Goal: Transaction & Acquisition: Purchase product/service

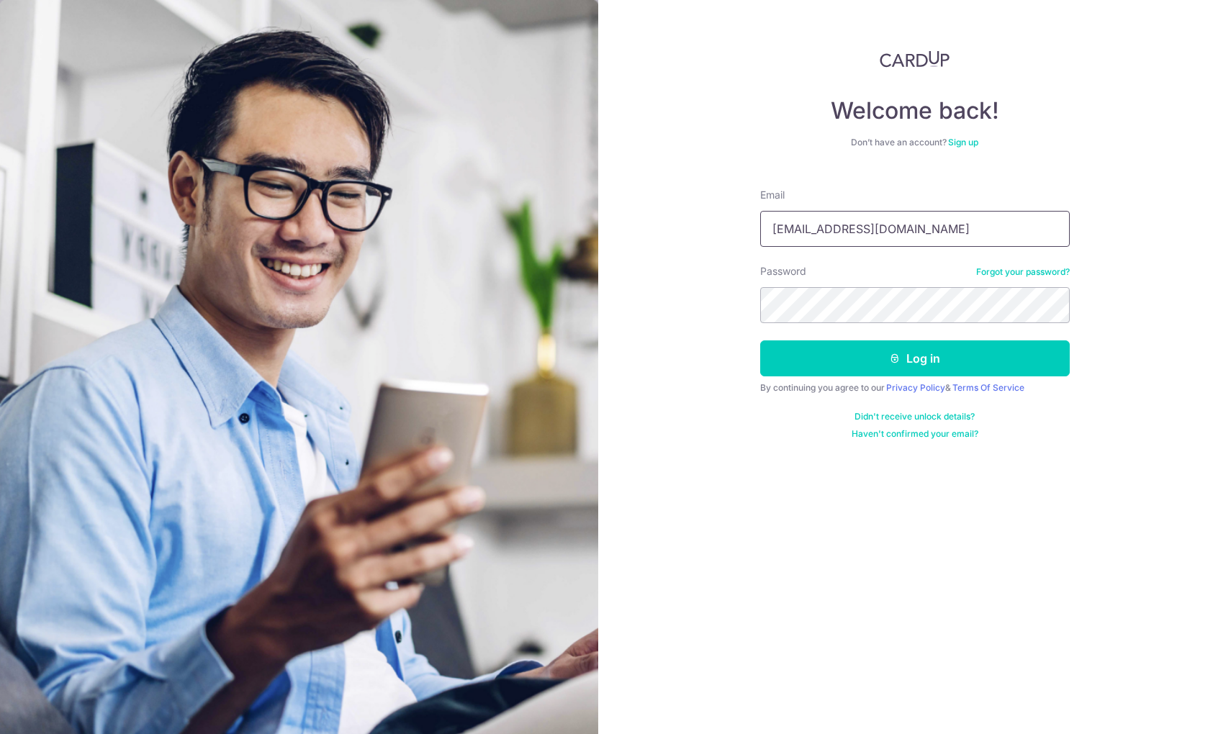
type input "mark.yonathan@gmail.com"
click at [887, 347] on button "Log in" at bounding box center [914, 358] width 309 height 36
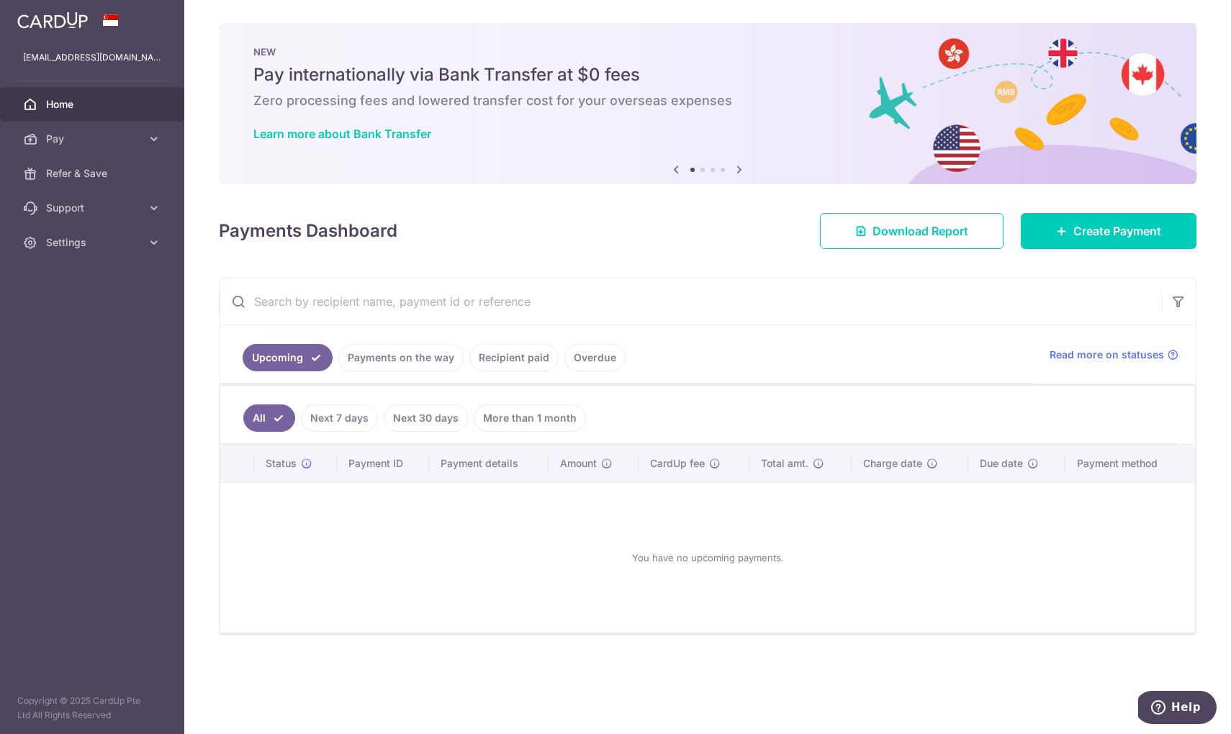
click at [438, 356] on link "Payments on the way" at bounding box center [400, 357] width 125 height 27
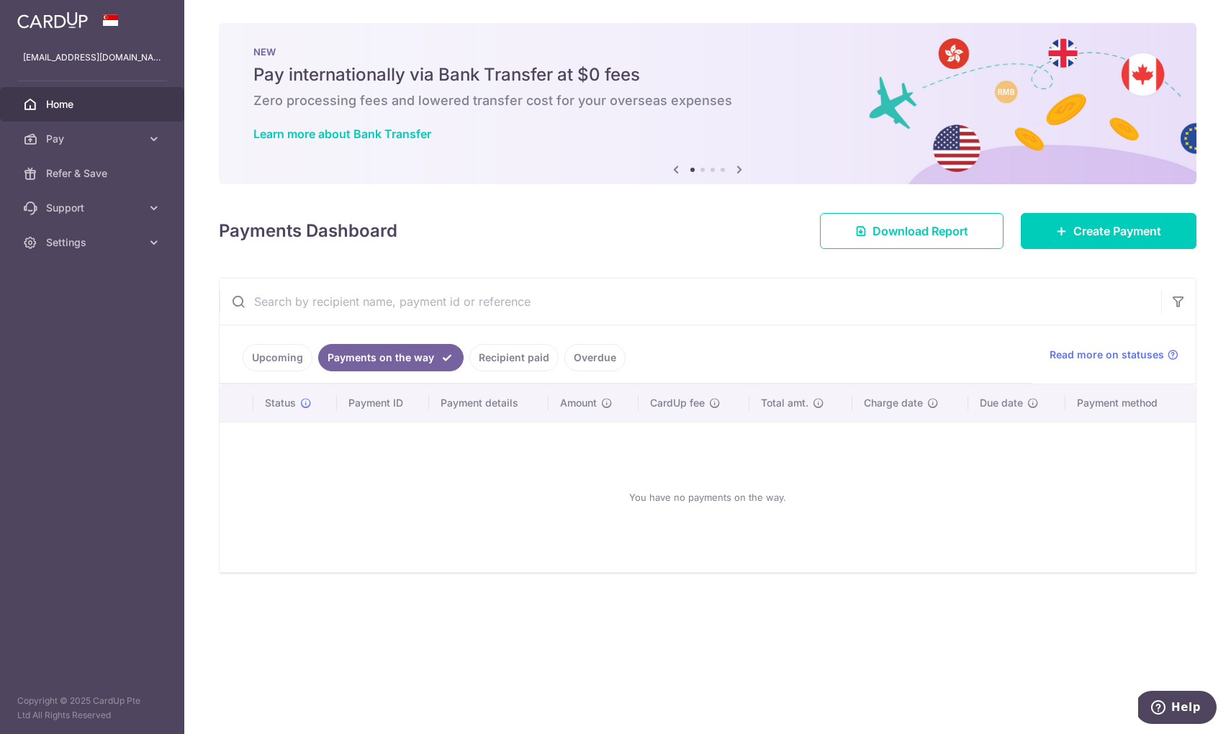
click at [493, 351] on link "Recipient paid" at bounding box center [513, 357] width 89 height 27
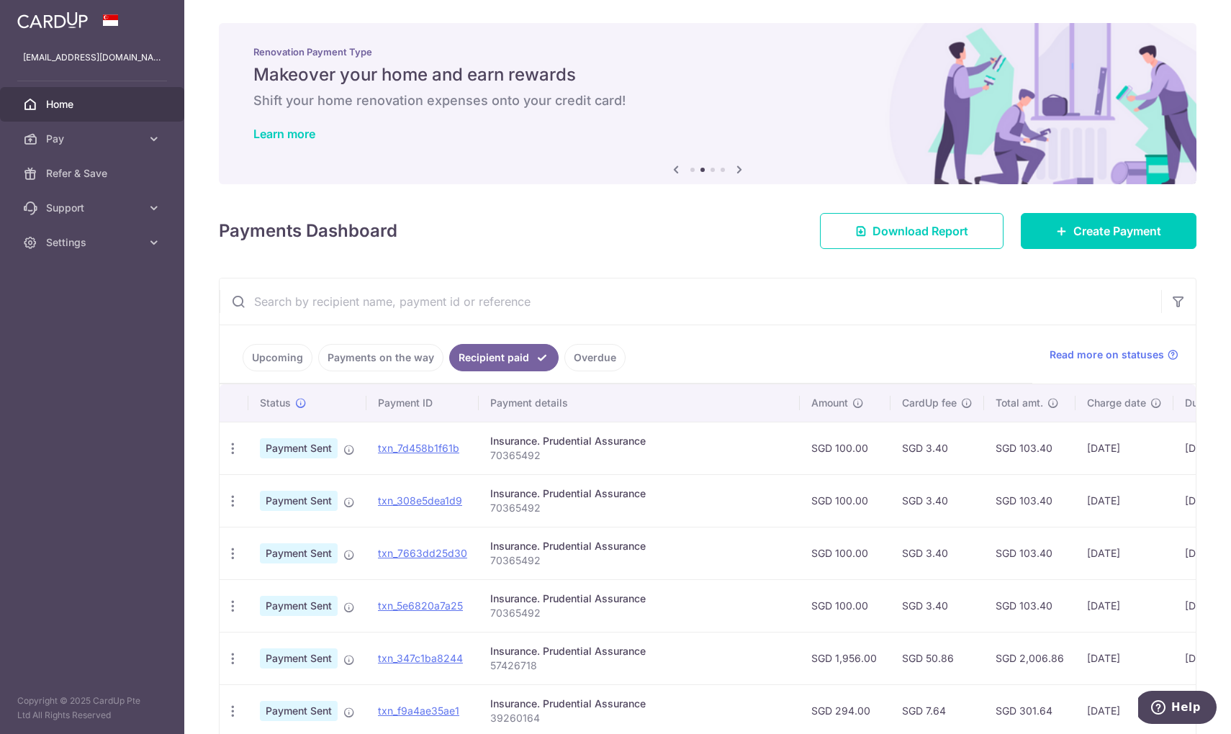
drag, startPoint x: 1068, startPoint y: 448, endPoint x: 1100, endPoint y: 448, distance: 31.7
click at [1100, 448] on td "26/08/2025" at bounding box center [1124, 448] width 98 height 53
click at [600, 360] on link "Overdue" at bounding box center [594, 357] width 61 height 27
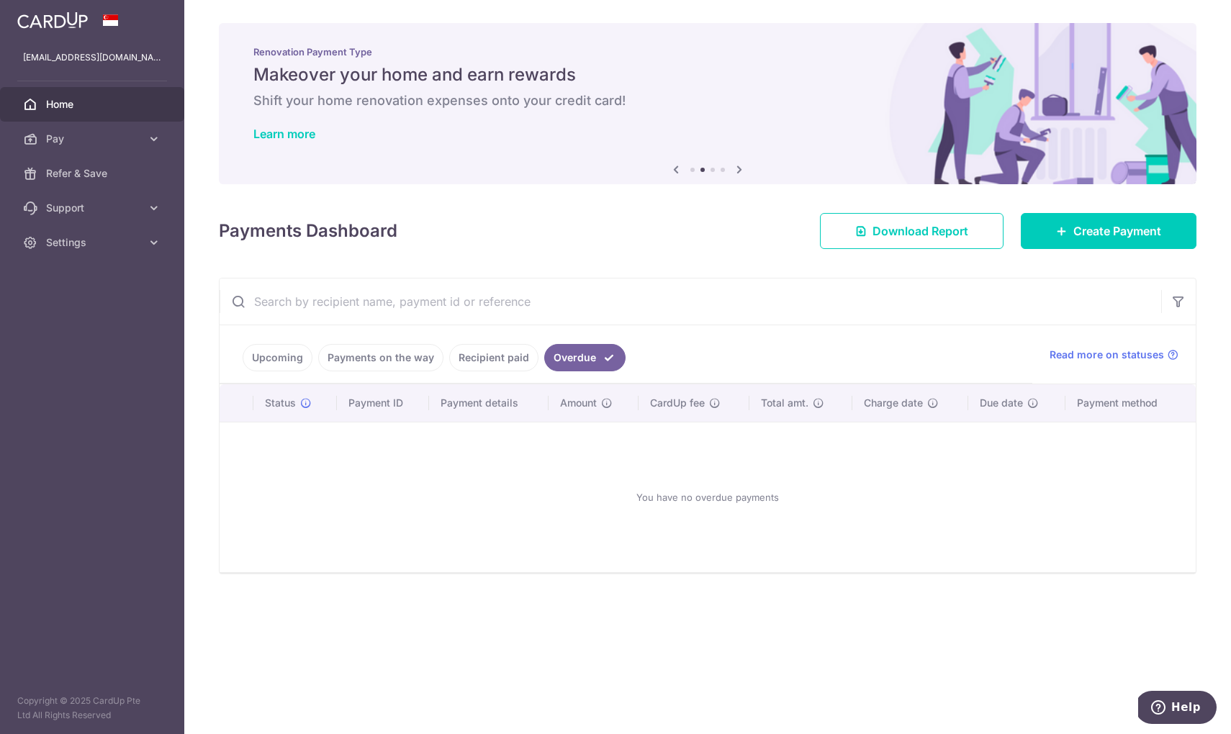
click at [261, 356] on link "Upcoming" at bounding box center [278, 357] width 70 height 27
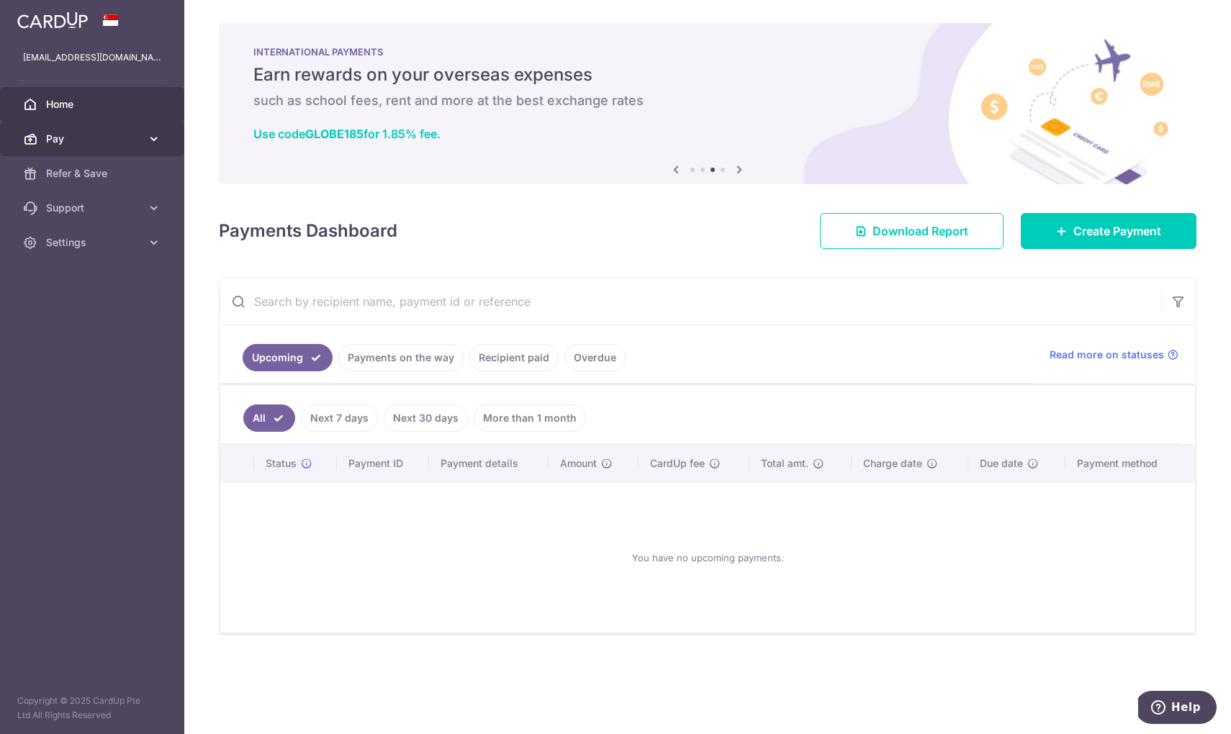
click at [126, 144] on span "Pay" at bounding box center [93, 139] width 95 height 14
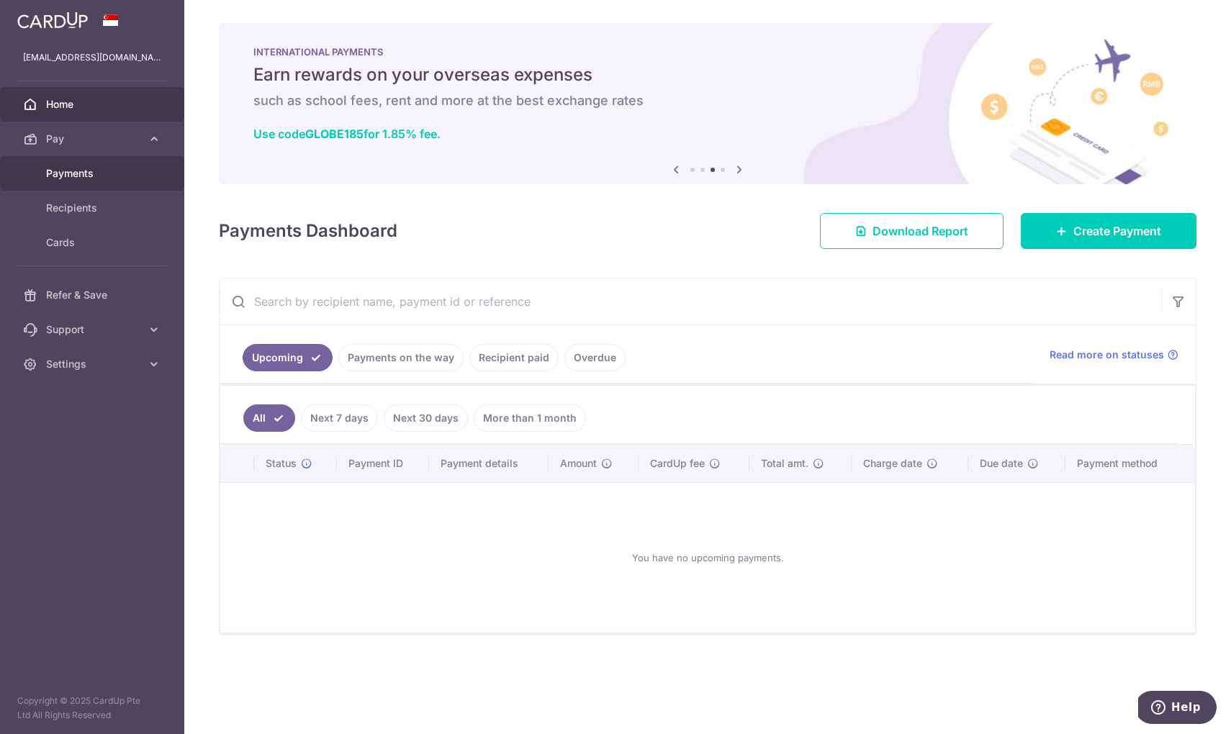
click at [101, 176] on span "Payments" at bounding box center [93, 173] width 95 height 14
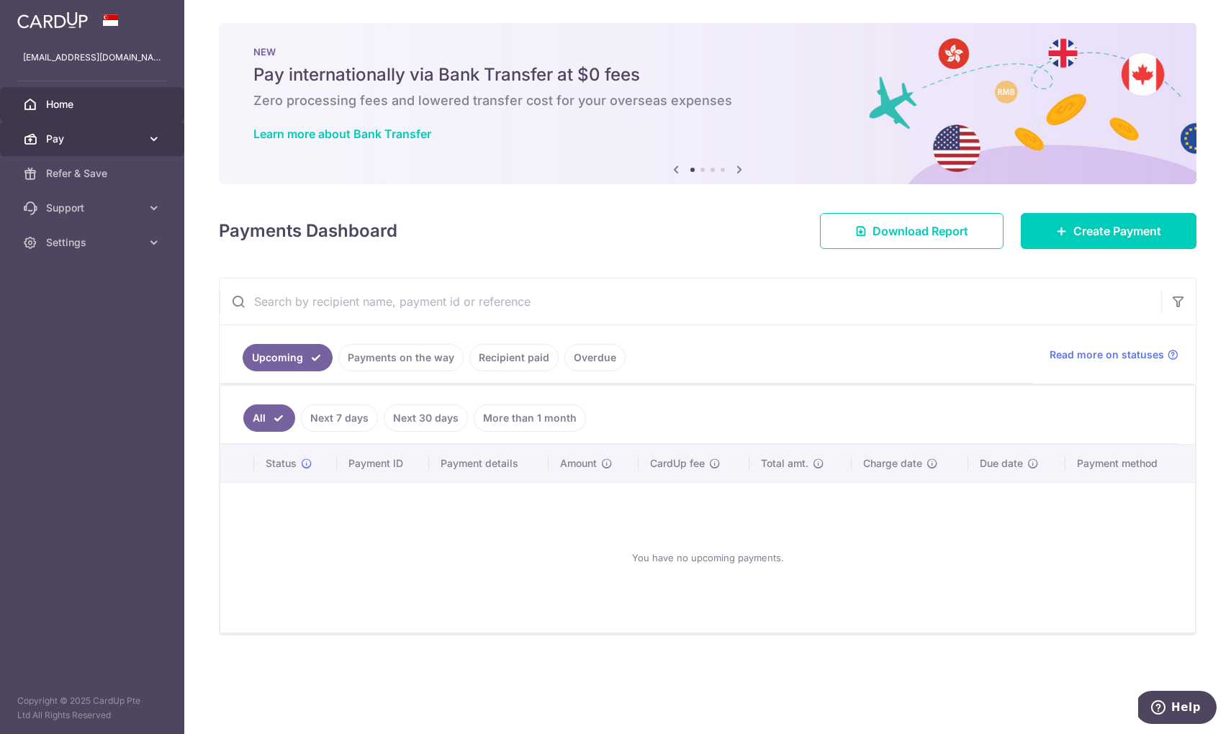
click at [148, 137] on icon at bounding box center [154, 139] width 14 height 14
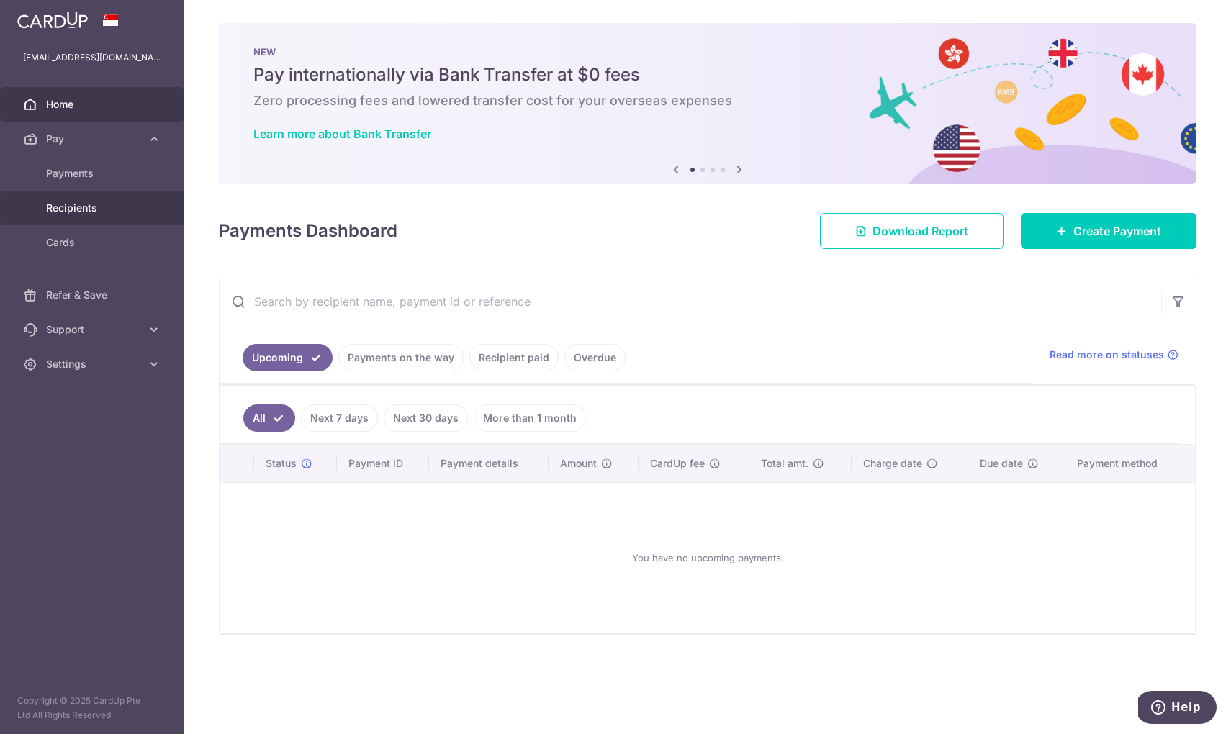
click at [101, 209] on span "Recipients" at bounding box center [93, 208] width 95 height 14
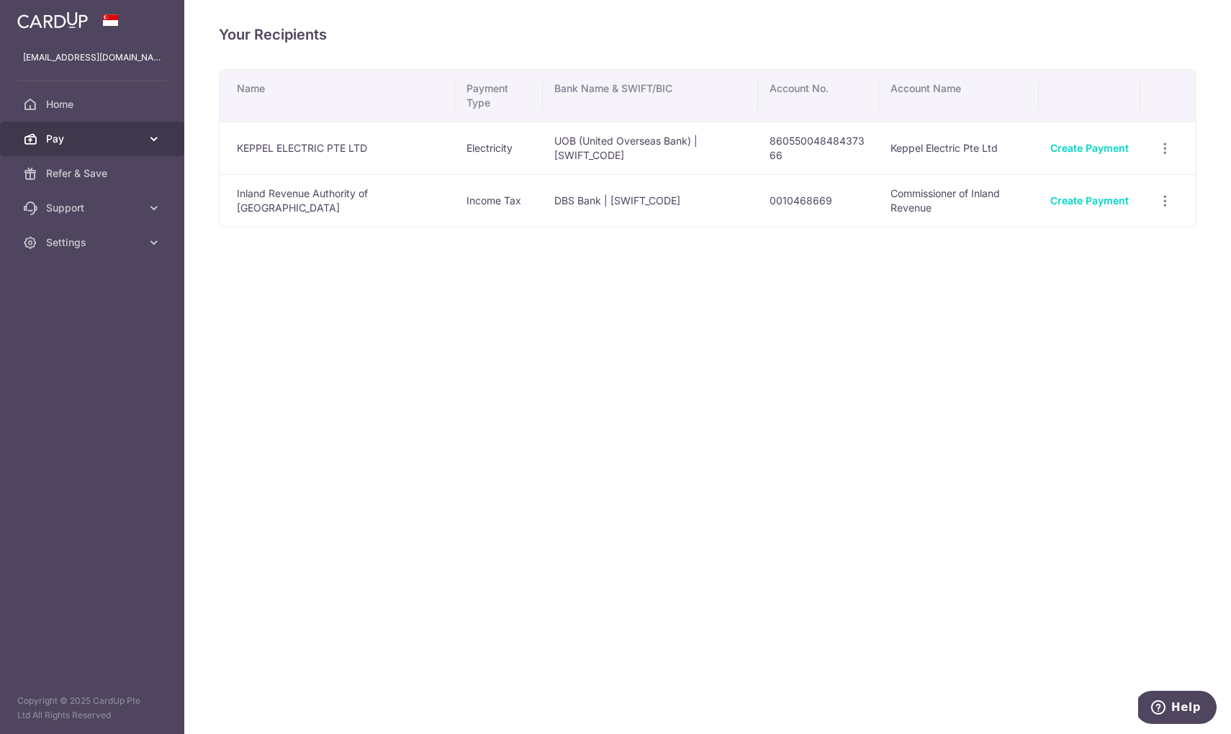
click at [139, 134] on span "Pay" at bounding box center [93, 139] width 95 height 14
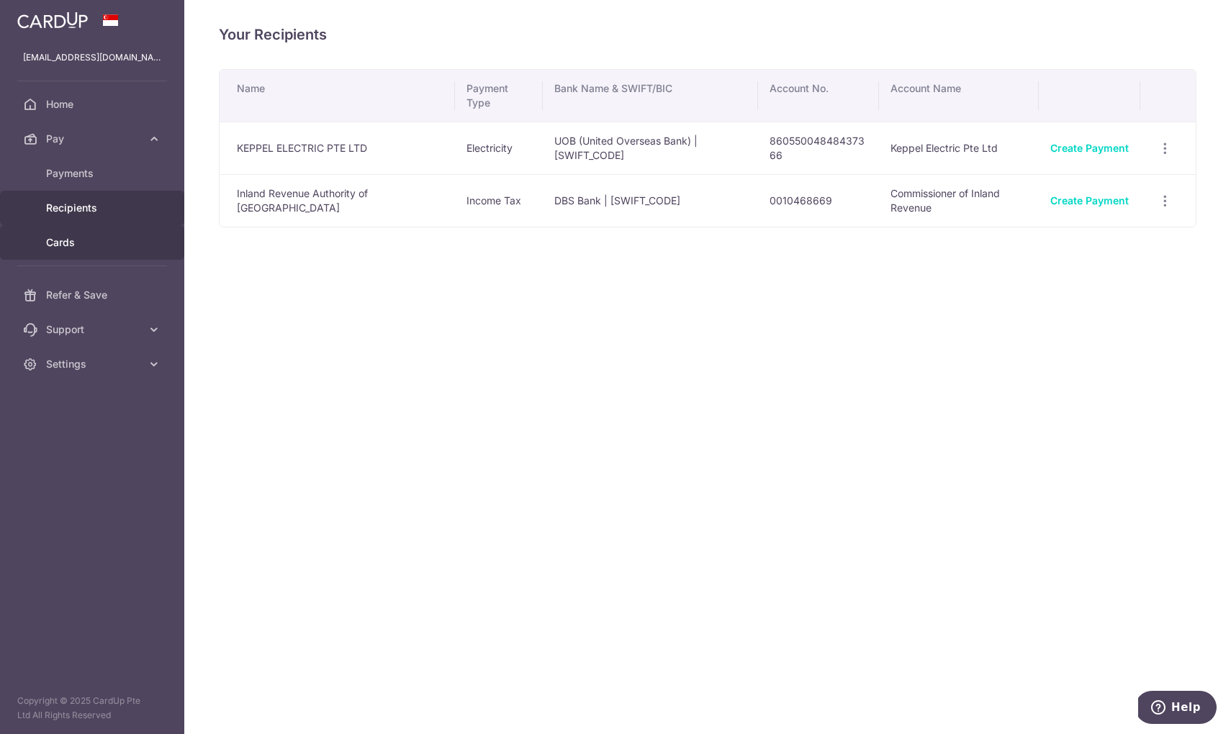
click at [103, 235] on link "Cards" at bounding box center [92, 242] width 184 height 35
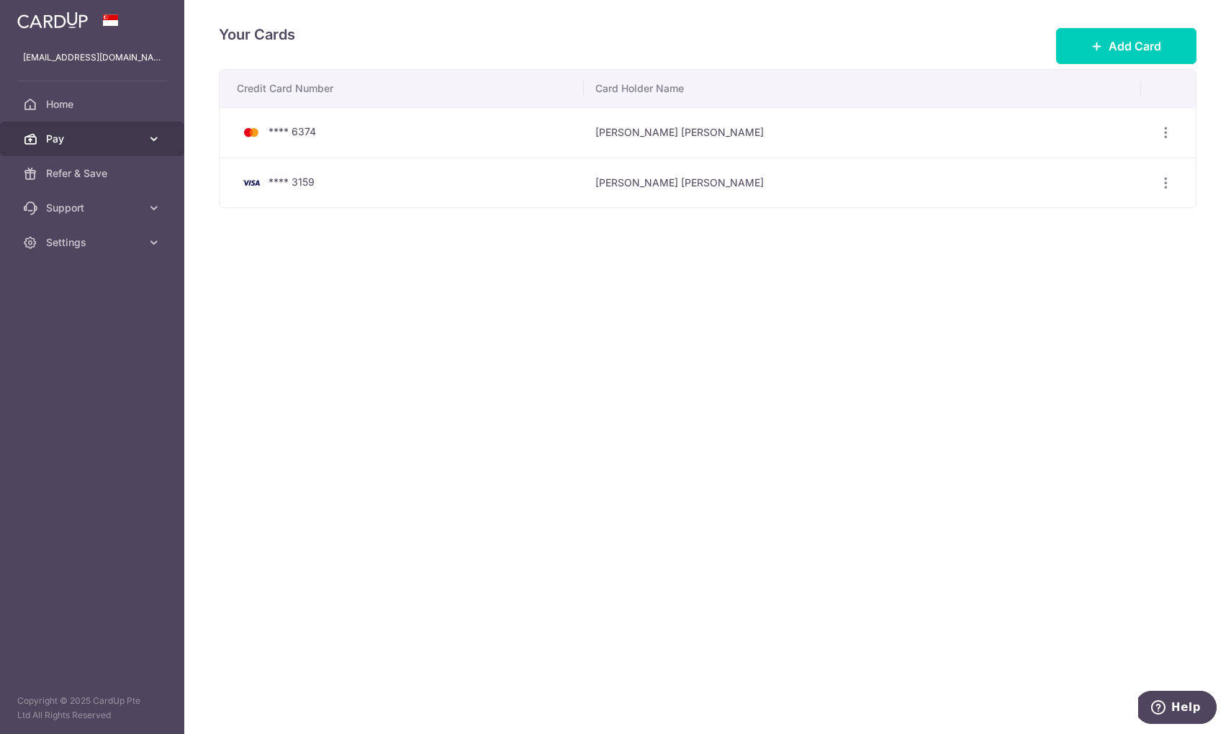
click at [151, 136] on icon at bounding box center [154, 139] width 14 height 14
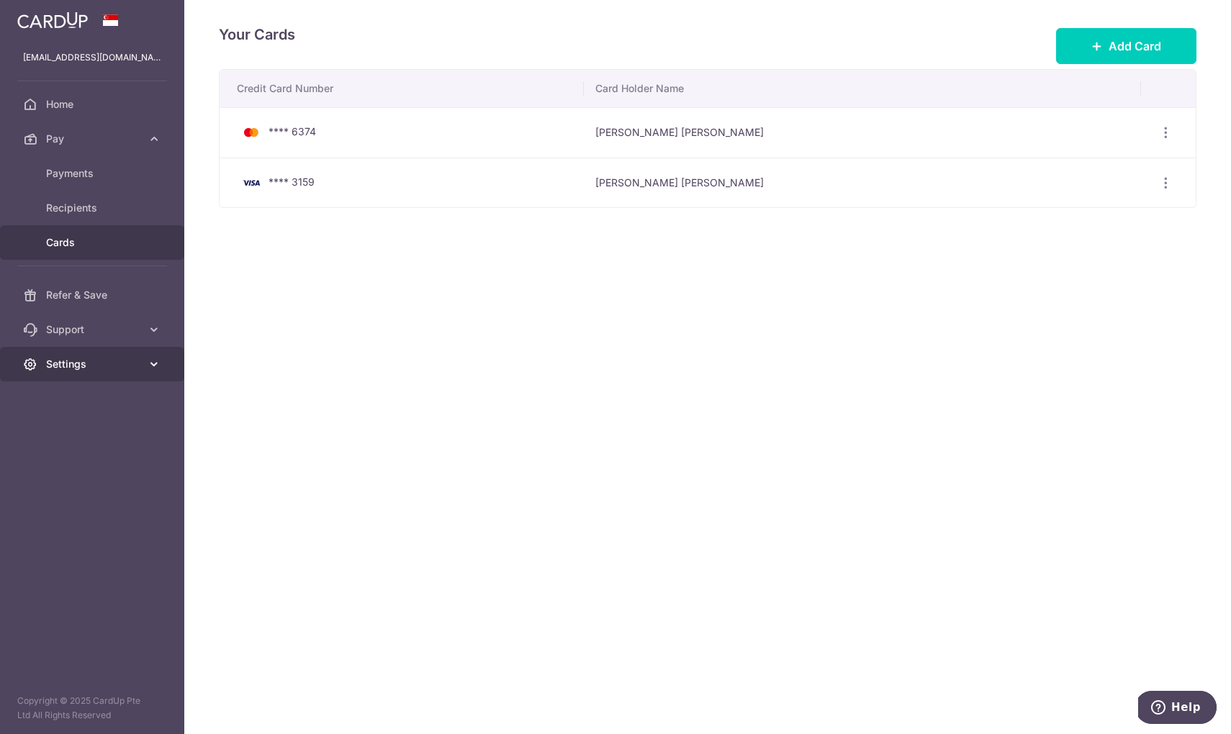
click at [129, 357] on span "Settings" at bounding box center [93, 364] width 95 height 14
click at [76, 393] on span "Account" at bounding box center [93, 399] width 95 height 14
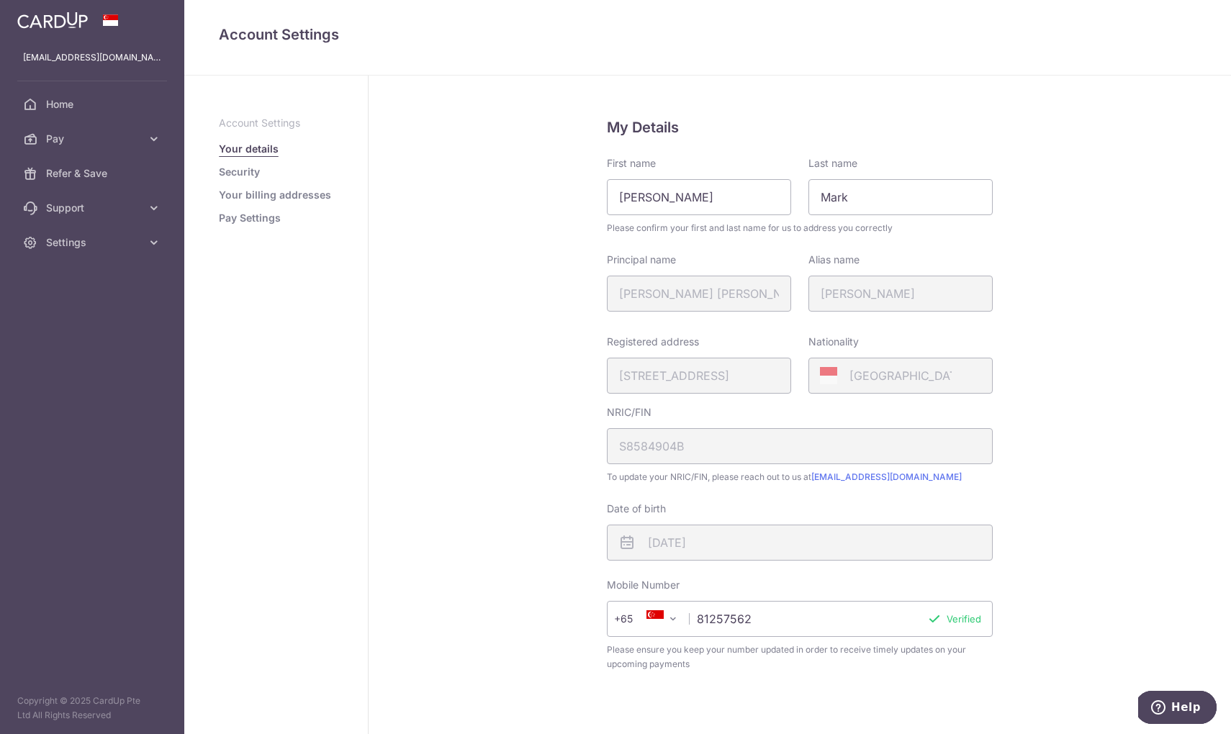
click at [242, 170] on link "Security" at bounding box center [239, 172] width 41 height 14
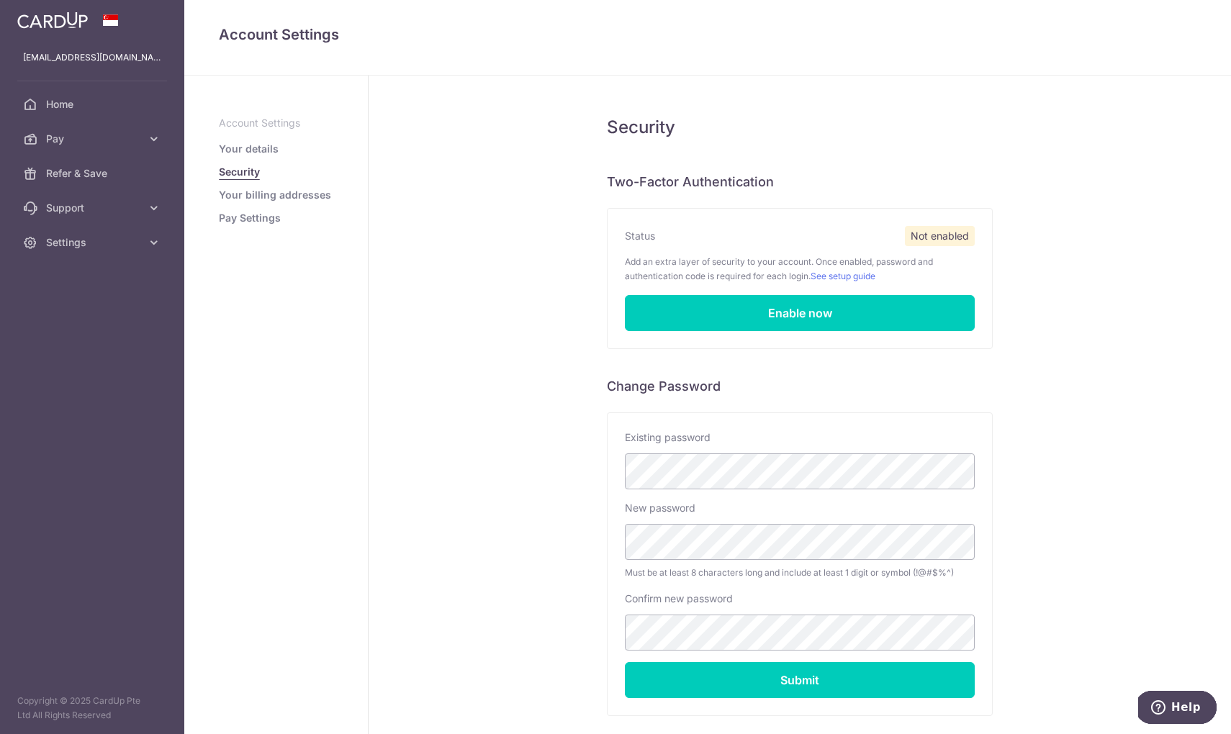
click at [251, 195] on link "Your billing addresses" at bounding box center [275, 195] width 112 height 14
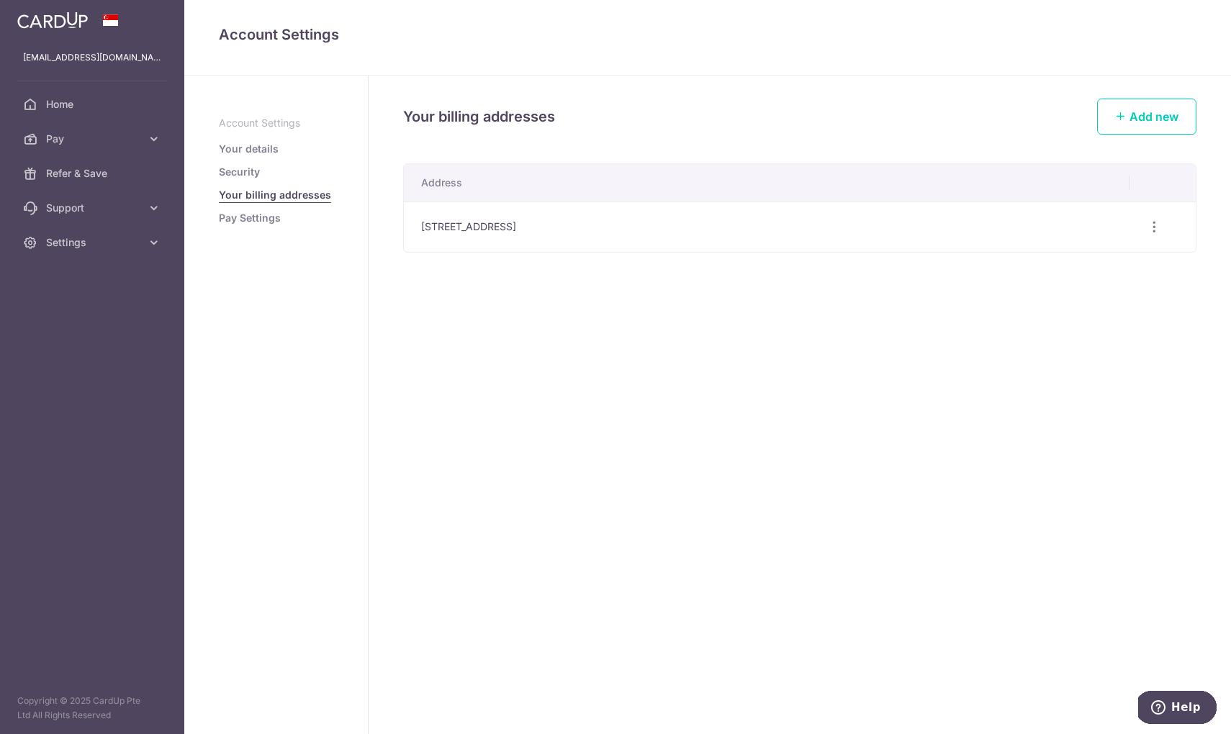
click at [246, 220] on link "Pay Settings" at bounding box center [250, 218] width 62 height 14
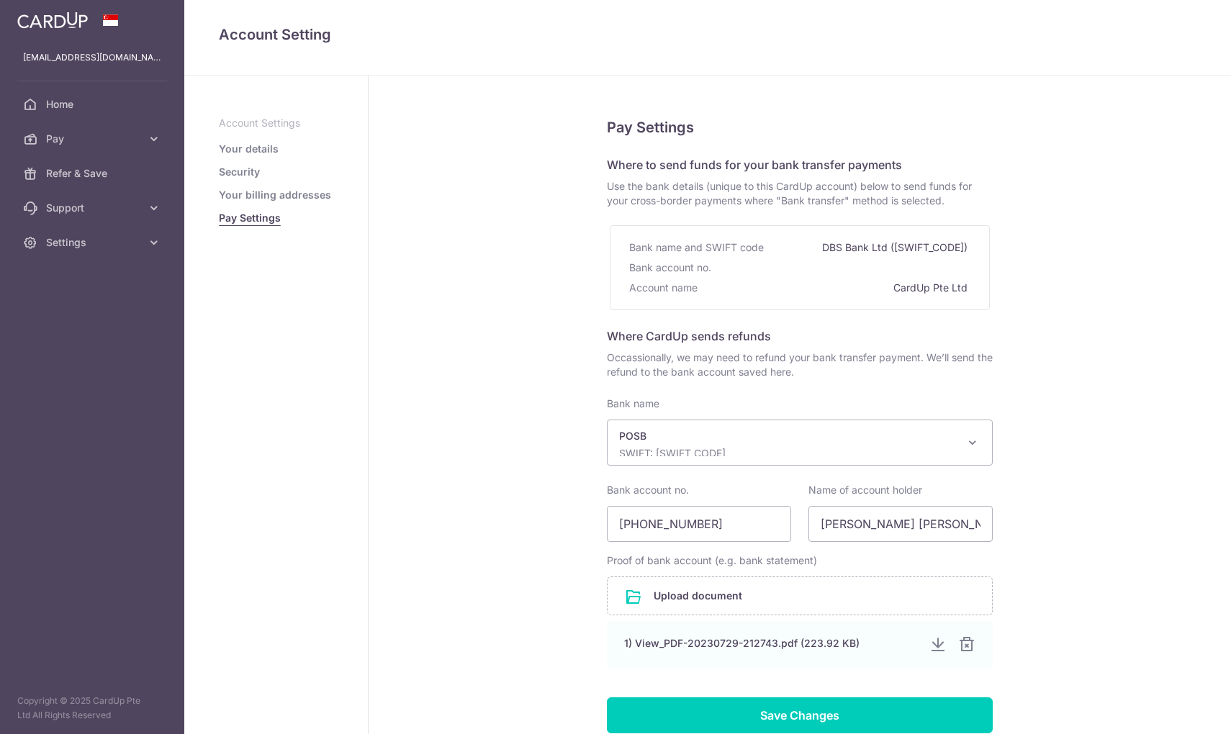
select select "19"
click at [896, 537] on input "[PERSON_NAME] [PERSON_NAME] @Yen Lung" at bounding box center [900, 524] width 184 height 36
drag, startPoint x: 907, startPoint y: 525, endPoint x: 992, endPoint y: 528, distance: 85.7
click at [992, 528] on div "Name of account [PERSON_NAME] [PERSON_NAME] @[PERSON_NAME]" at bounding box center [901, 512] width 202 height 59
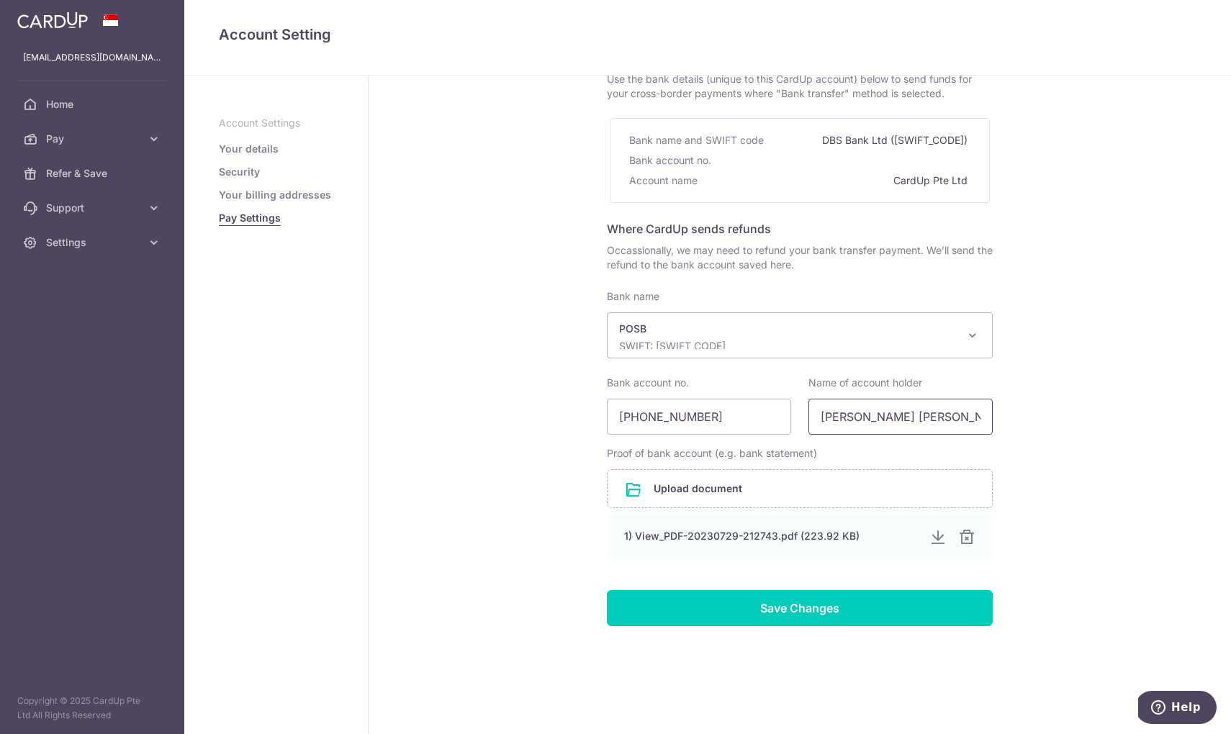
scroll to position [107, 0]
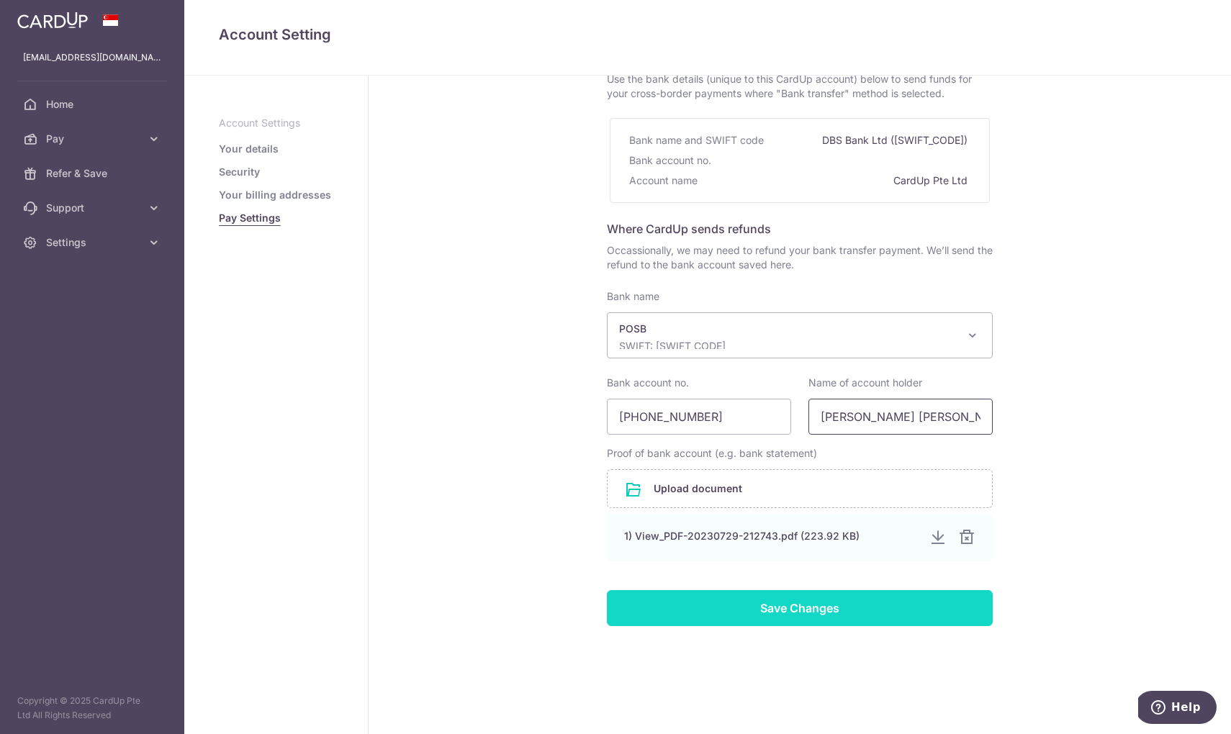
type input "[PERSON_NAME] [PERSON_NAME]"
click at [844, 612] on input "Save Changes" at bounding box center [800, 608] width 386 height 36
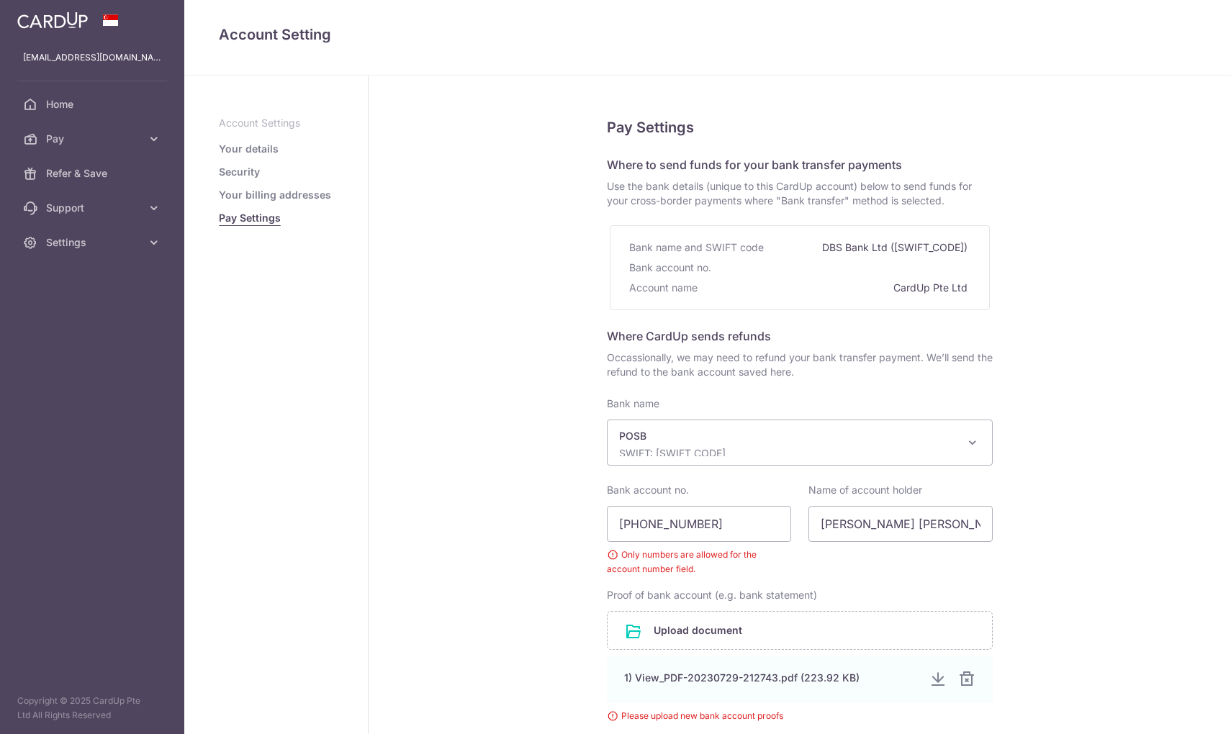
select select "19"
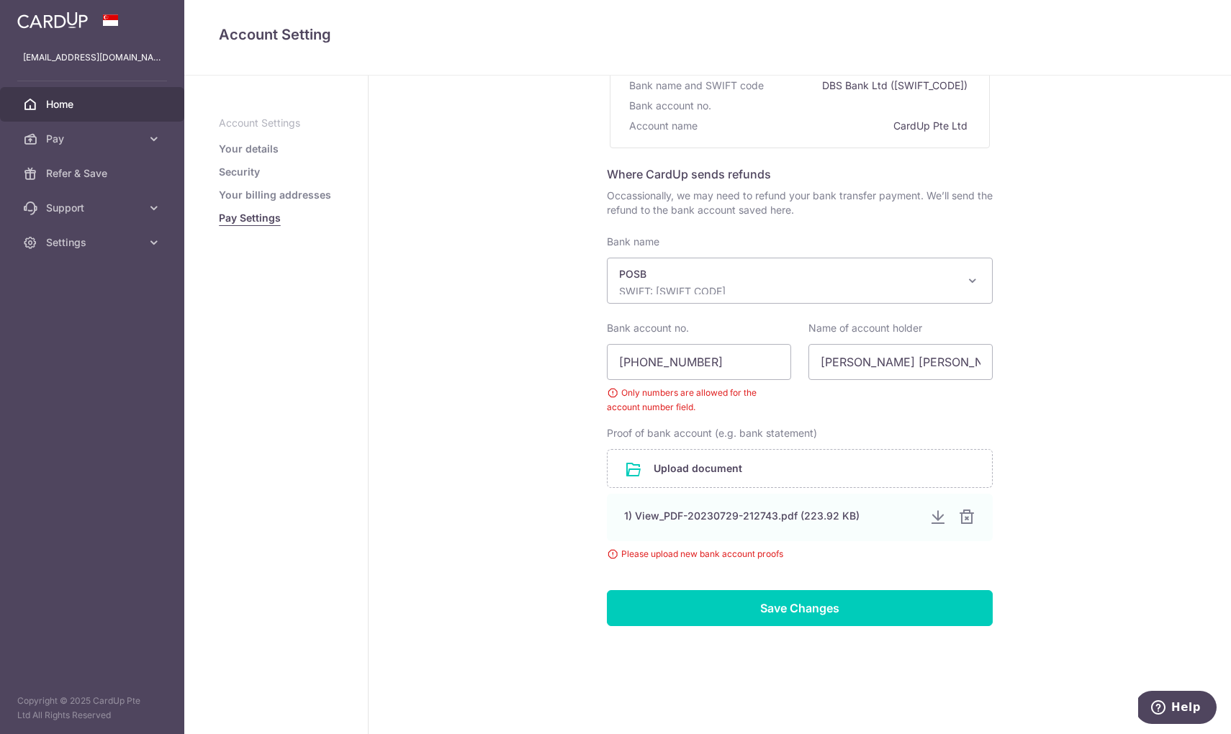
click at [71, 97] on span "Home" at bounding box center [93, 104] width 95 height 14
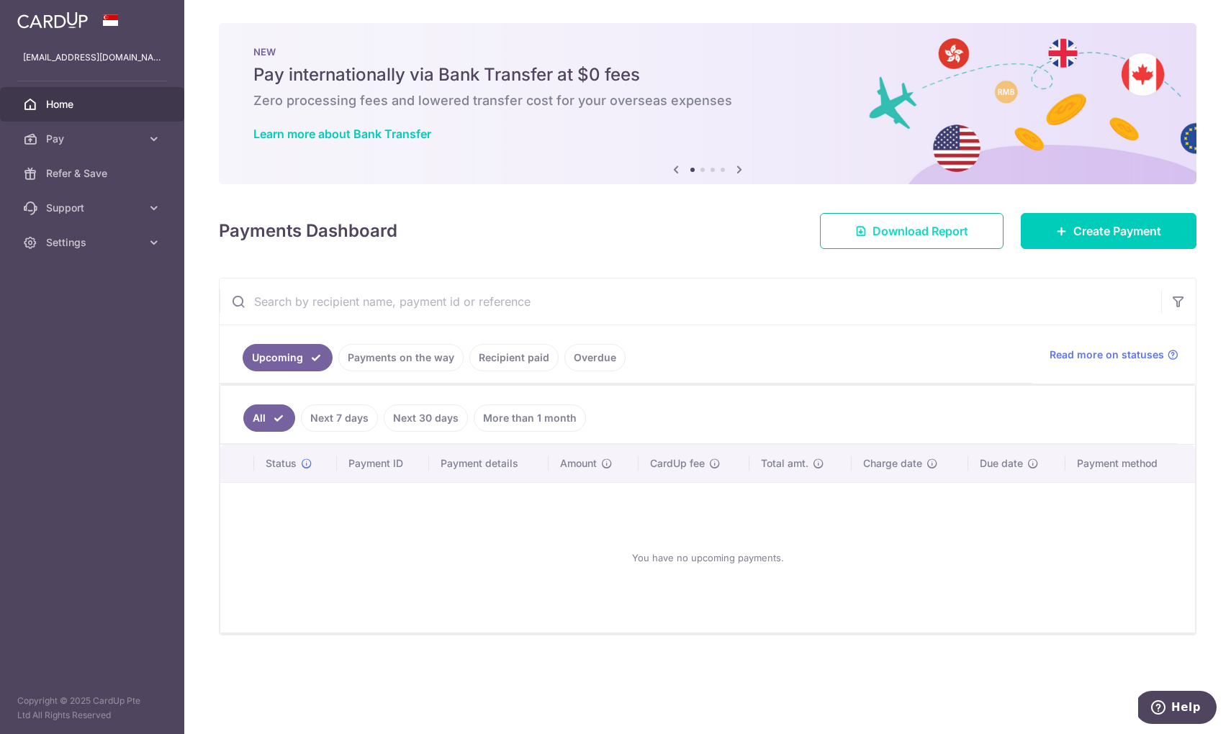
click at [902, 231] on span "Download Report" at bounding box center [920, 230] width 96 height 17
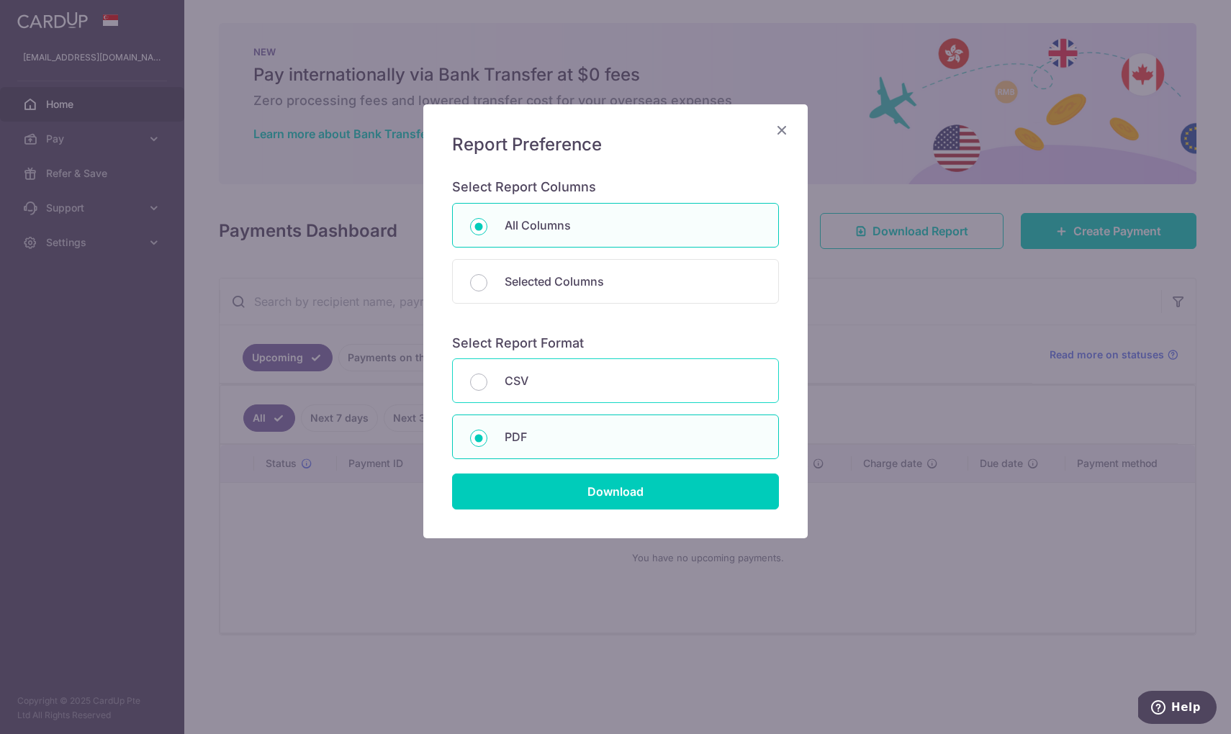
click at [610, 385] on p "CSV" at bounding box center [632, 380] width 256 height 17
click at [487, 385] on input "CSV" at bounding box center [478, 382] width 17 height 17
radio input "true"
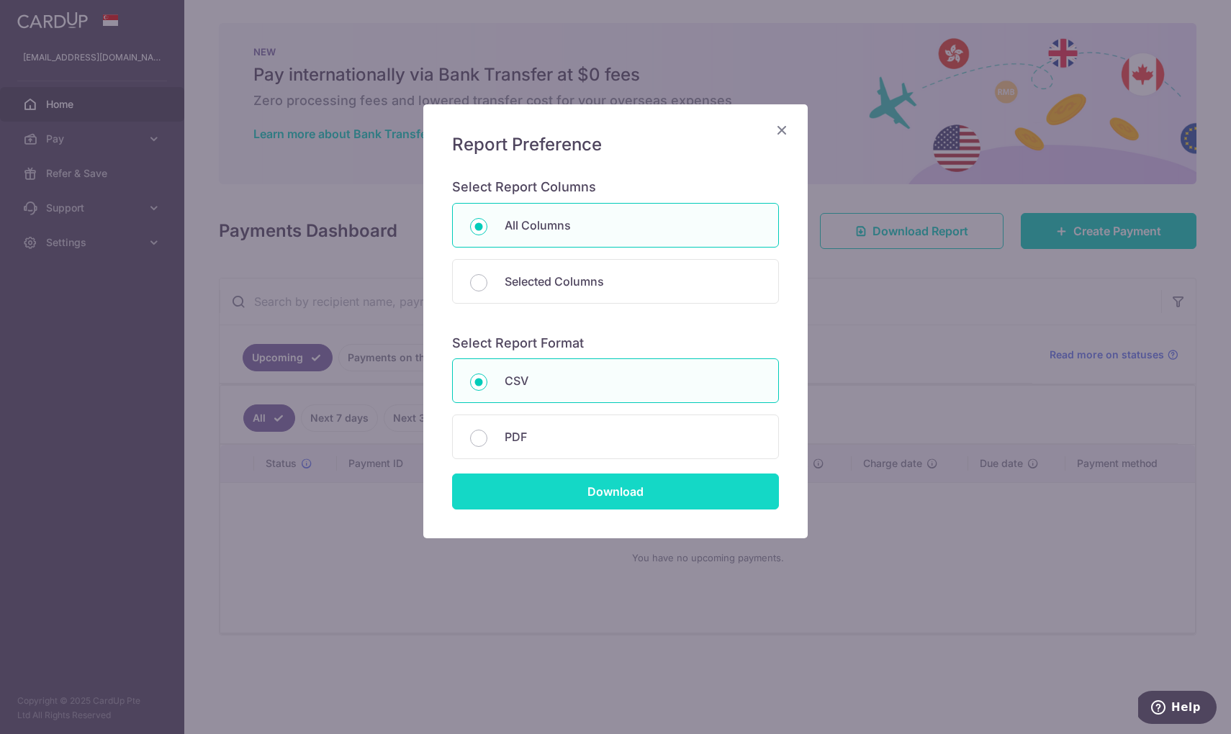
click at [585, 499] on input "Download" at bounding box center [615, 492] width 327 height 36
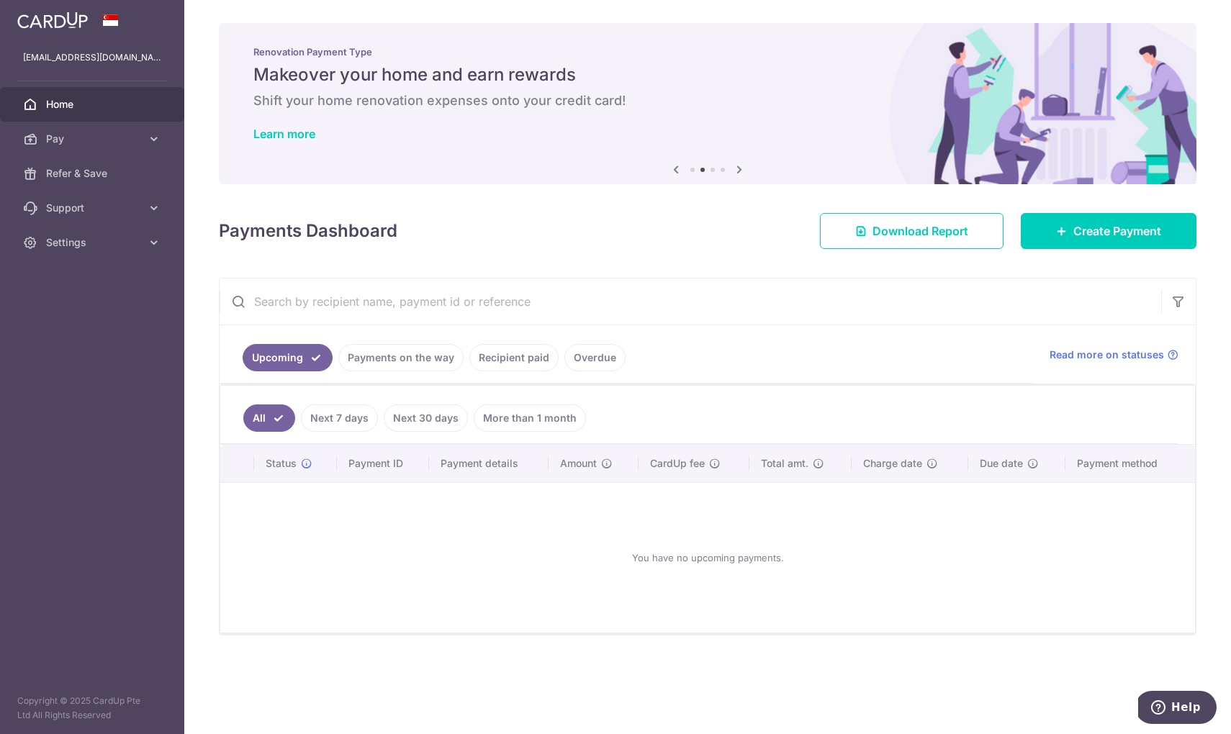
click at [350, 418] on link "Next 7 days" at bounding box center [339, 417] width 77 height 27
click at [340, 415] on link "Next 7 days" at bounding box center [329, 417] width 97 height 27
click at [384, 417] on link "Next 30 days" at bounding box center [426, 417] width 84 height 27
click at [517, 405] on link "More than 1 month" at bounding box center [530, 417] width 112 height 27
click at [257, 414] on link "All" at bounding box center [259, 417] width 32 height 27
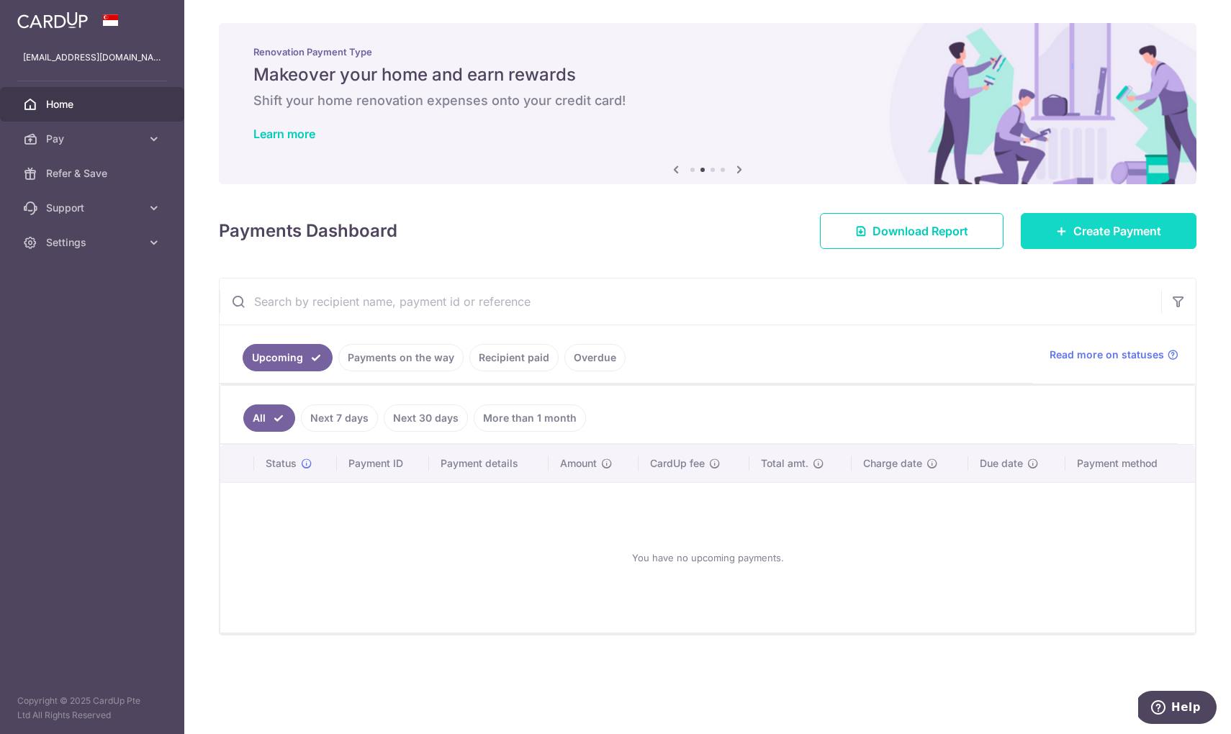
click at [1123, 237] on span "Create Payment" at bounding box center [1117, 230] width 88 height 17
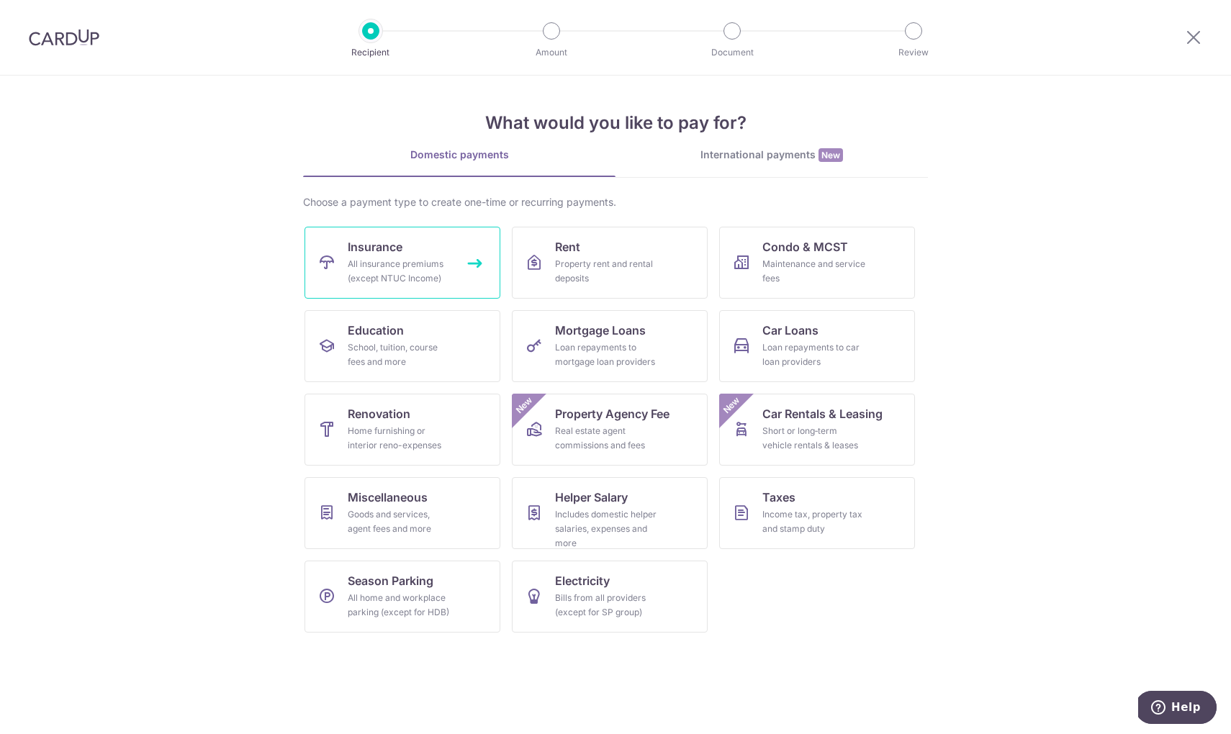
click at [398, 261] on div "All insurance premiums (except NTUC Income)" at bounding box center [400, 271] width 104 height 29
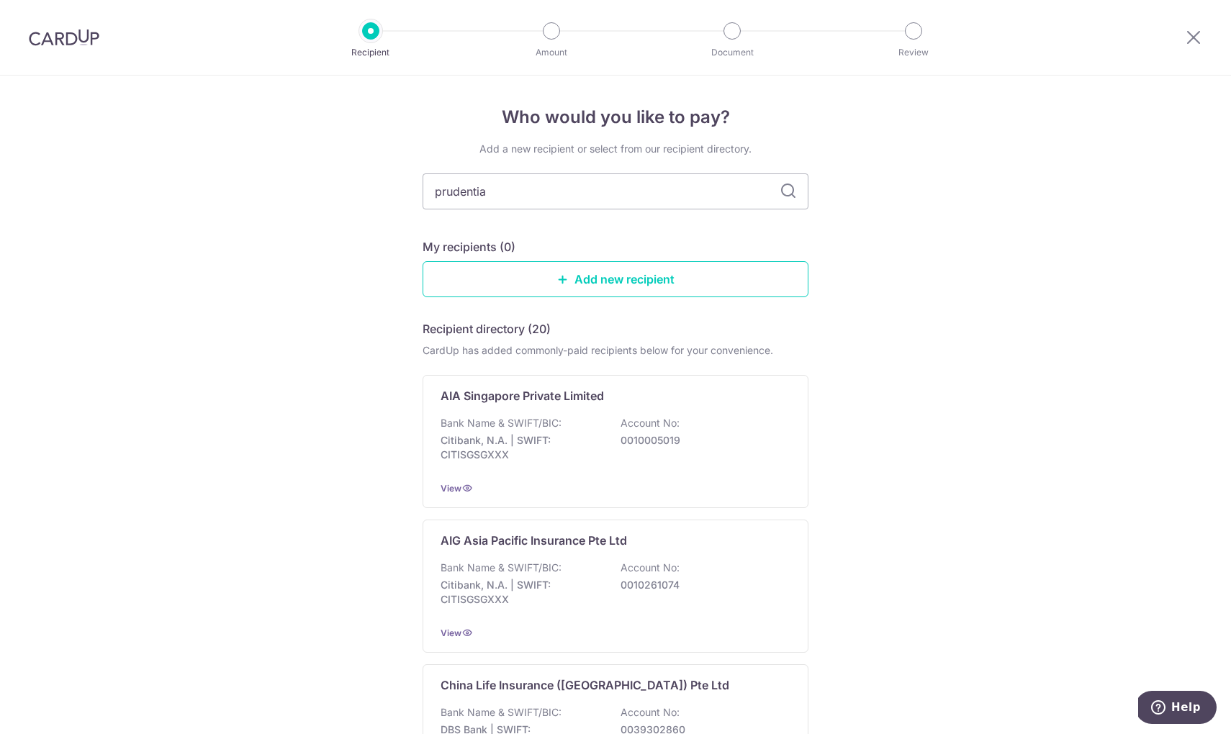
type input "prudential"
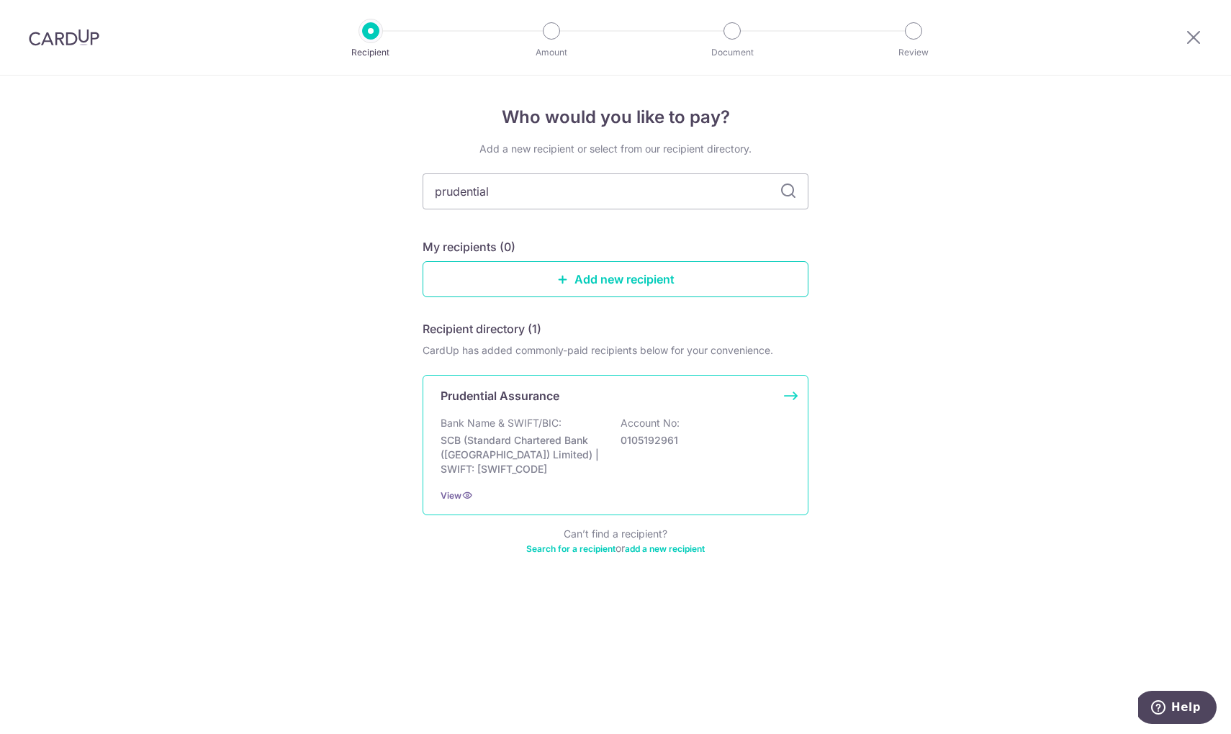
click at [567, 441] on p "SCB (Standard Chartered Bank ([GEOGRAPHIC_DATA]) Limited) | SWIFT: [SWIFT_CODE]" at bounding box center [520, 454] width 161 height 43
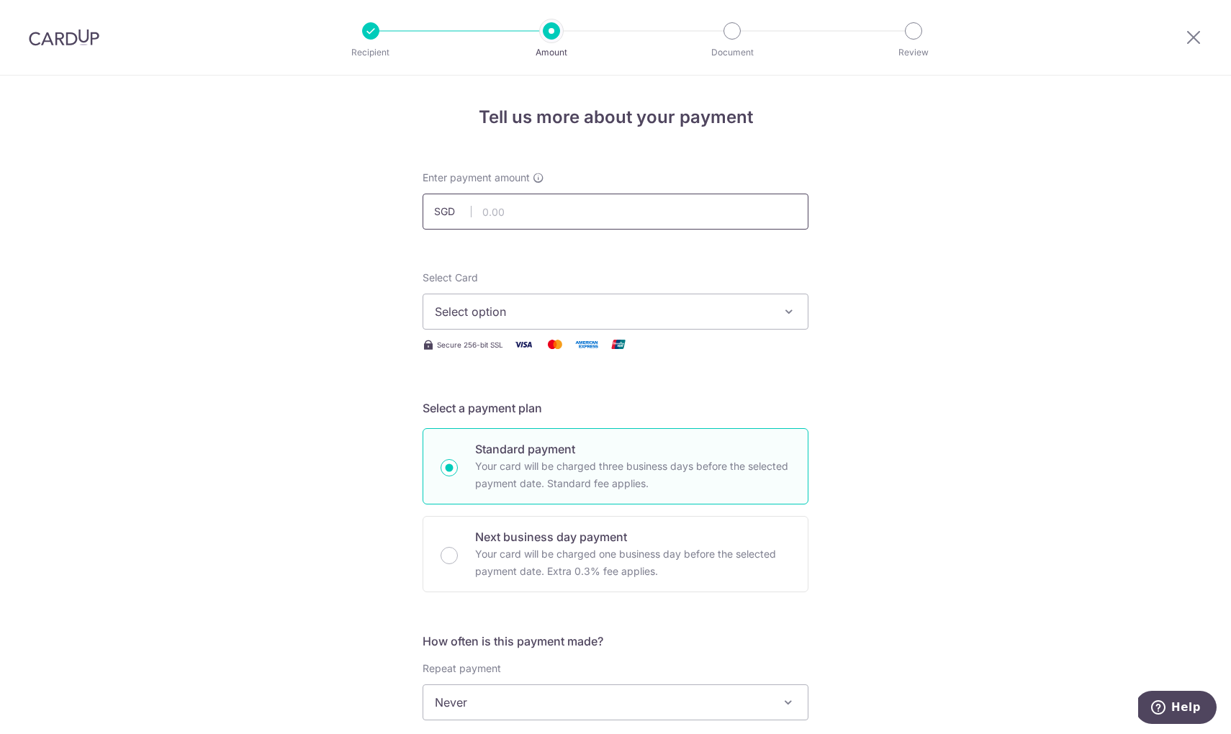
click at [726, 210] on input "text" at bounding box center [615, 212] width 386 height 36
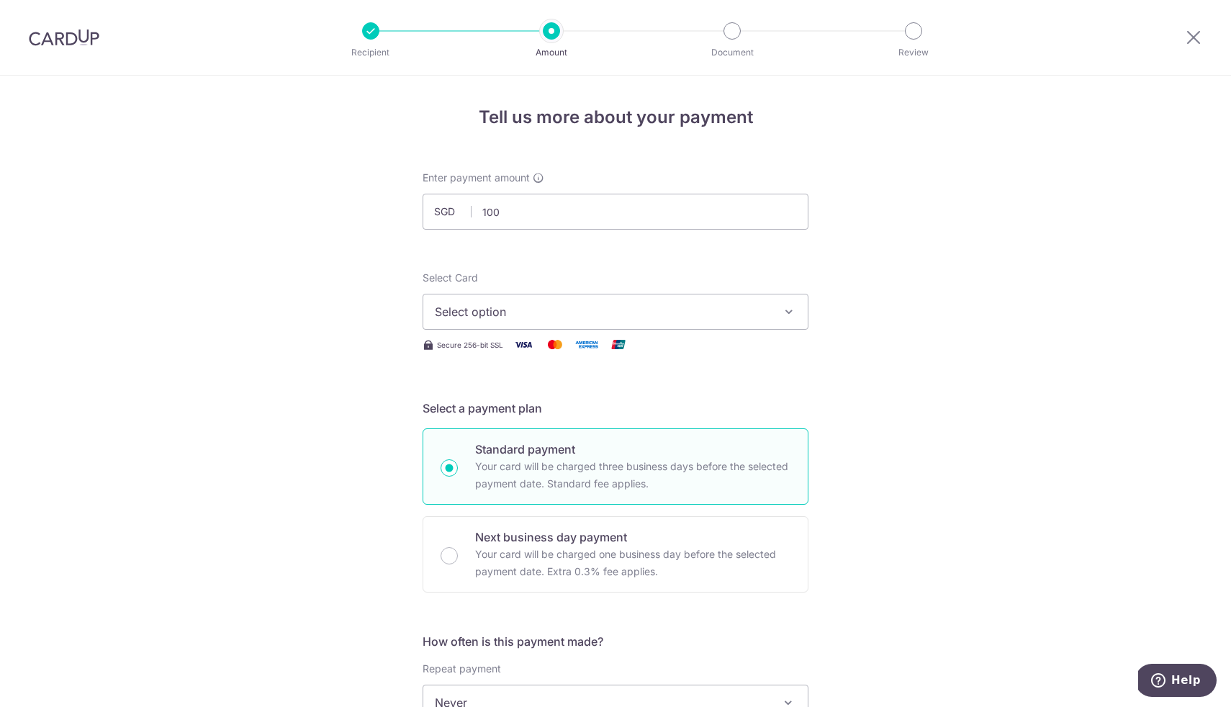
type input "100.00"
click at [614, 308] on span "Select option" at bounding box center [602, 311] width 335 height 17
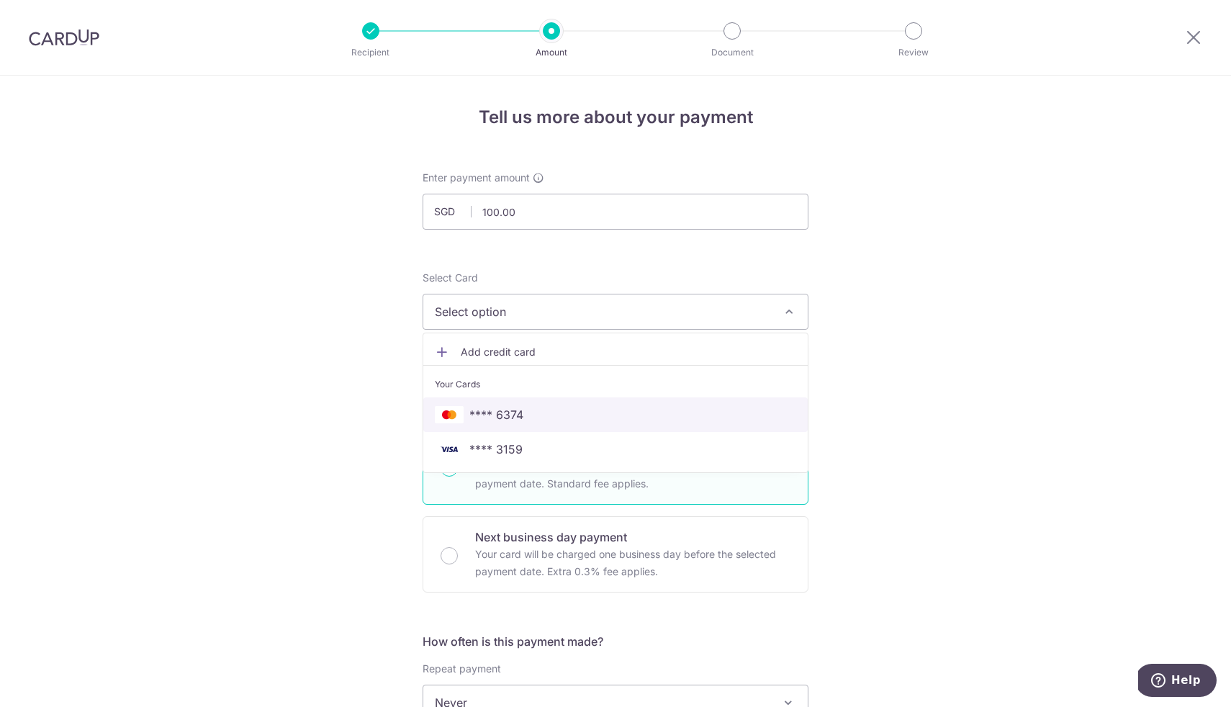
click at [611, 415] on span "**** 6374" at bounding box center [615, 414] width 361 height 17
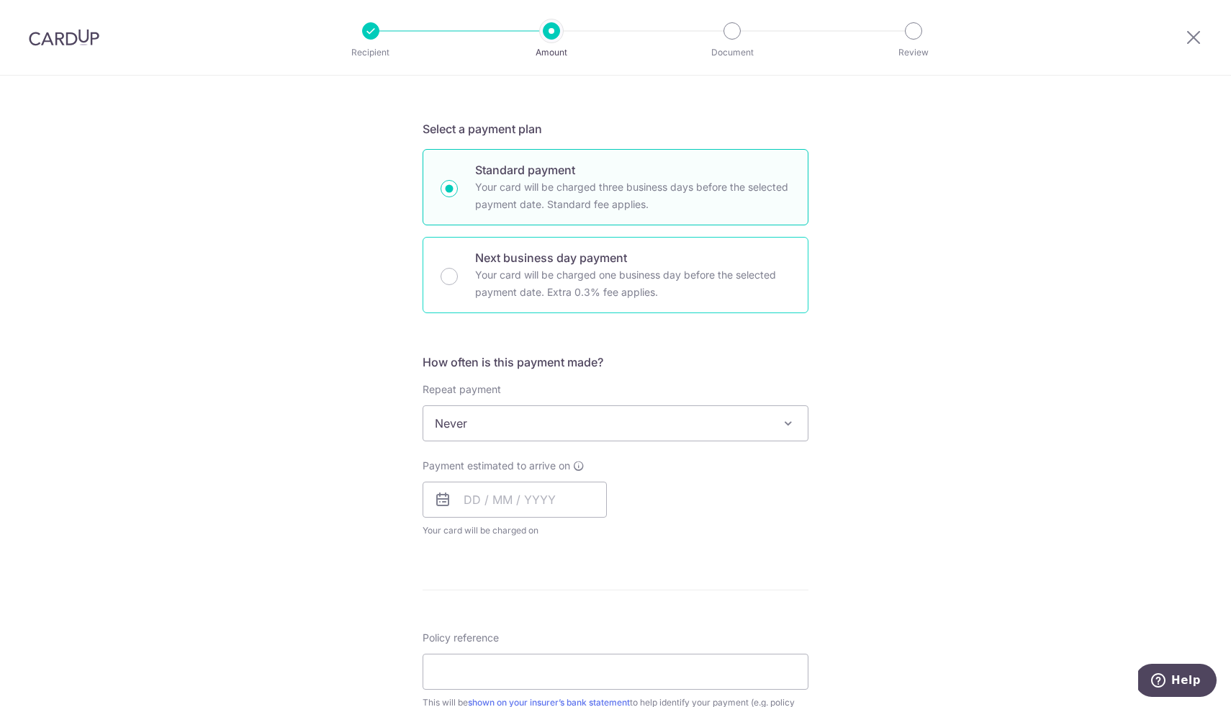
scroll to position [282, 0]
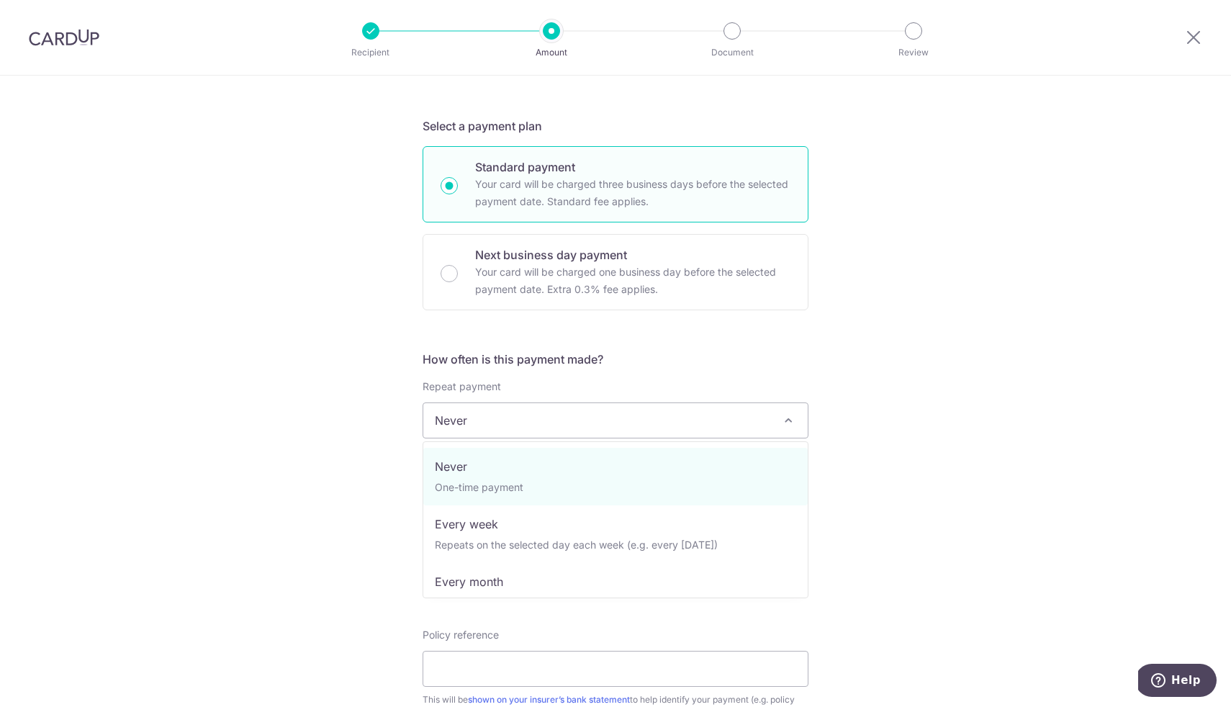
click at [558, 414] on span "Never" at bounding box center [615, 420] width 384 height 35
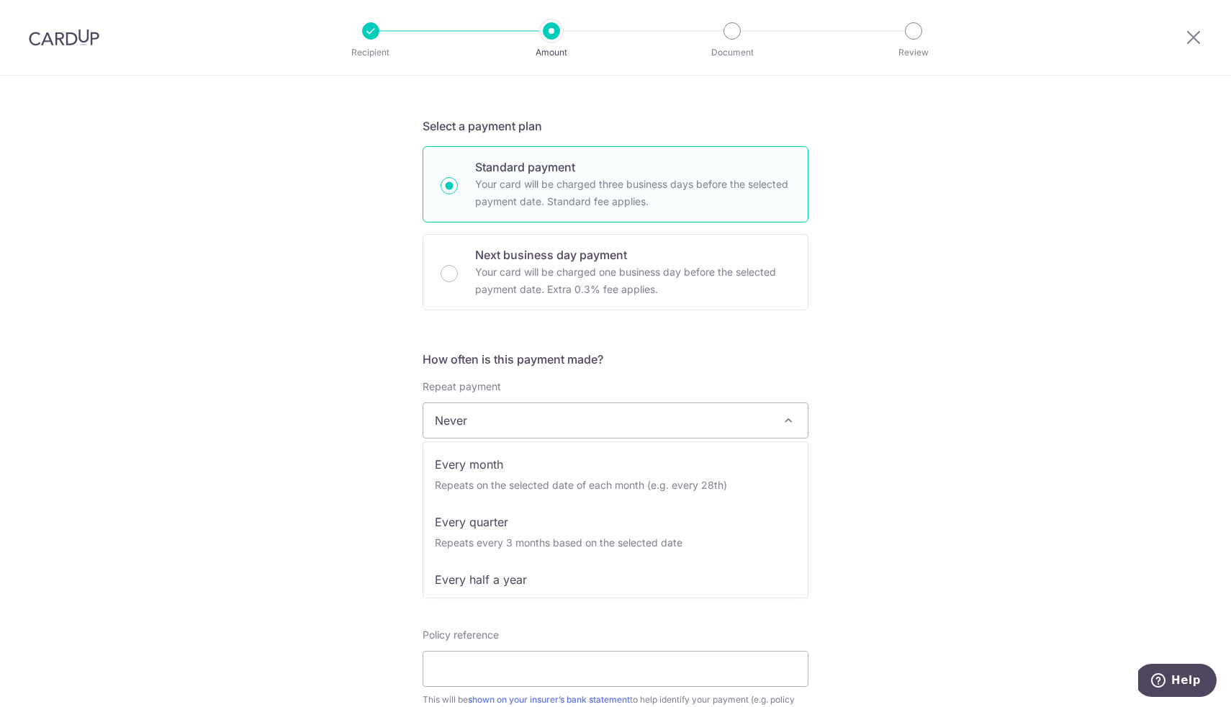
scroll to position [109, 0]
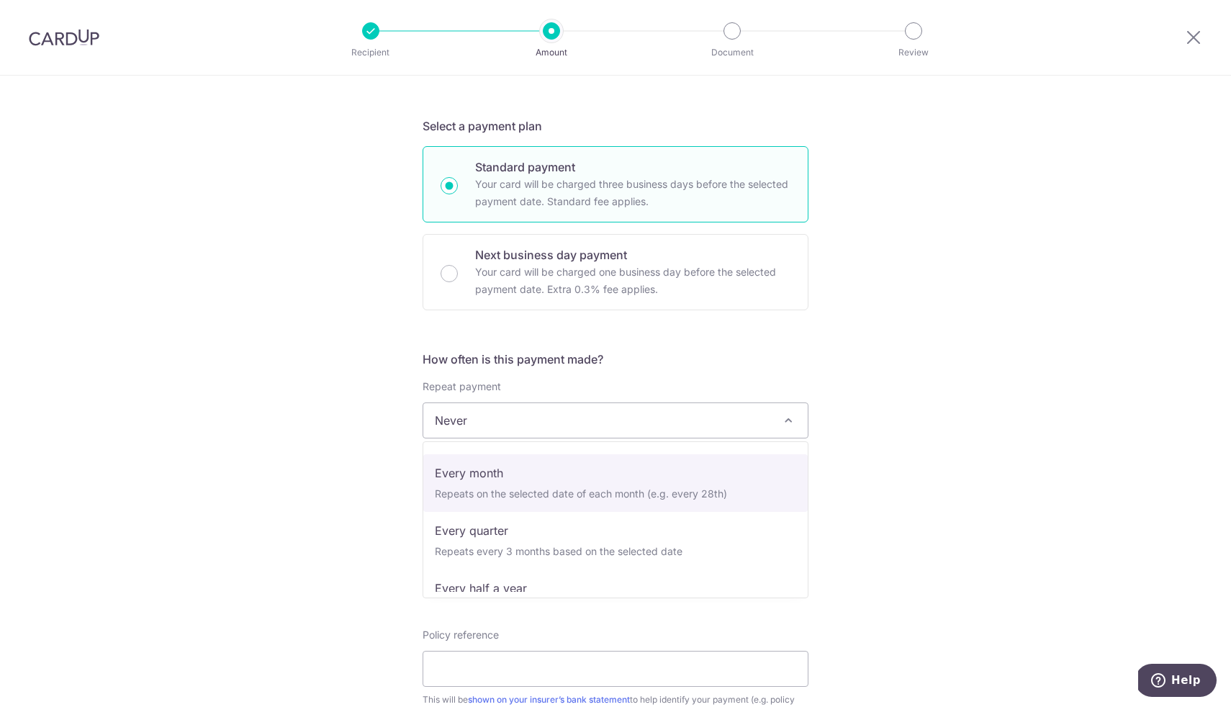
select select "3"
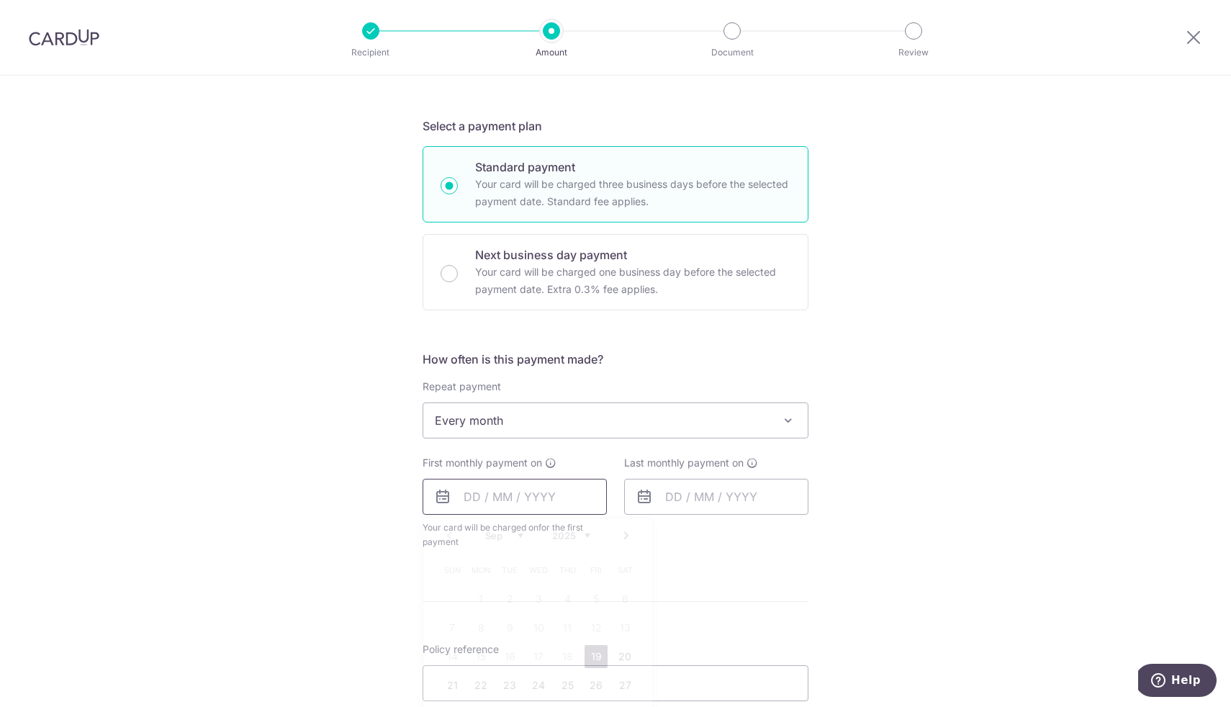
click at [564, 496] on input "text" at bounding box center [514, 497] width 184 height 36
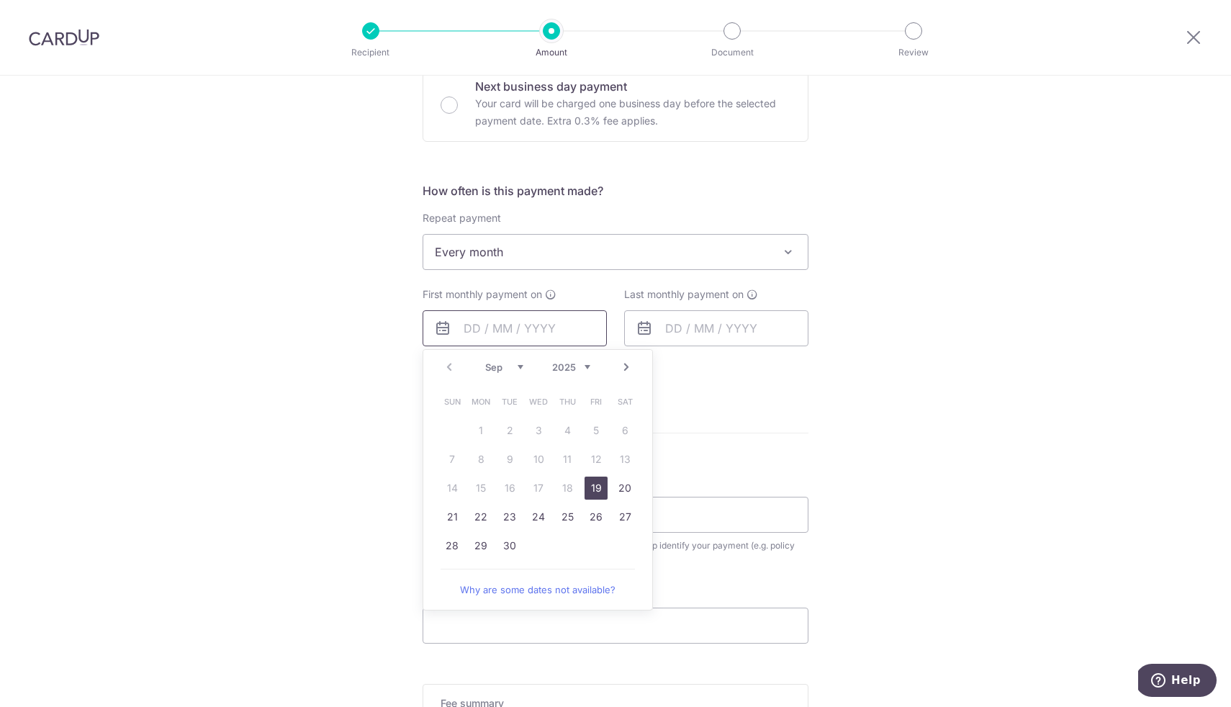
scroll to position [451, 0]
click at [561, 516] on link "25" at bounding box center [567, 515] width 23 height 23
type input "25/09/2025"
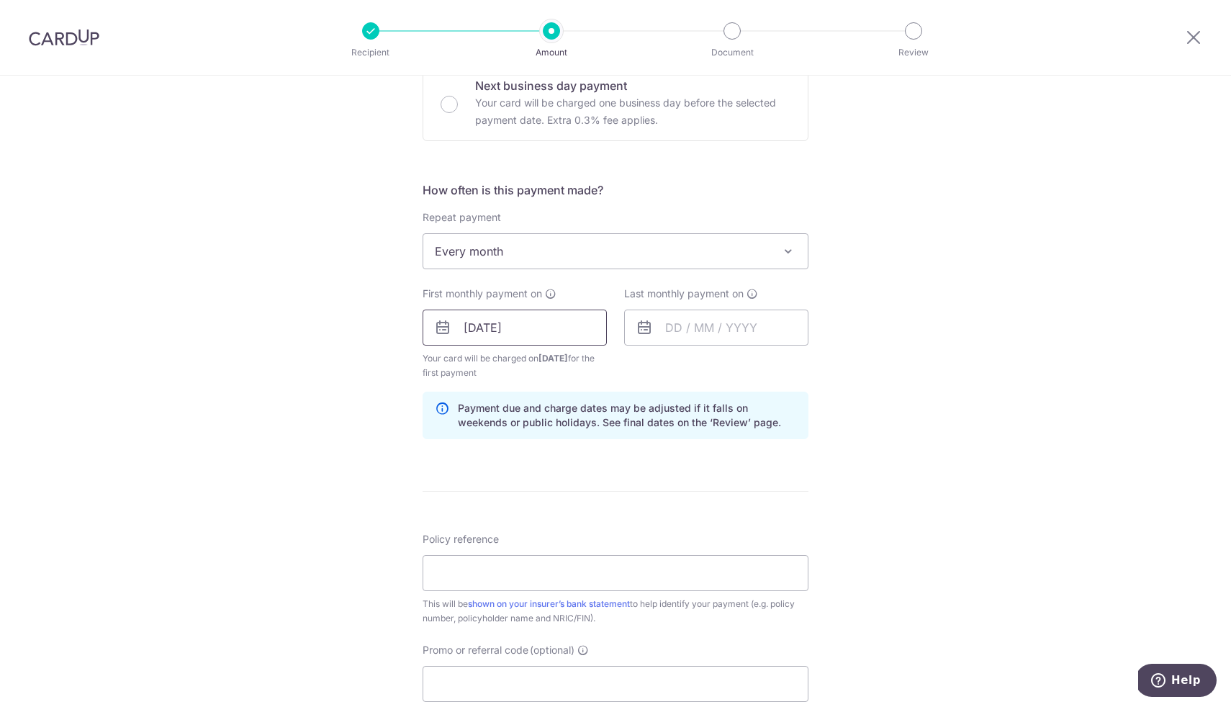
click at [558, 324] on input "25/09/2025" at bounding box center [514, 327] width 184 height 36
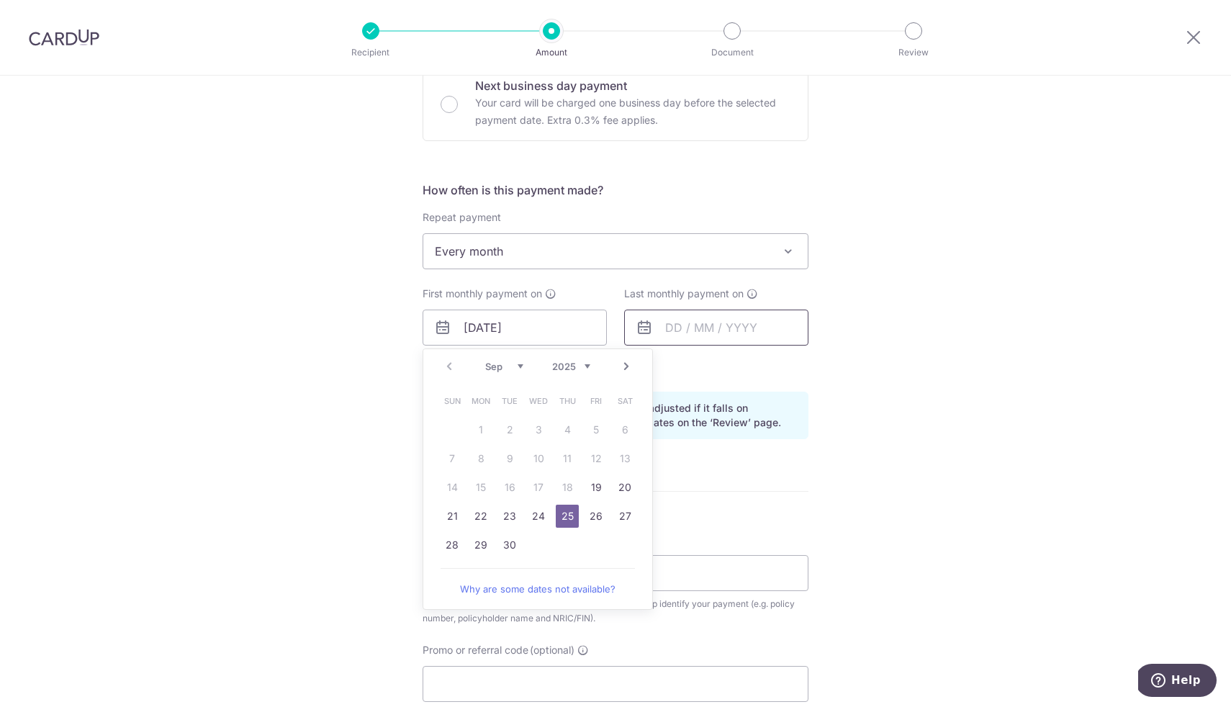
click at [710, 330] on input "text" at bounding box center [716, 327] width 184 height 36
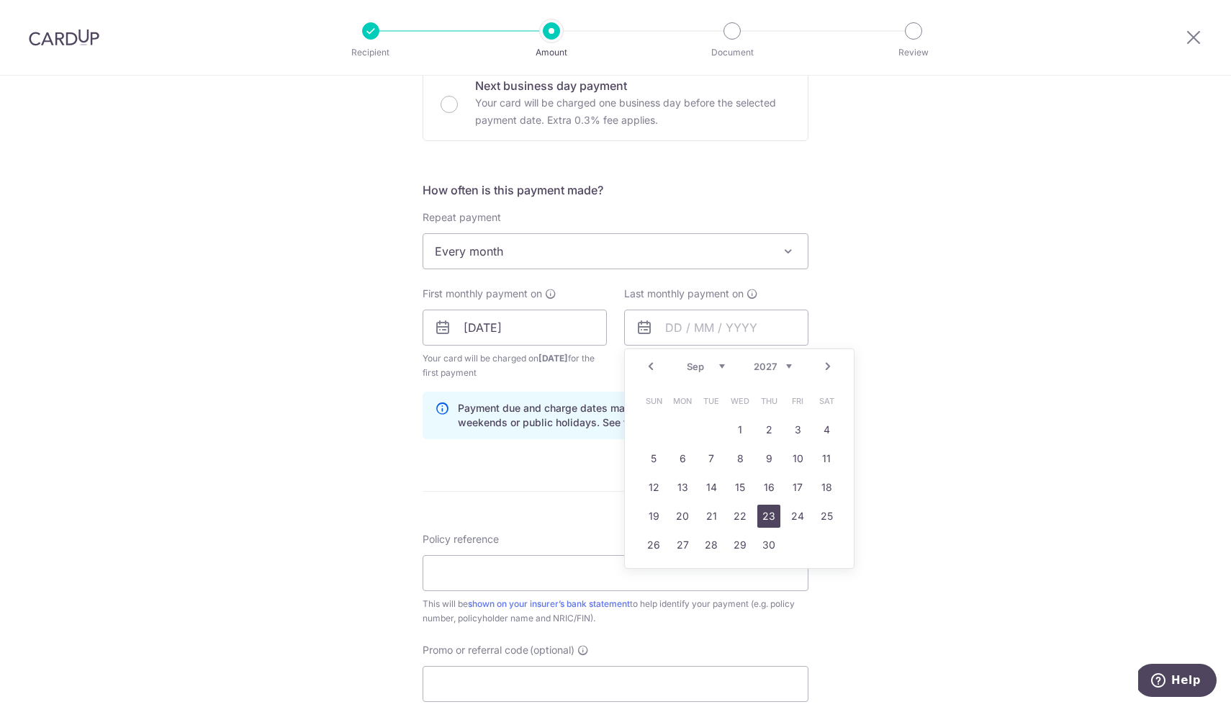
click at [774, 513] on link "23" at bounding box center [768, 515] width 23 height 23
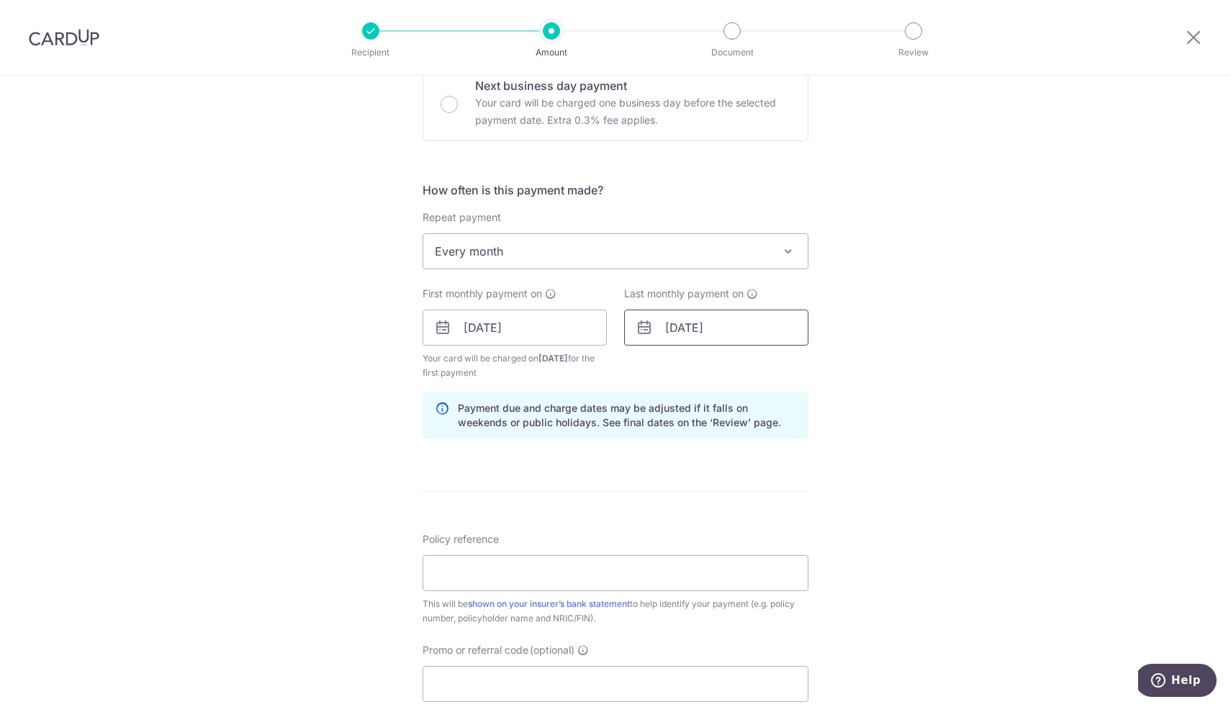
click at [767, 334] on input "23/09/2027" at bounding box center [716, 327] width 184 height 36
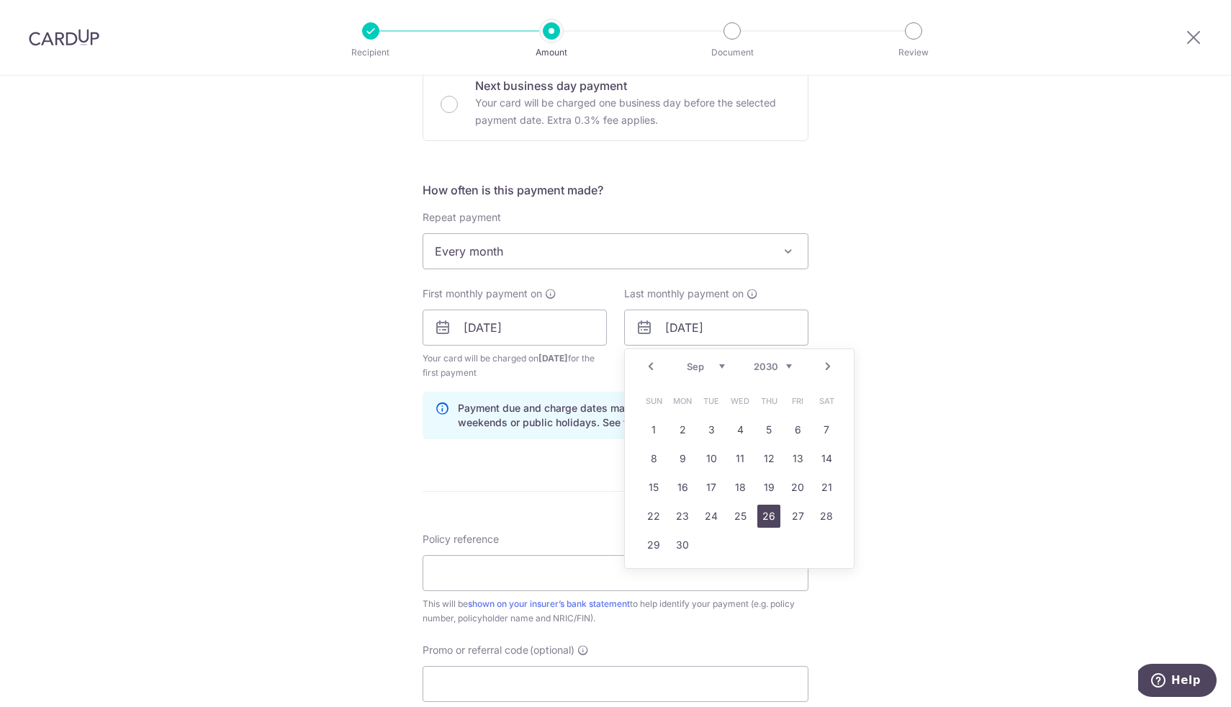
click at [770, 515] on link "26" at bounding box center [768, 515] width 23 height 23
type input "26/09/2030"
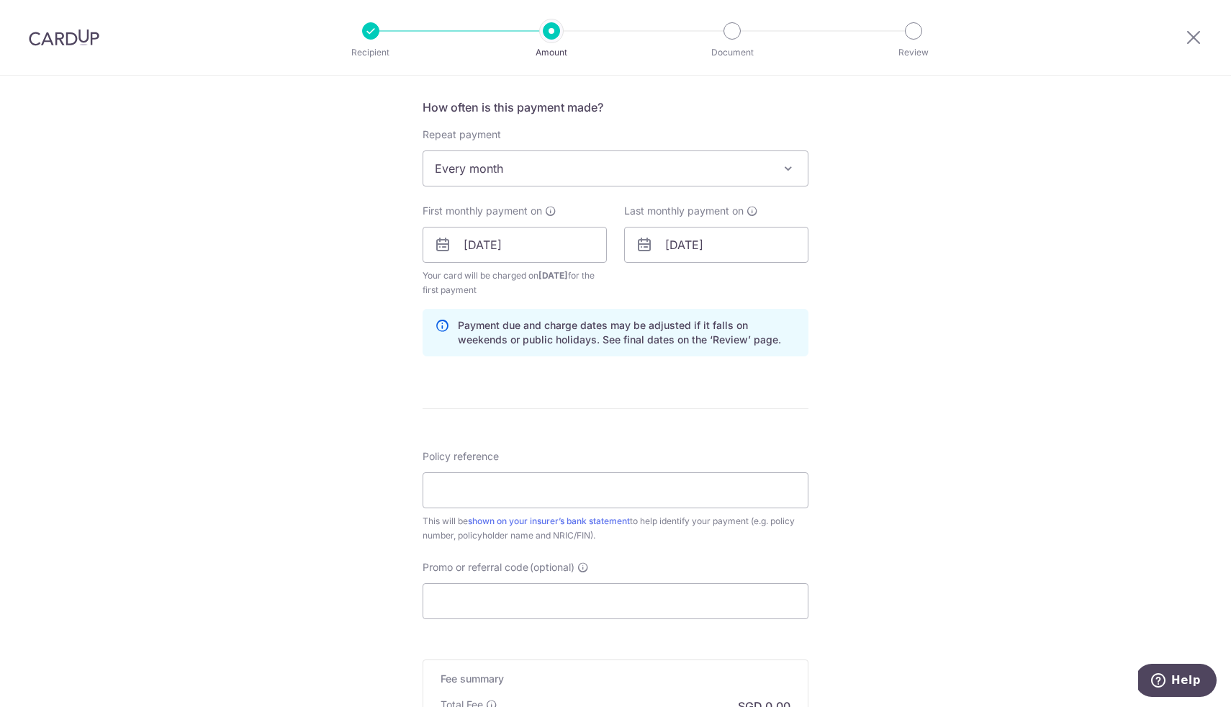
scroll to position [571, 0]
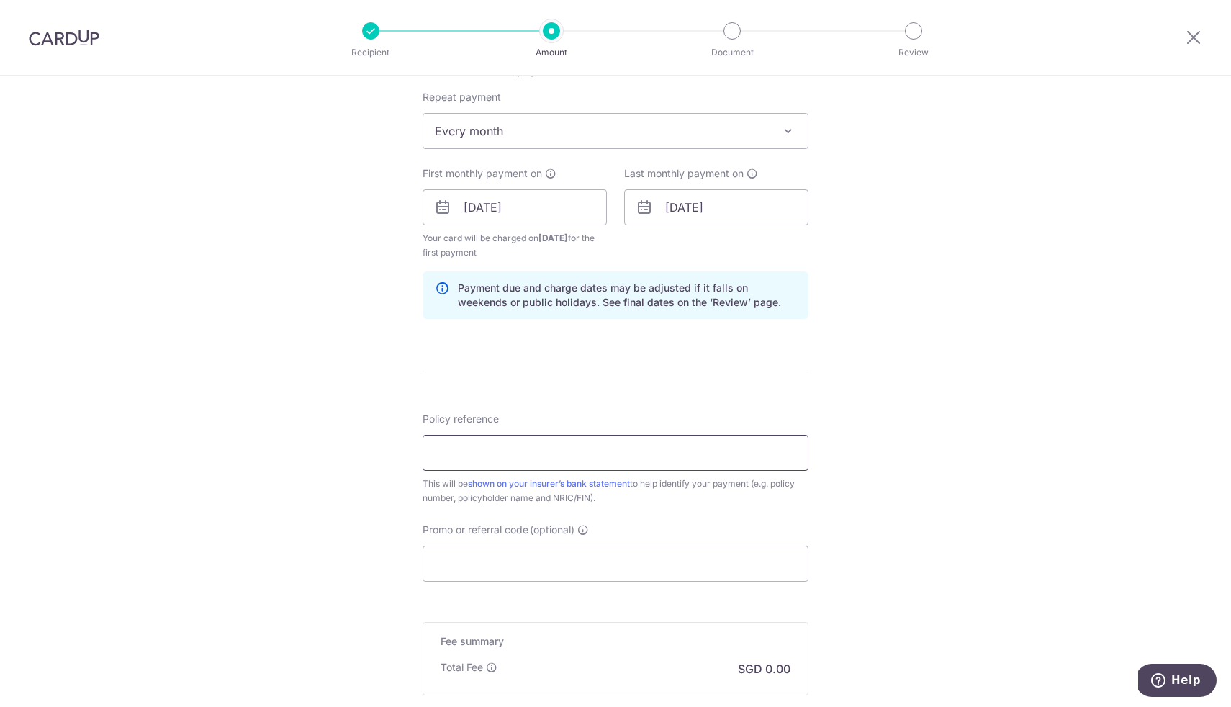
click at [725, 440] on input "Policy reference" at bounding box center [615, 453] width 386 height 36
paste input "70365492"
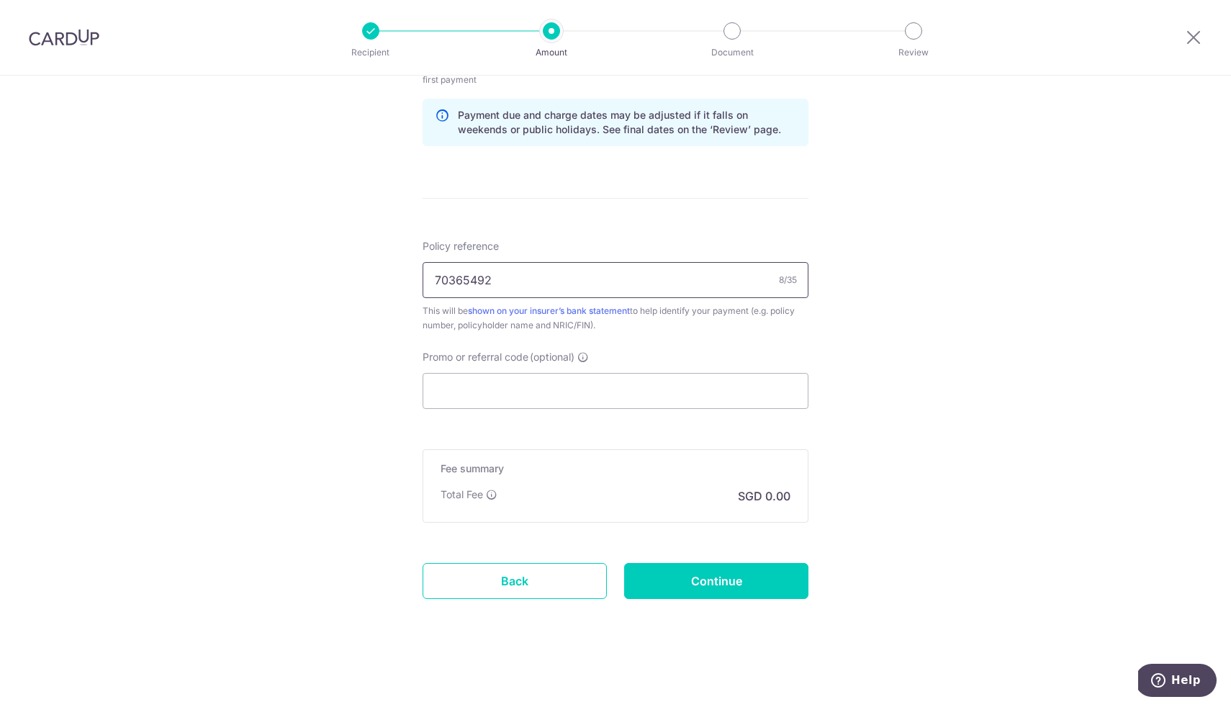
scroll to position [744, 0]
type input "70365492"
click at [756, 581] on input "Continue" at bounding box center [716, 581] width 184 height 36
type input "Create Schedule"
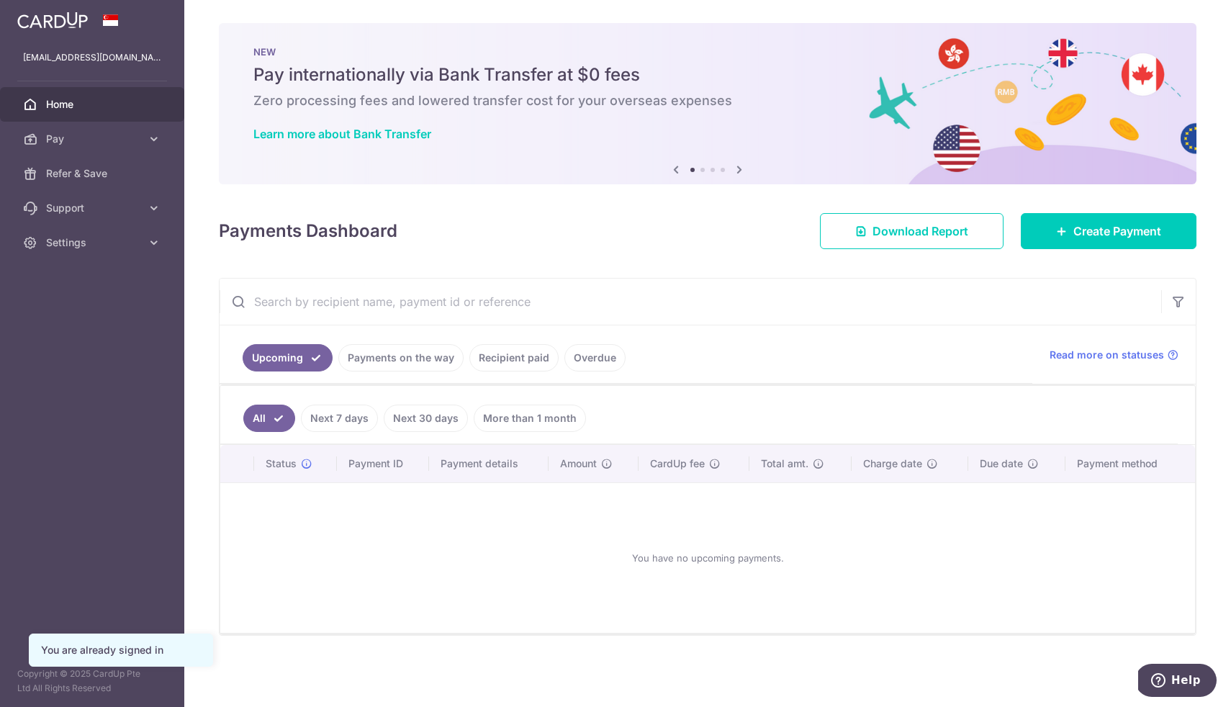
click at [528, 346] on link "Recipient paid" at bounding box center [513, 357] width 89 height 27
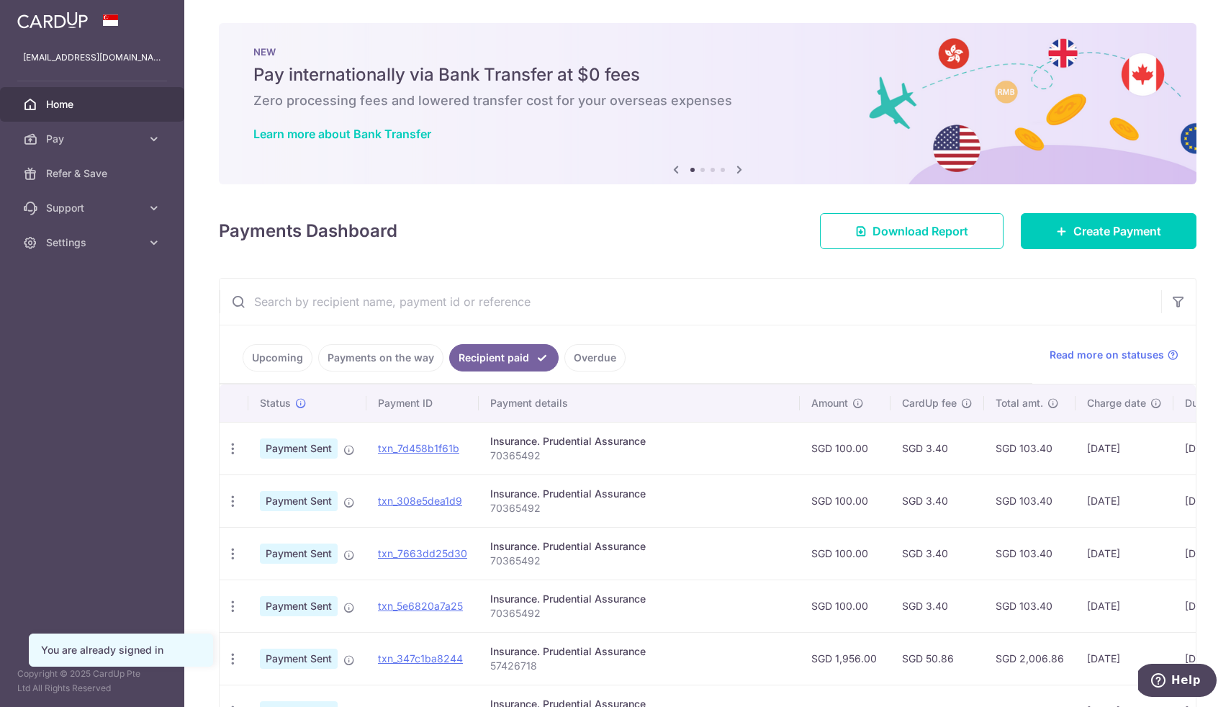
click at [584, 349] on link "Overdue" at bounding box center [594, 357] width 61 height 27
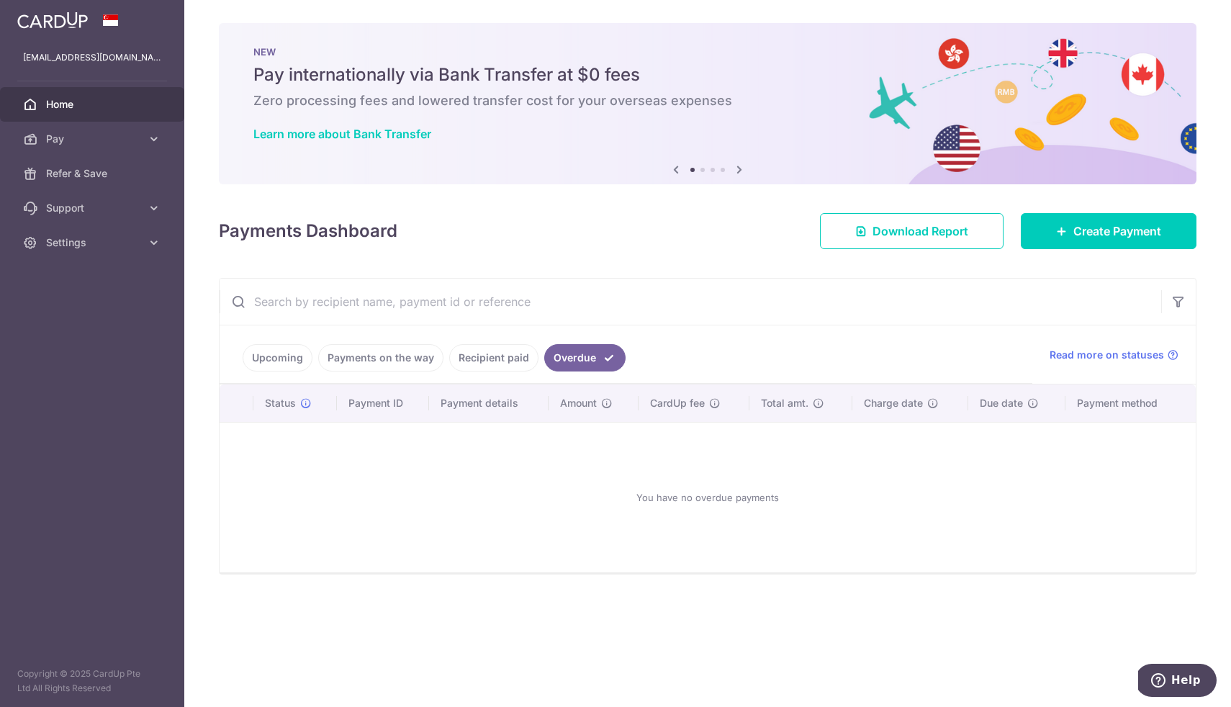
click at [499, 366] on link "Recipient paid" at bounding box center [493, 357] width 89 height 27
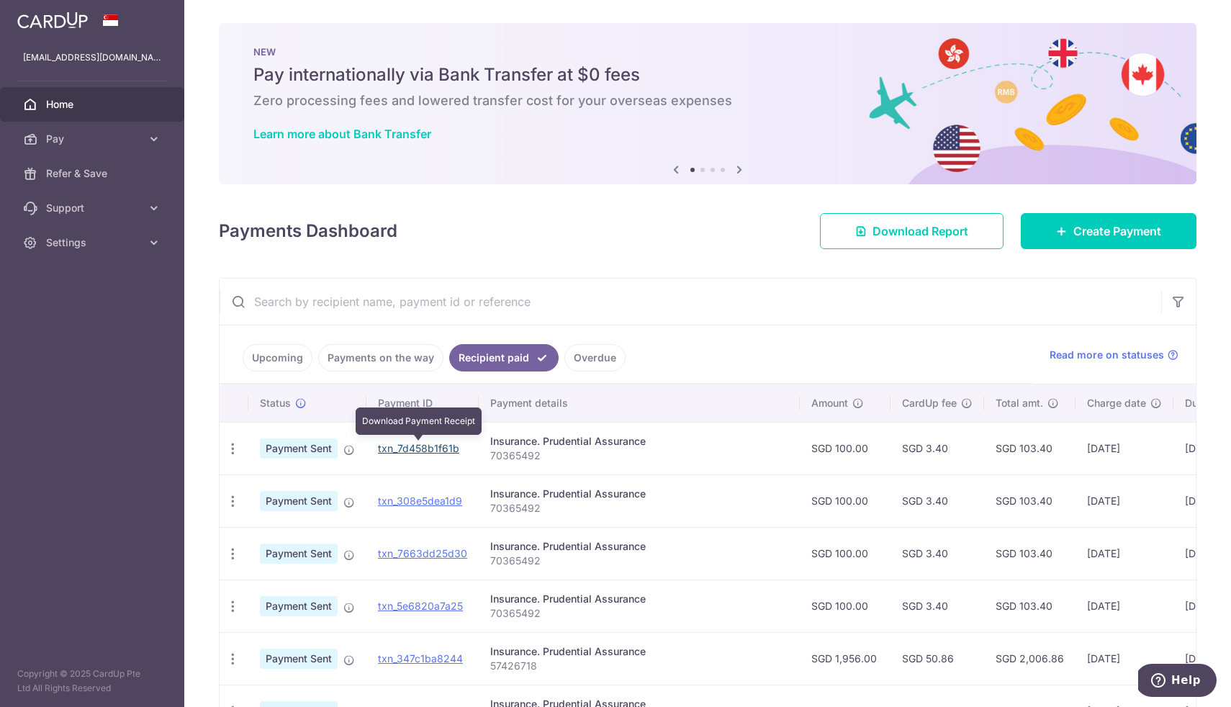
click at [442, 452] on link "txn_7d458b1f61b" at bounding box center [418, 448] width 81 height 12
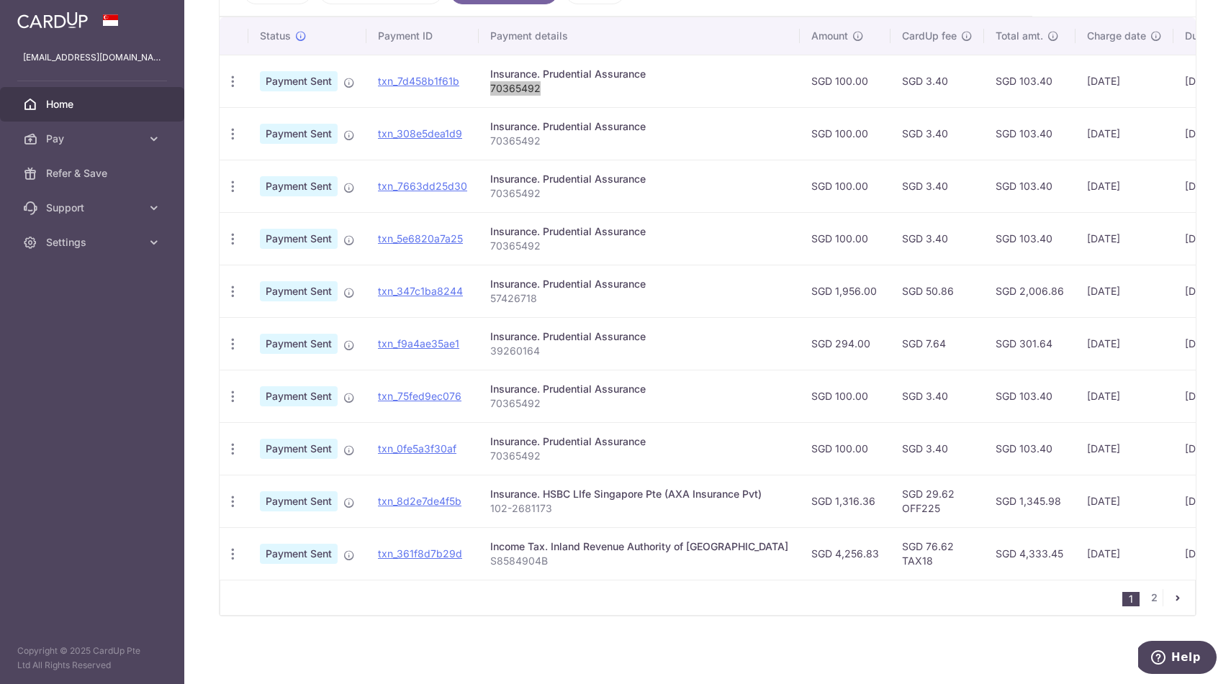
scroll to position [367, 0]
click at [1154, 603] on link "2" at bounding box center [1153, 597] width 17 height 17
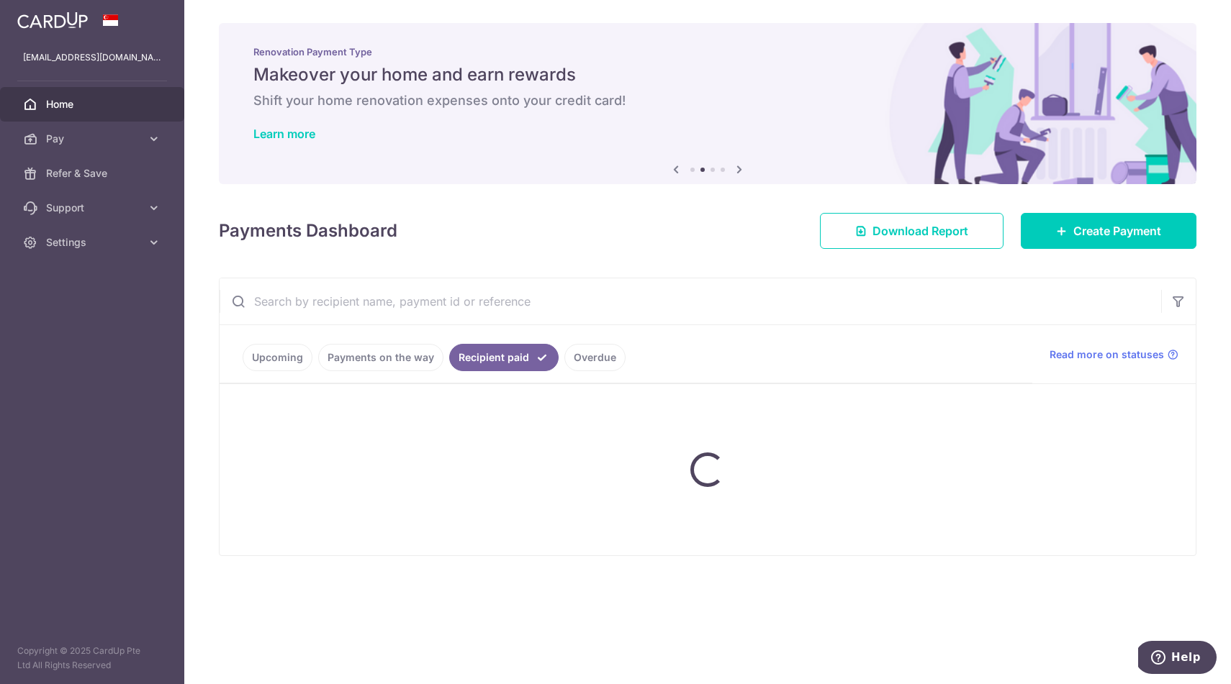
click at [1154, 599] on div "× Pause Schedule Pause all future payments in this series Pause just this one p…" at bounding box center [707, 342] width 1046 height 684
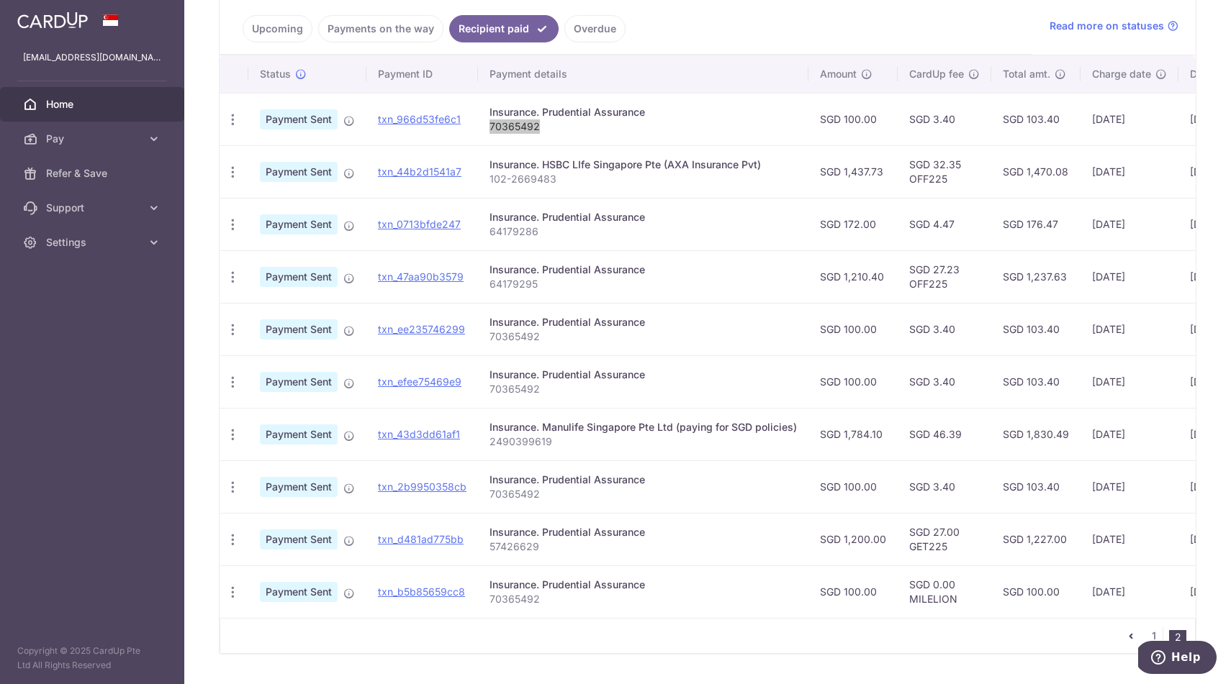
scroll to position [327, 0]
click at [677, 245] on td "Insurance. Prudential Assurance 64179286" at bounding box center [643, 226] width 330 height 53
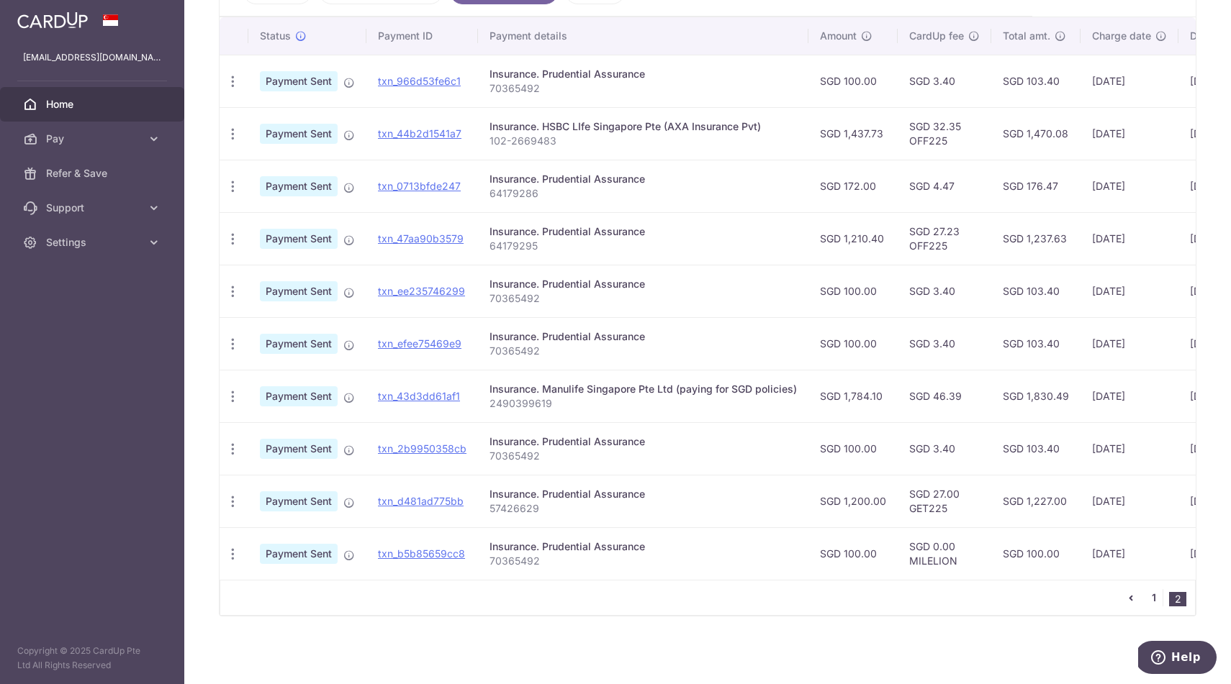
scroll to position [367, 0]
click at [1156, 602] on link "1" at bounding box center [1153, 597] width 17 height 17
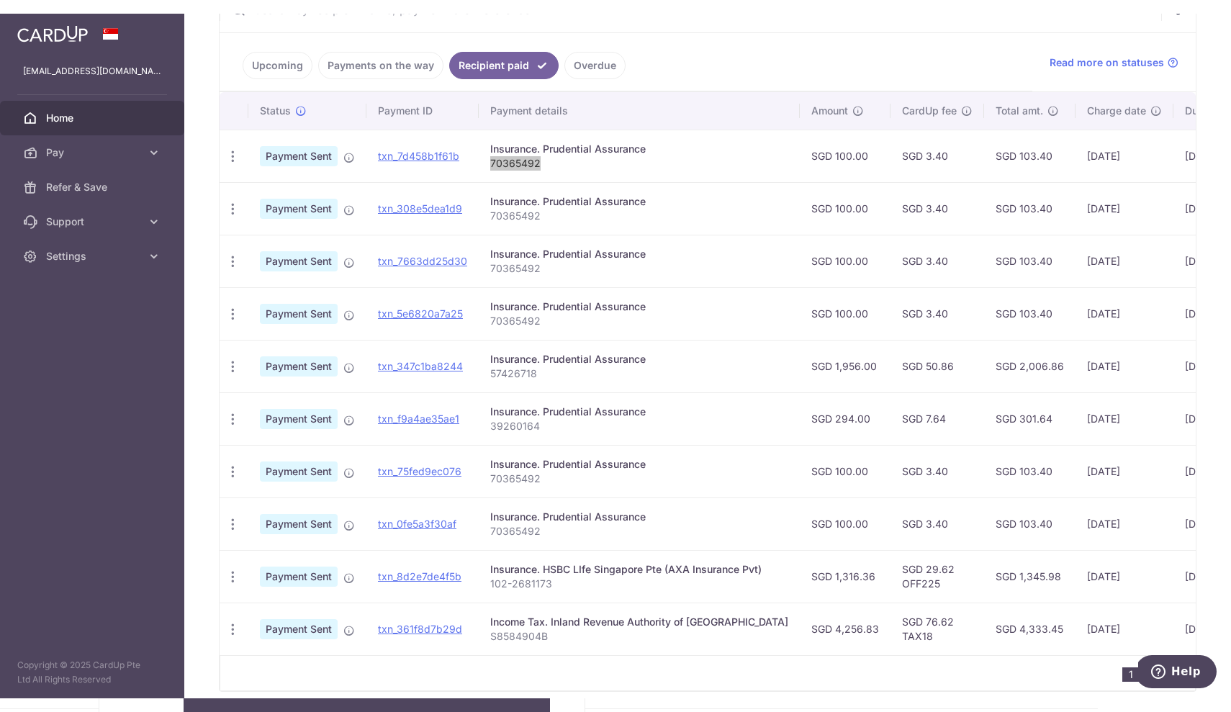
scroll to position [0, 0]
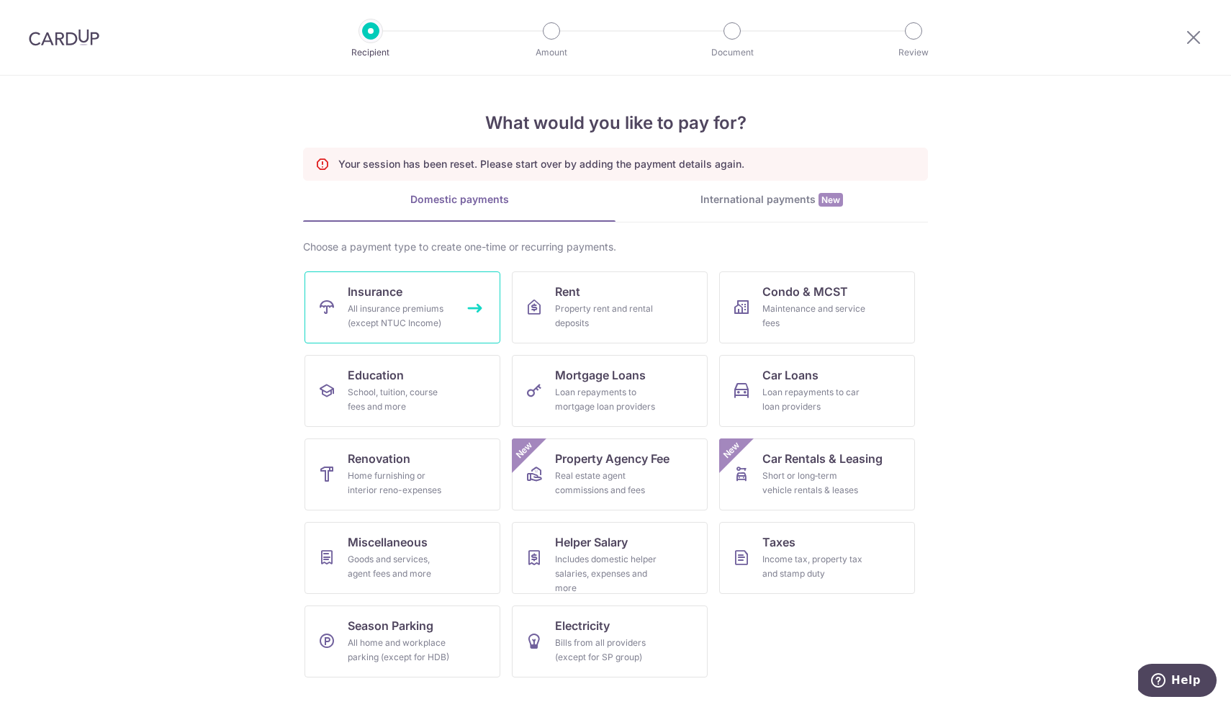
click at [466, 298] on link "Insurance All insurance premiums (except NTUC Income)" at bounding box center [402, 307] width 196 height 72
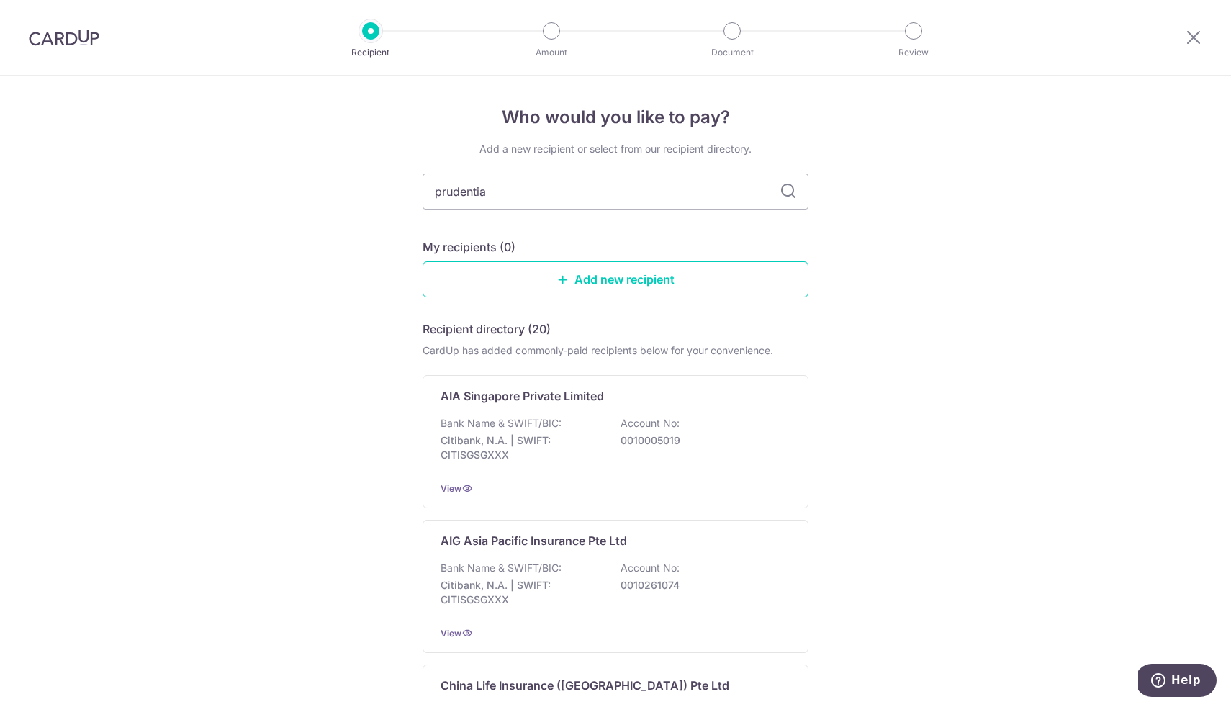
type input "prudential"
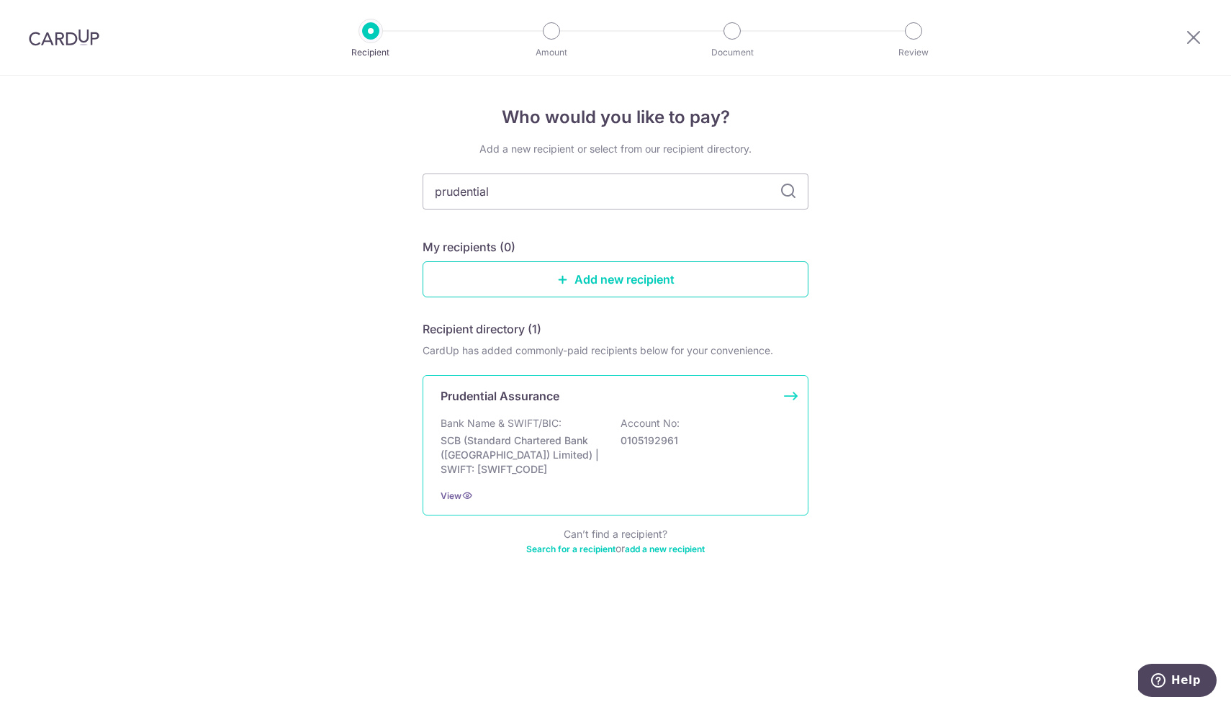
click at [576, 433] on div "Bank Name & SWIFT/BIC: SCB (Standard Chartered Bank (Singapore) Limited) | SWIF…" at bounding box center [615, 446] width 350 height 60
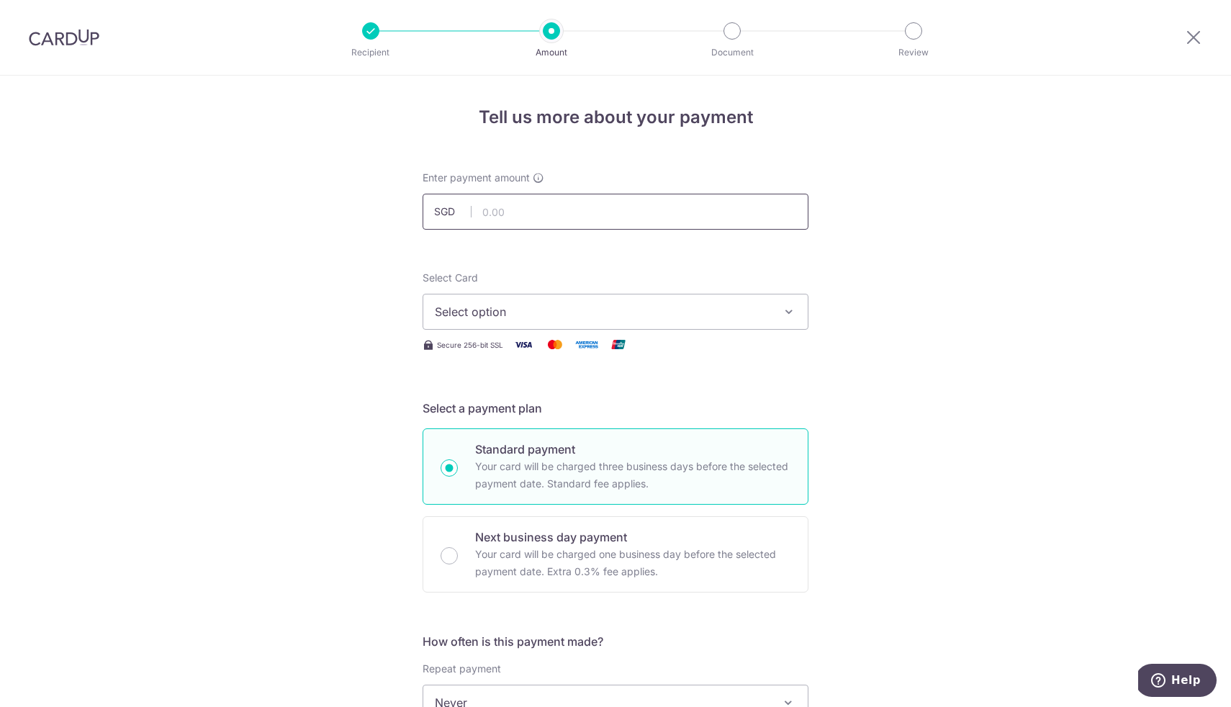
click at [600, 220] on input "text" at bounding box center [615, 212] width 386 height 36
type input "100.00"
click at [682, 304] on span "Select option" at bounding box center [602, 311] width 335 height 17
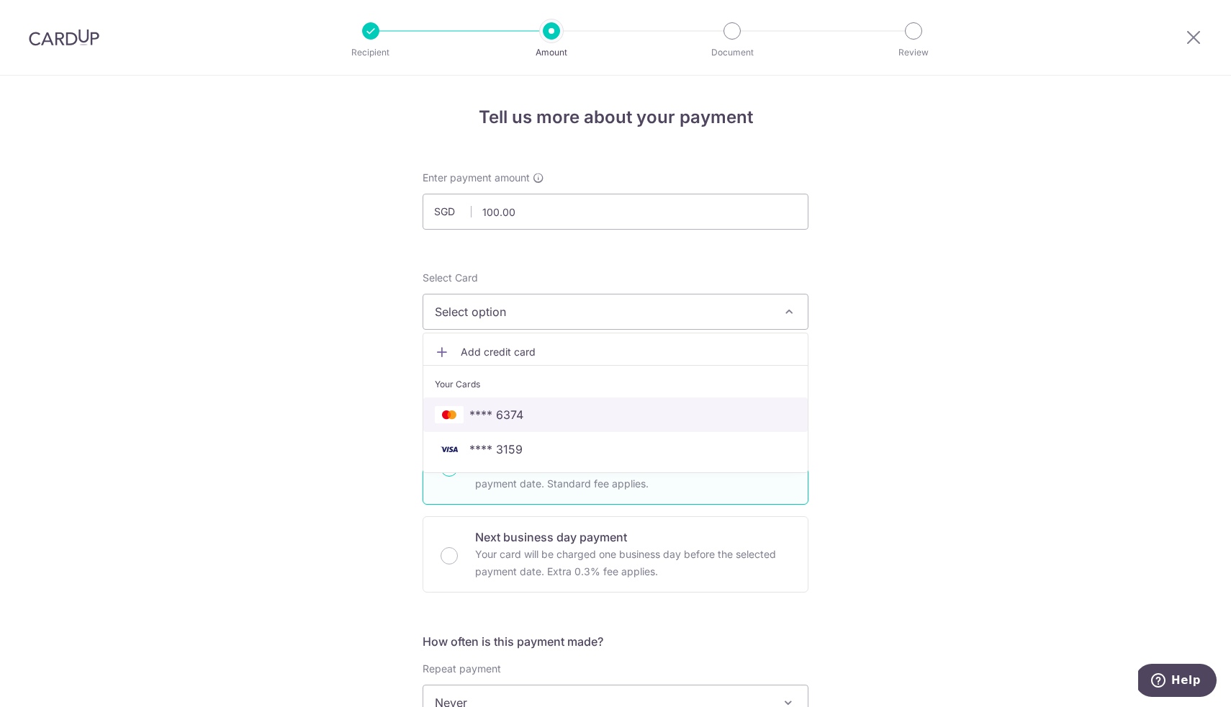
click at [635, 409] on span "**** 6374" at bounding box center [615, 414] width 361 height 17
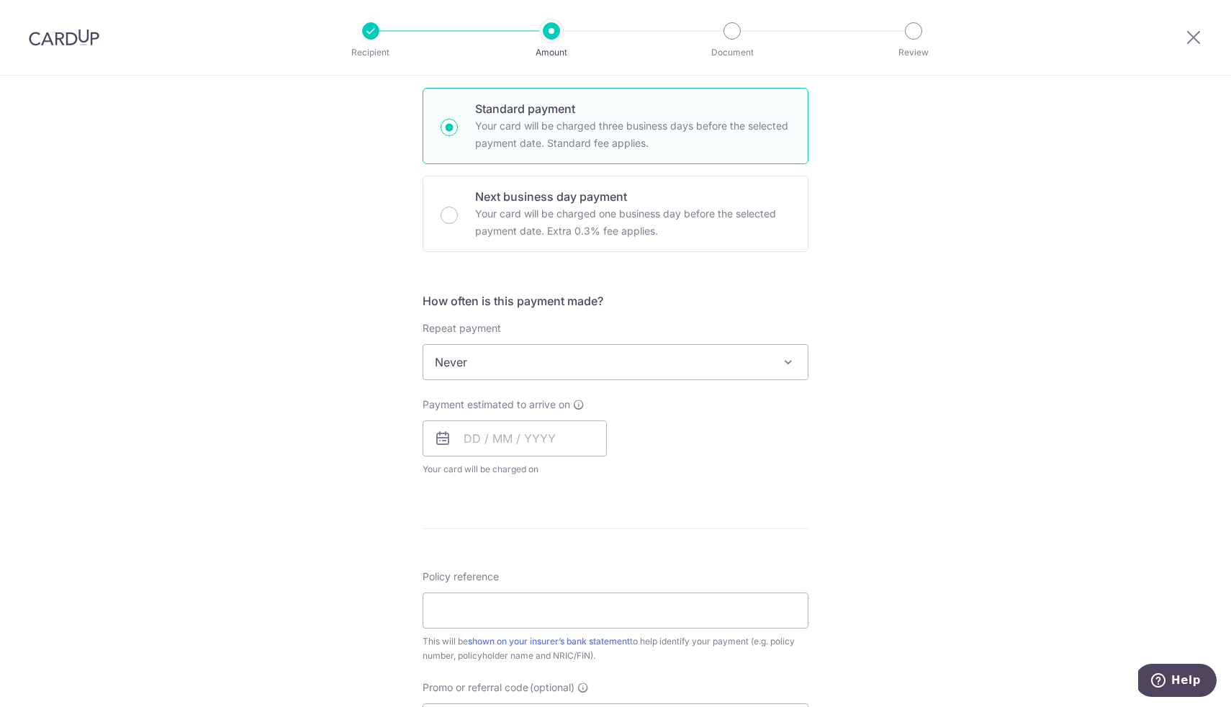
scroll to position [346, 0]
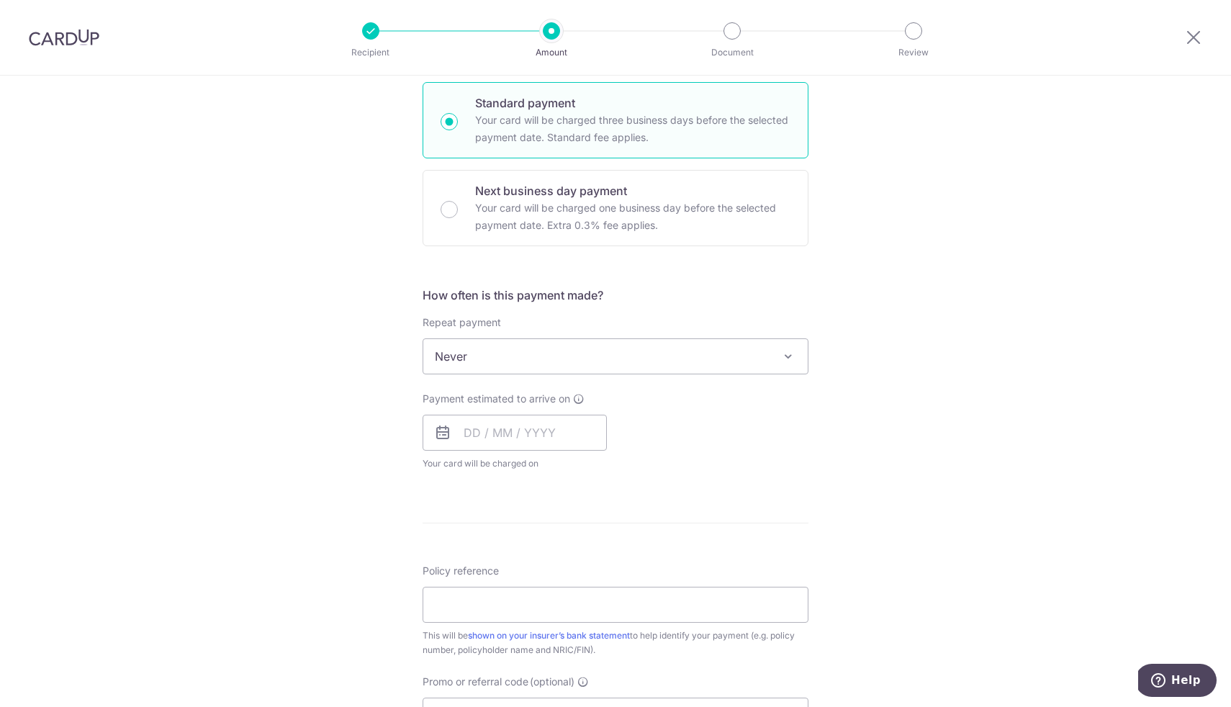
click at [612, 362] on span "Never" at bounding box center [615, 356] width 384 height 35
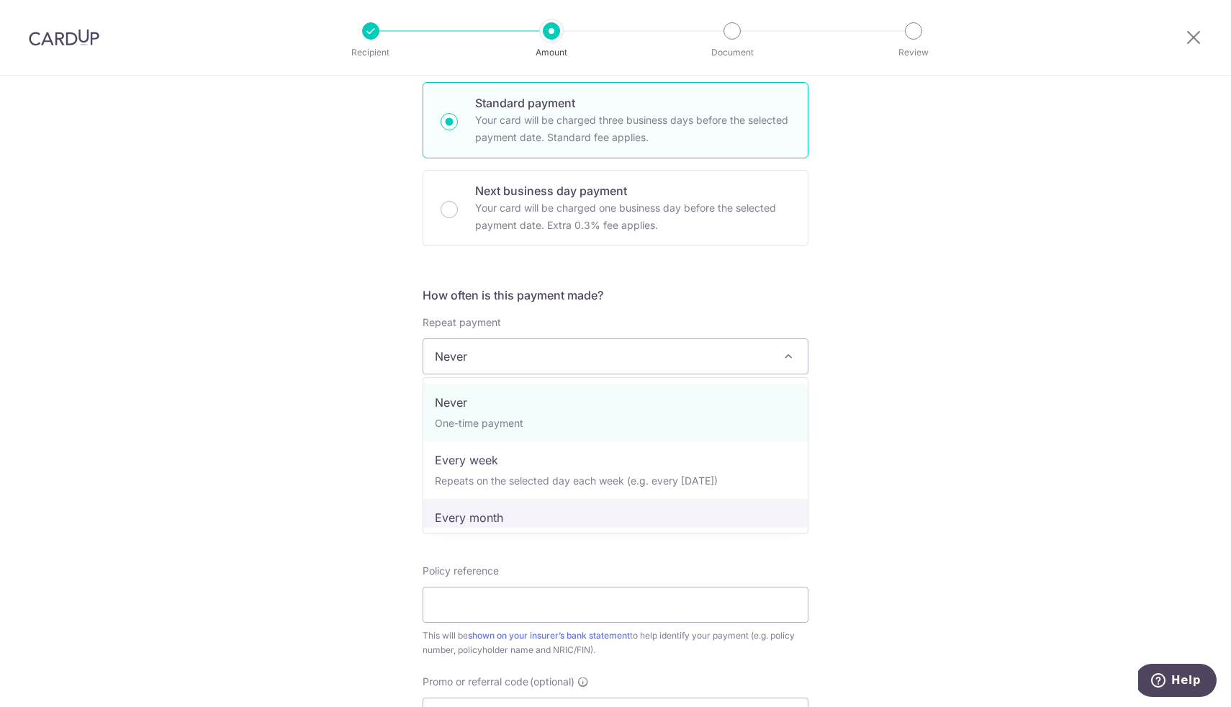
select select "3"
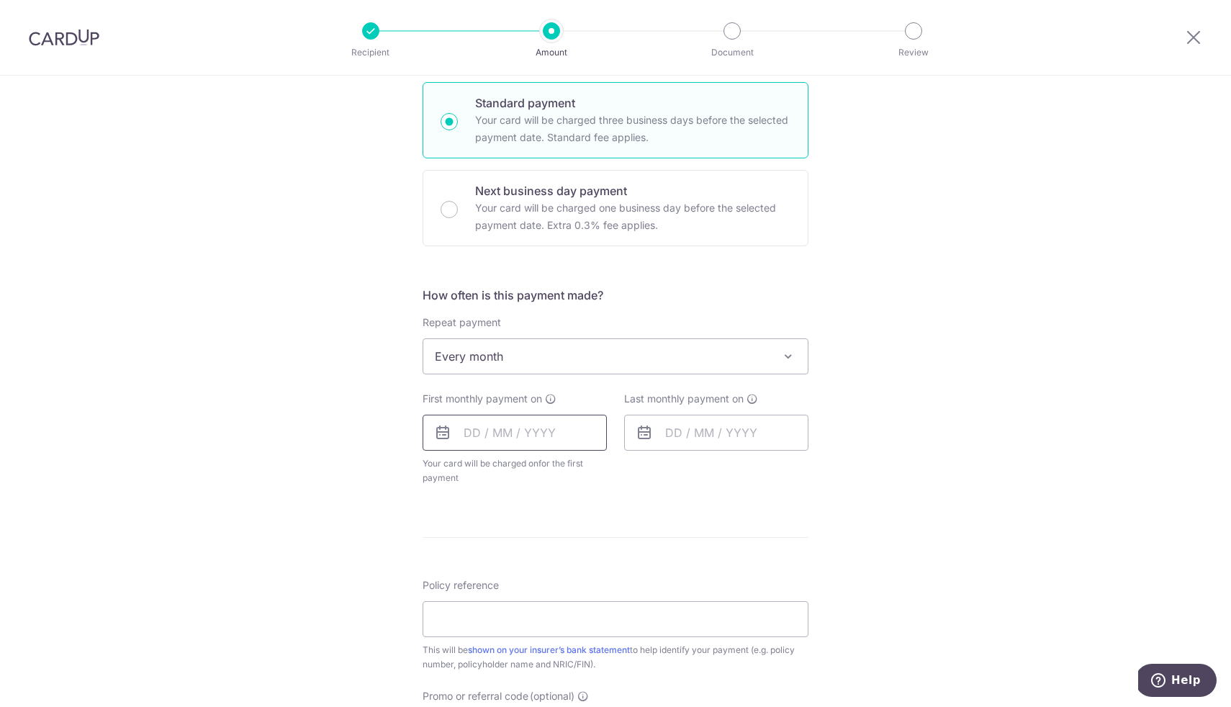
click at [536, 425] on input "text" at bounding box center [514, 433] width 184 height 36
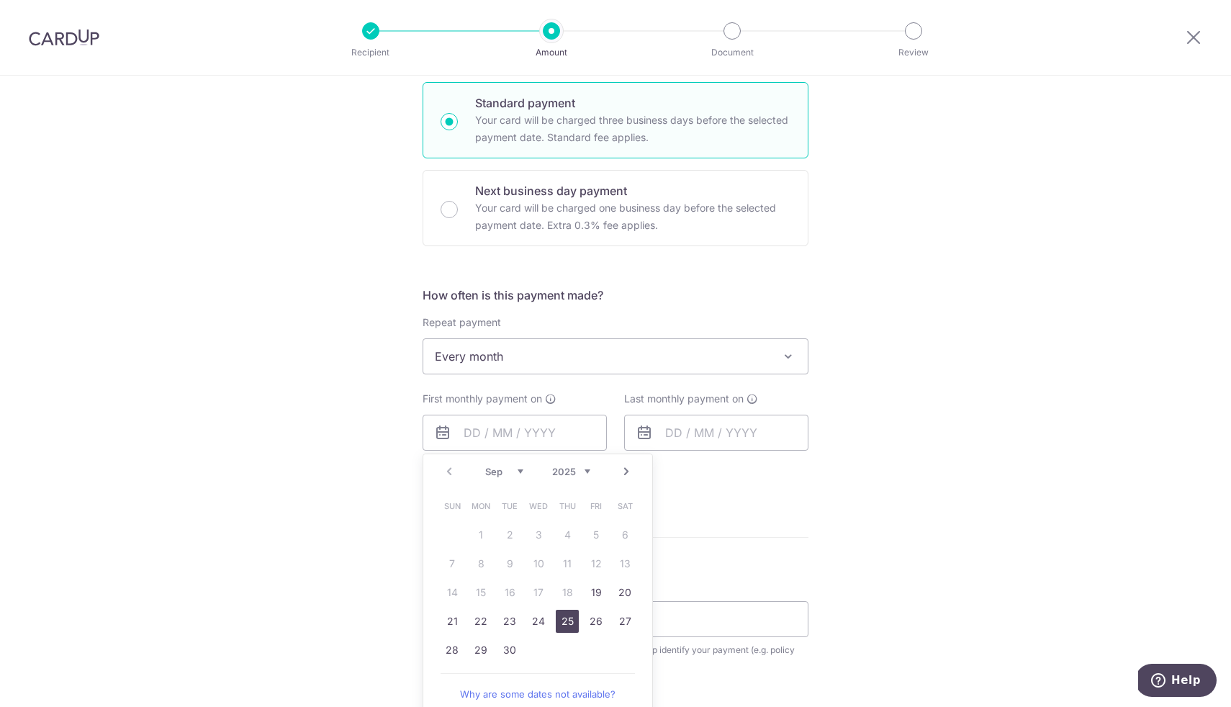
click at [564, 629] on link "25" at bounding box center [567, 621] width 23 height 23
type input "[DATE]"
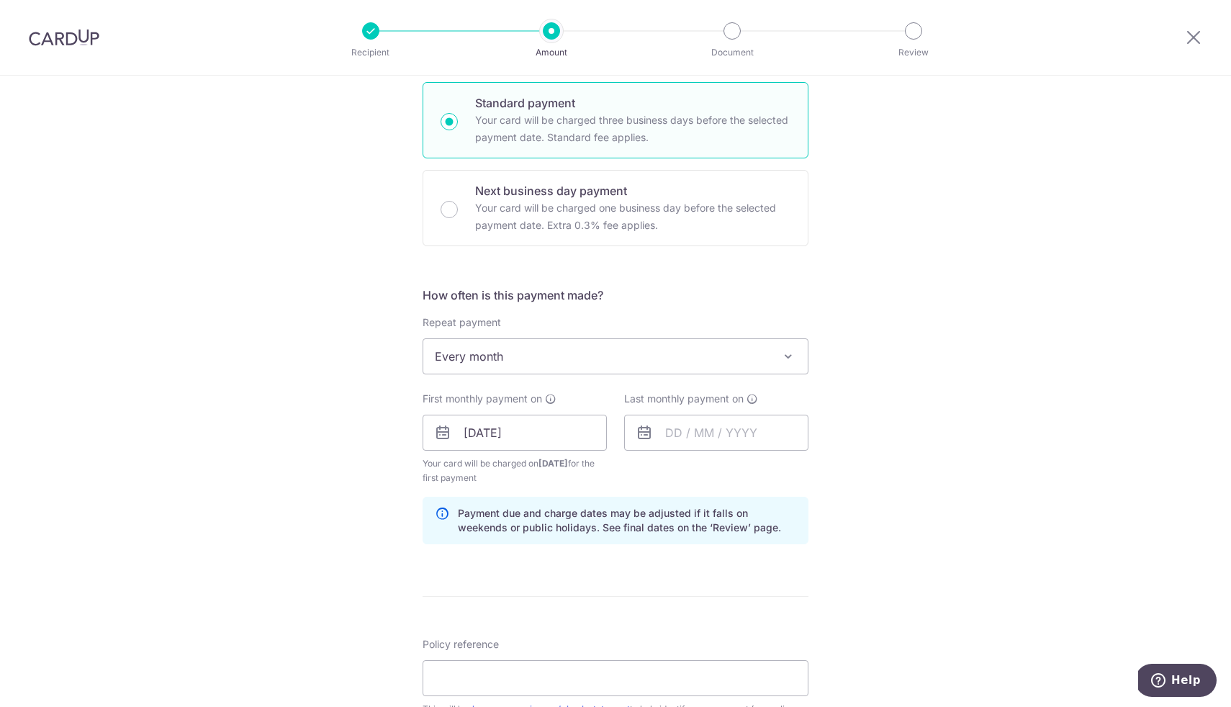
click at [670, 413] on div "Last monthly payment on" at bounding box center [716, 421] width 184 height 59
click at [678, 437] on input "text" at bounding box center [716, 433] width 184 height 36
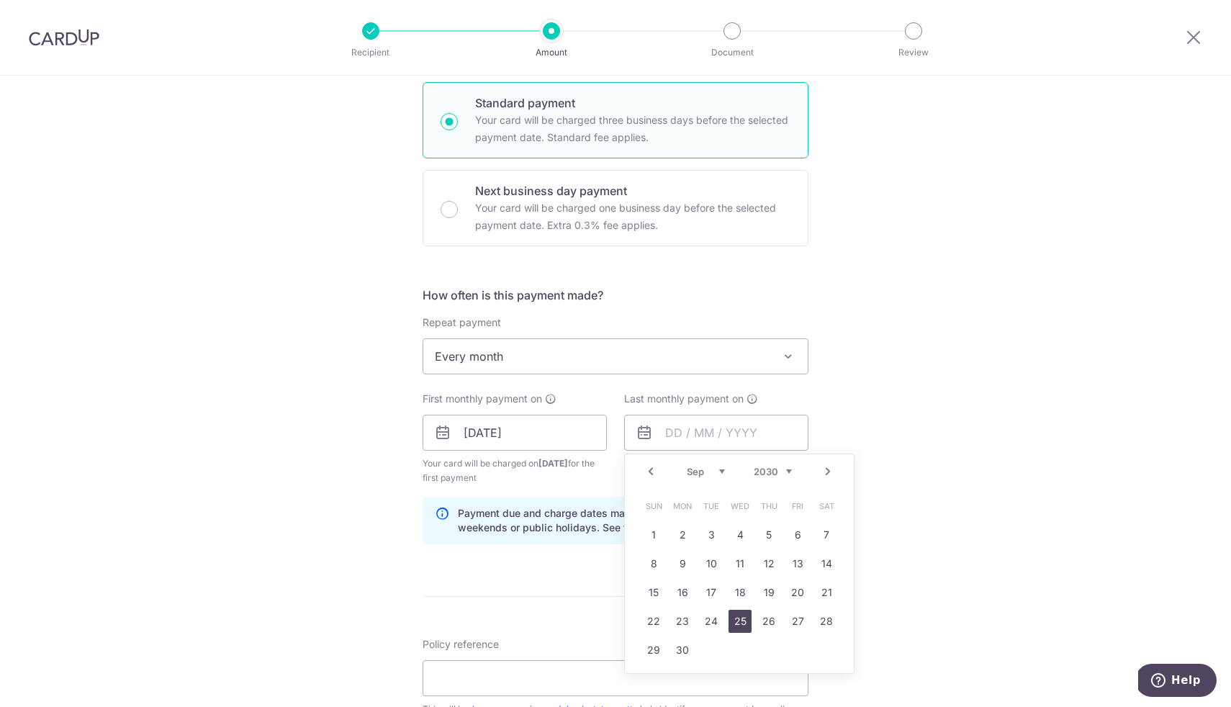
click at [745, 617] on link "25" at bounding box center [739, 621] width 23 height 23
type input "25/09/2030"
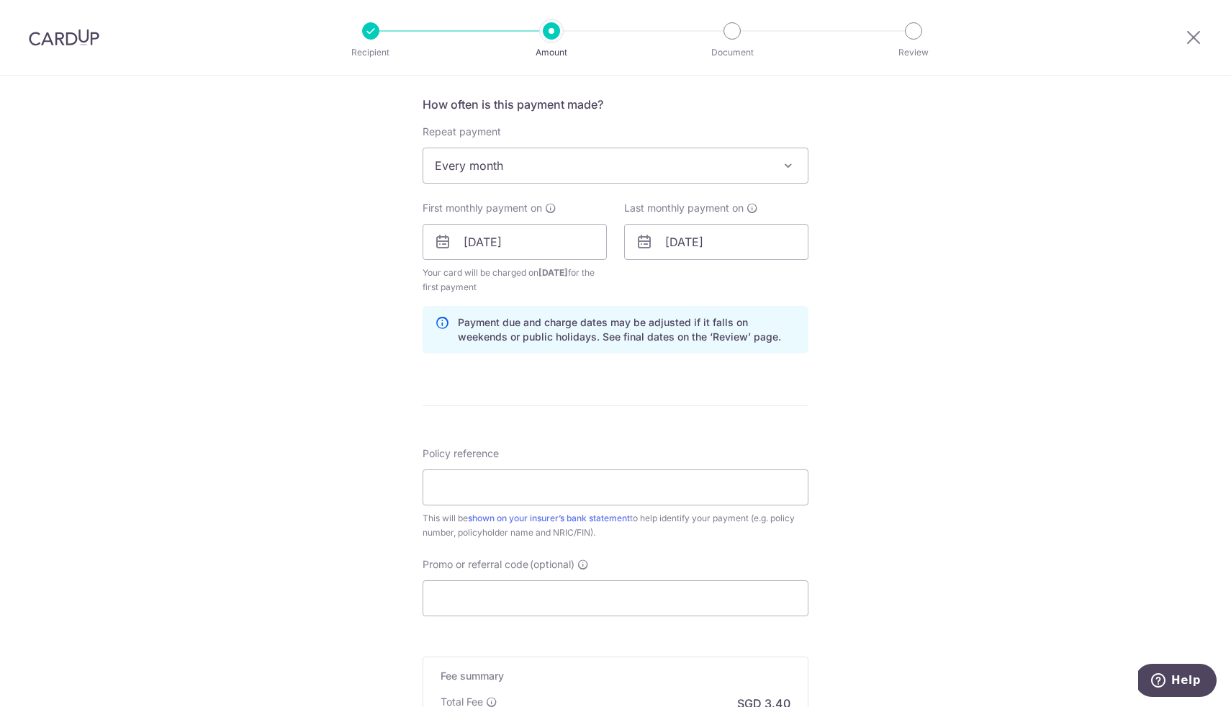
scroll to position [671, 0]
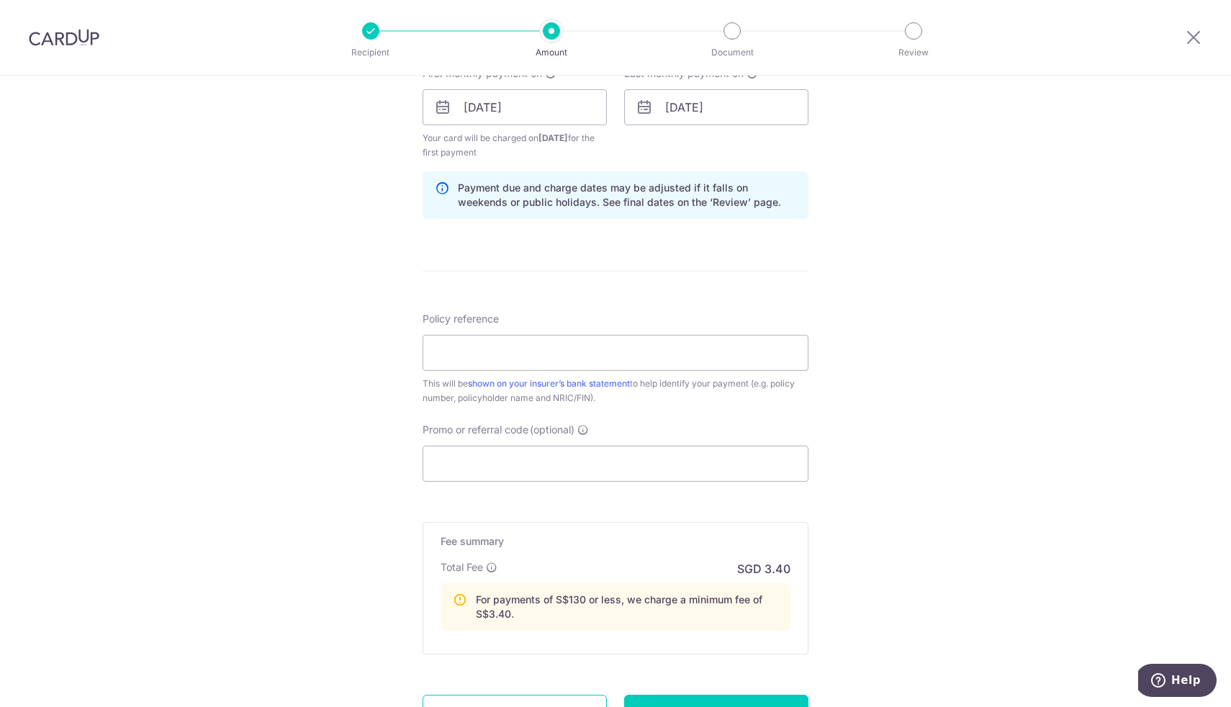
click at [698, 333] on div "Policy reference This will be shown on your insurer’s bank statement to help id…" at bounding box center [615, 359] width 386 height 94
click at [698, 337] on input "Policy reference" at bounding box center [615, 353] width 386 height 36
paste input "70365492"
type input "70365492"
click at [882, 389] on div "Tell us more about your payment Enter payment amount SGD 100.00 100.00 Select C…" at bounding box center [615, 121] width 1231 height 1434
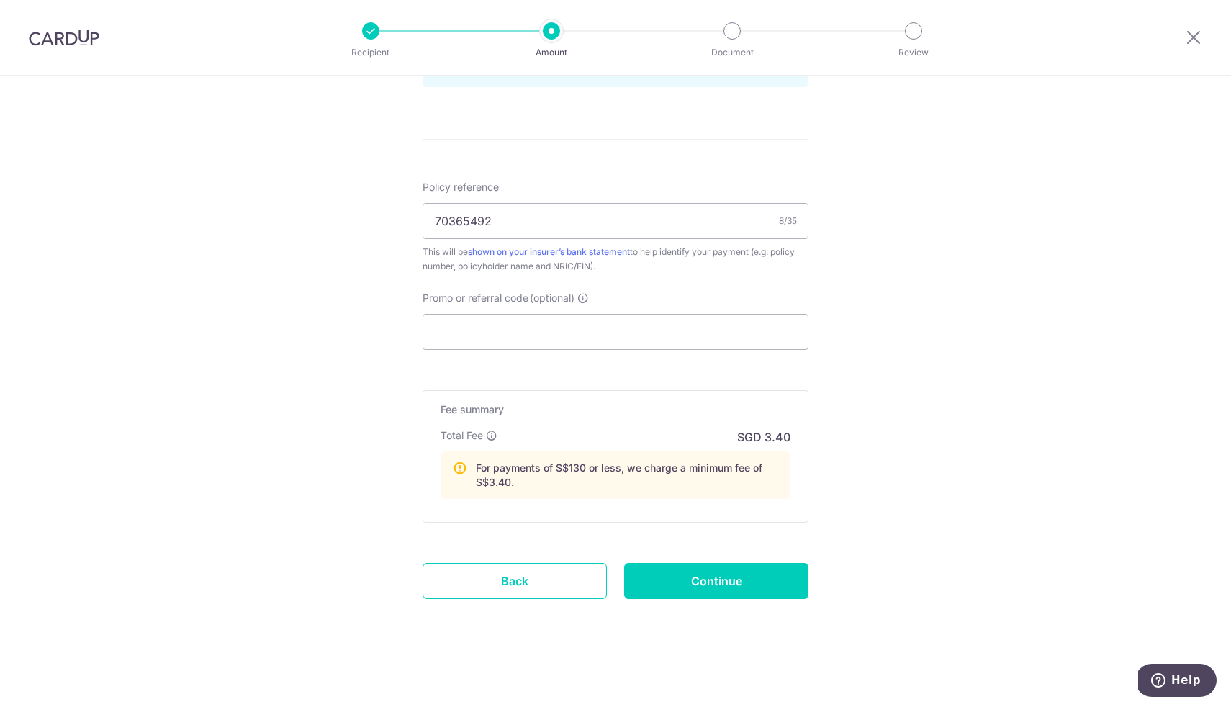
scroll to position [803, 0]
click at [713, 573] on input "Continue" at bounding box center [716, 581] width 184 height 36
type input "Create Schedule"
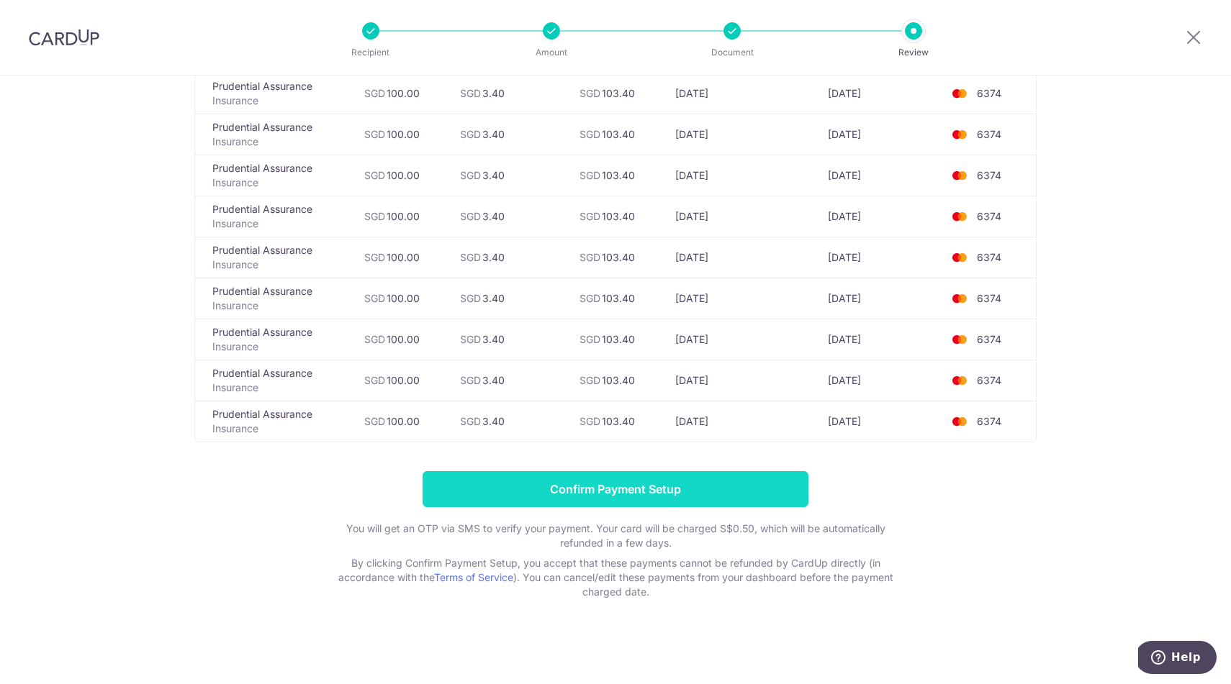
scroll to position [2284, 0]
click at [694, 492] on input "Confirm Payment Setup" at bounding box center [615, 489] width 386 height 36
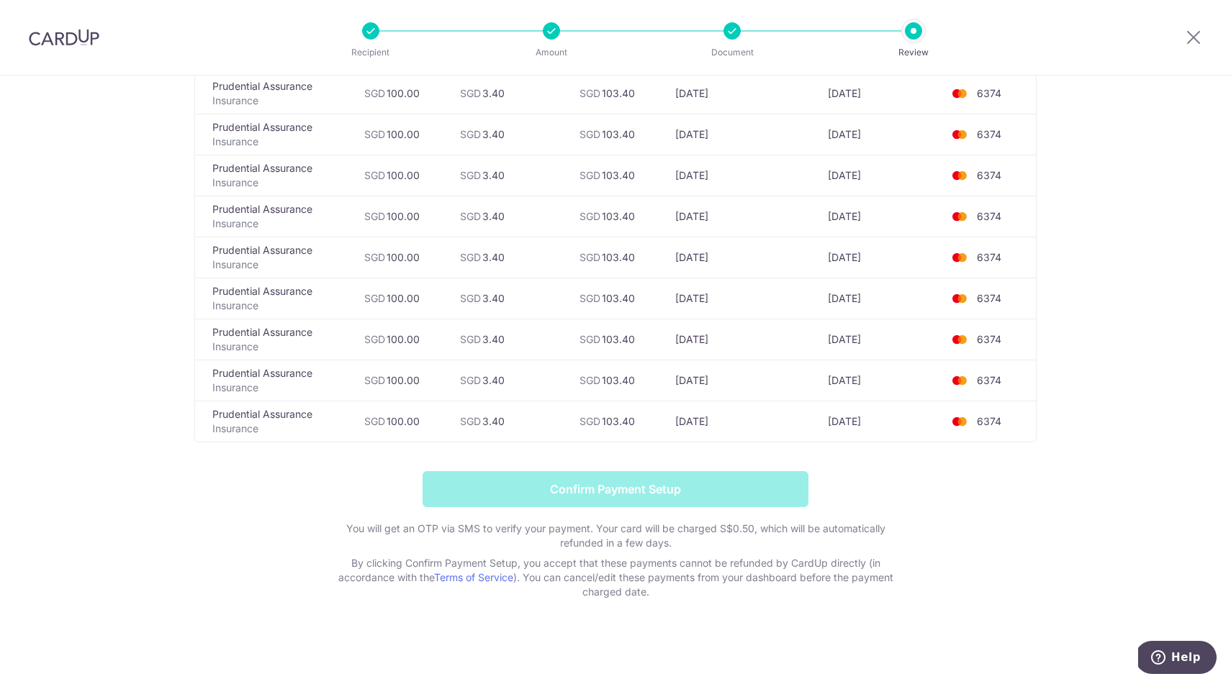
scroll to position [2235, 0]
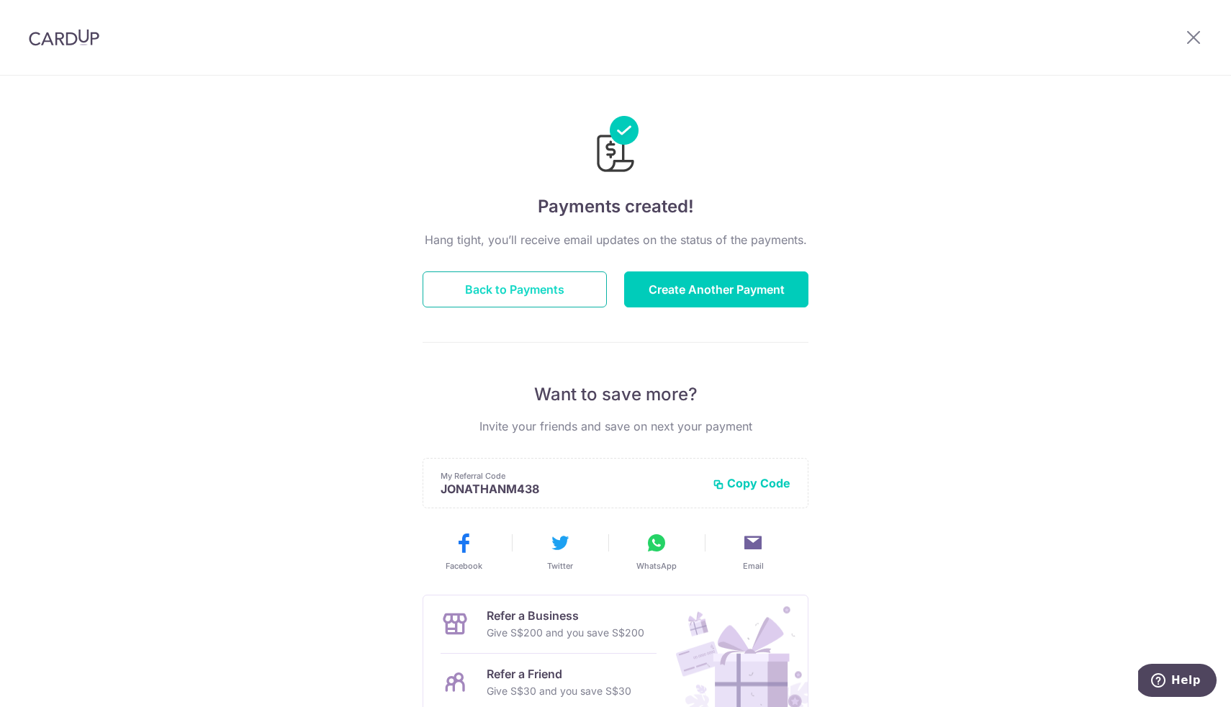
click at [585, 287] on button "Back to Payments" at bounding box center [514, 289] width 184 height 36
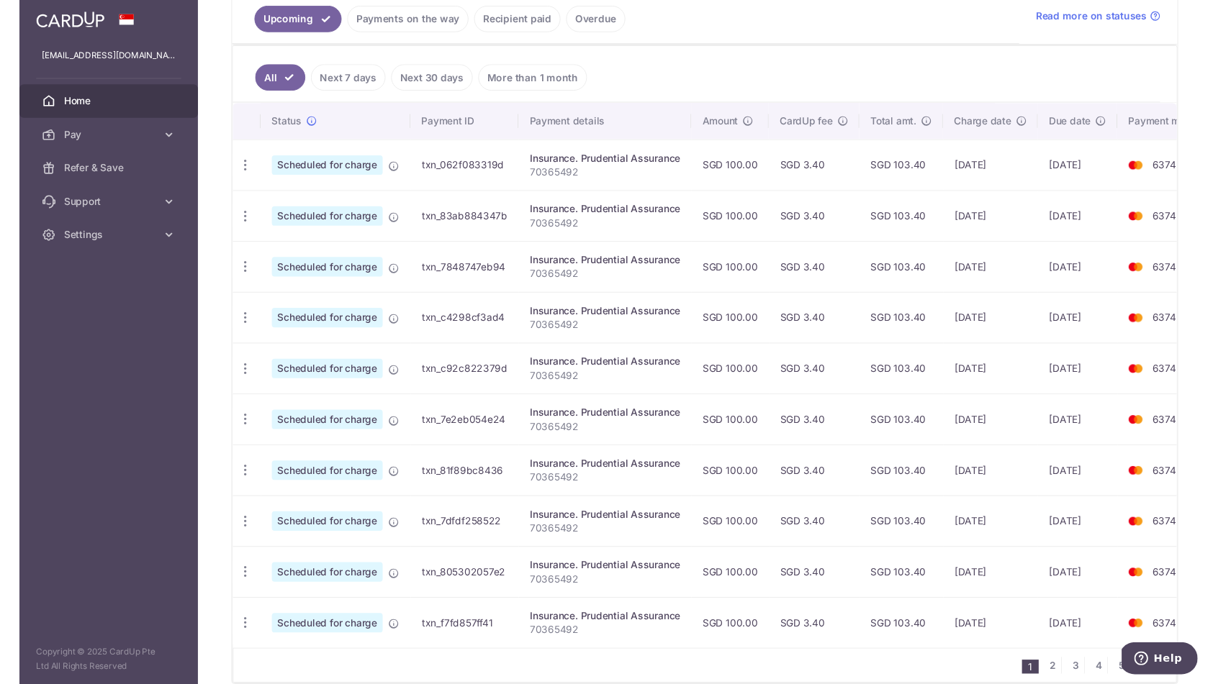
scroll to position [337, 0]
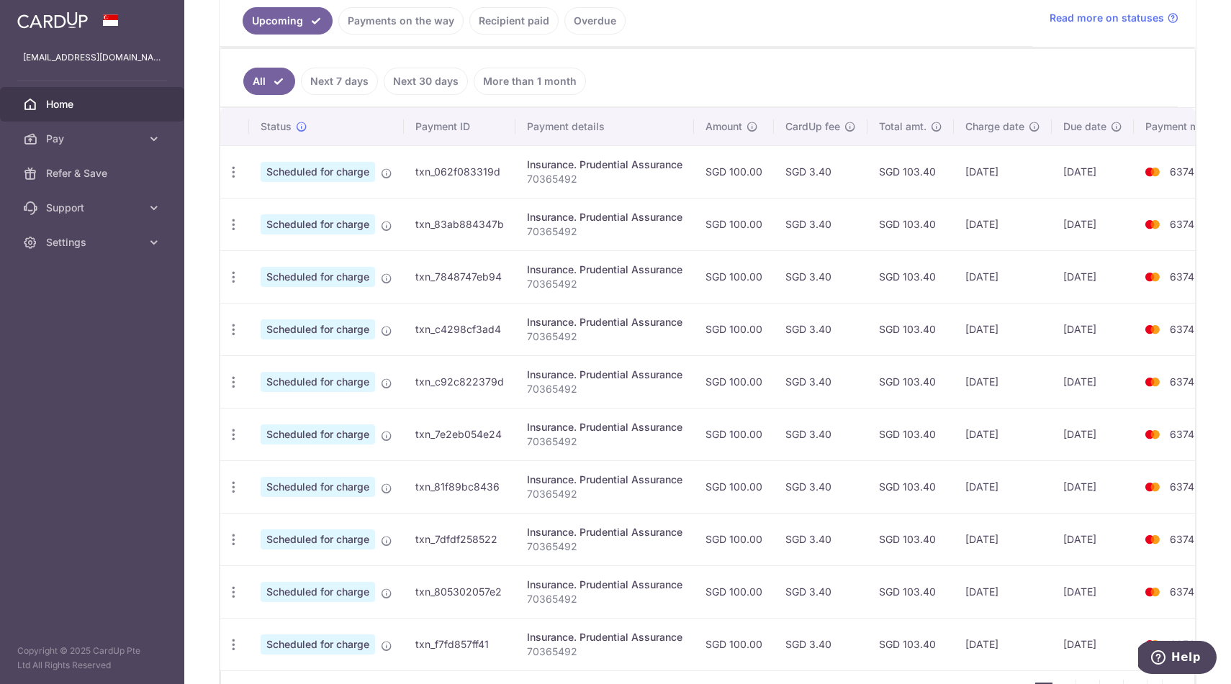
click at [684, 167] on td "Insurance. Prudential Assurance 70365492" at bounding box center [604, 171] width 178 height 53
click at [334, 78] on link "Next 7 days" at bounding box center [339, 81] width 77 height 27
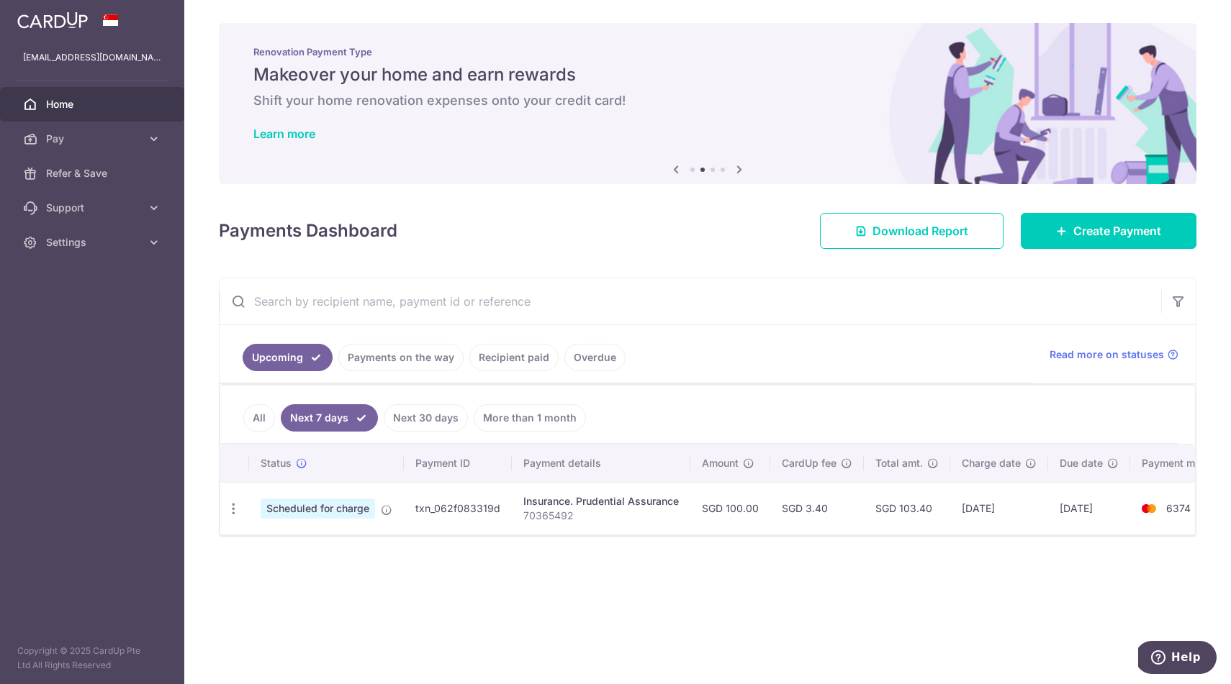
click at [258, 413] on link "All" at bounding box center [259, 417] width 32 height 27
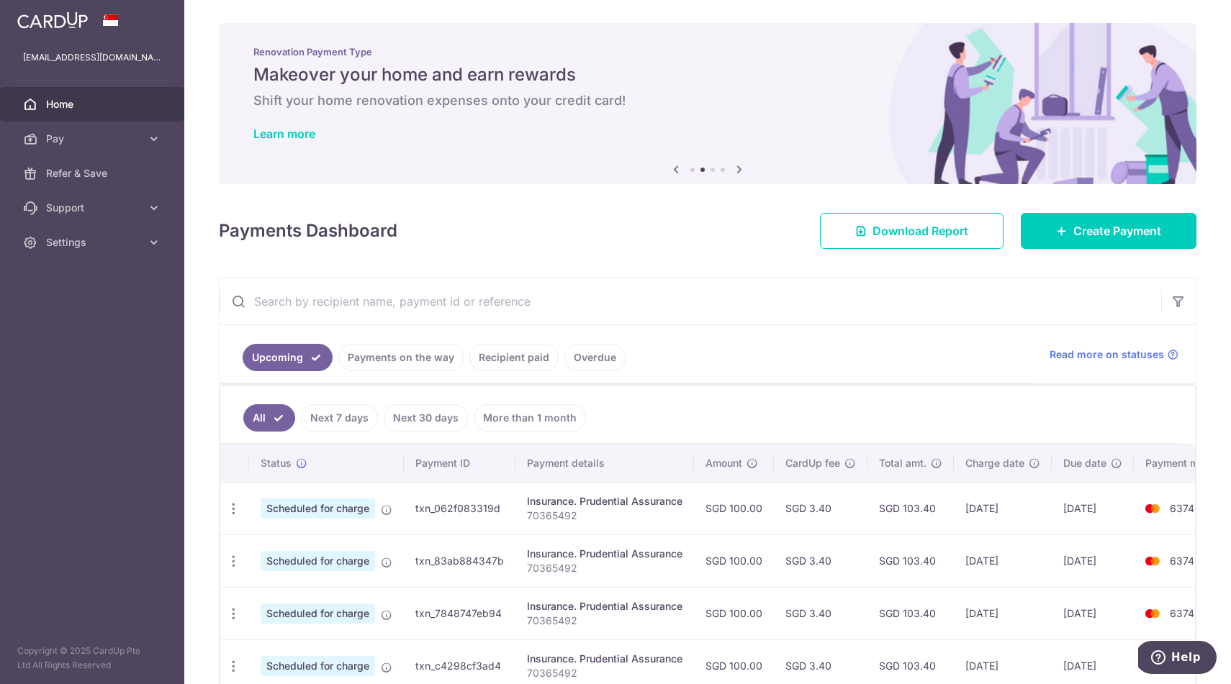
drag, startPoint x: 523, startPoint y: 503, endPoint x: 688, endPoint y: 508, distance: 164.9
click at [688, 508] on td "Insurance. Prudential Assurance 70365492" at bounding box center [604, 508] width 178 height 53
copy div "Insurance. Prudential Assurance"
click at [531, 360] on link "Recipient paid" at bounding box center [513, 357] width 89 height 27
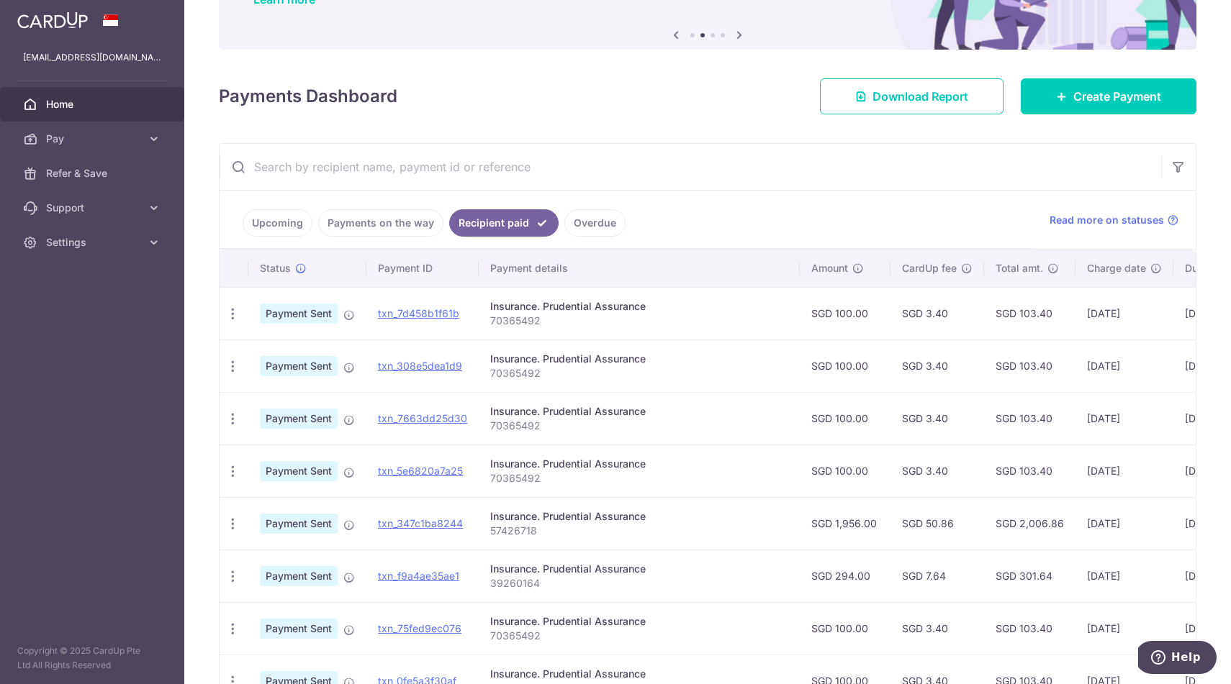
scroll to position [116, 0]
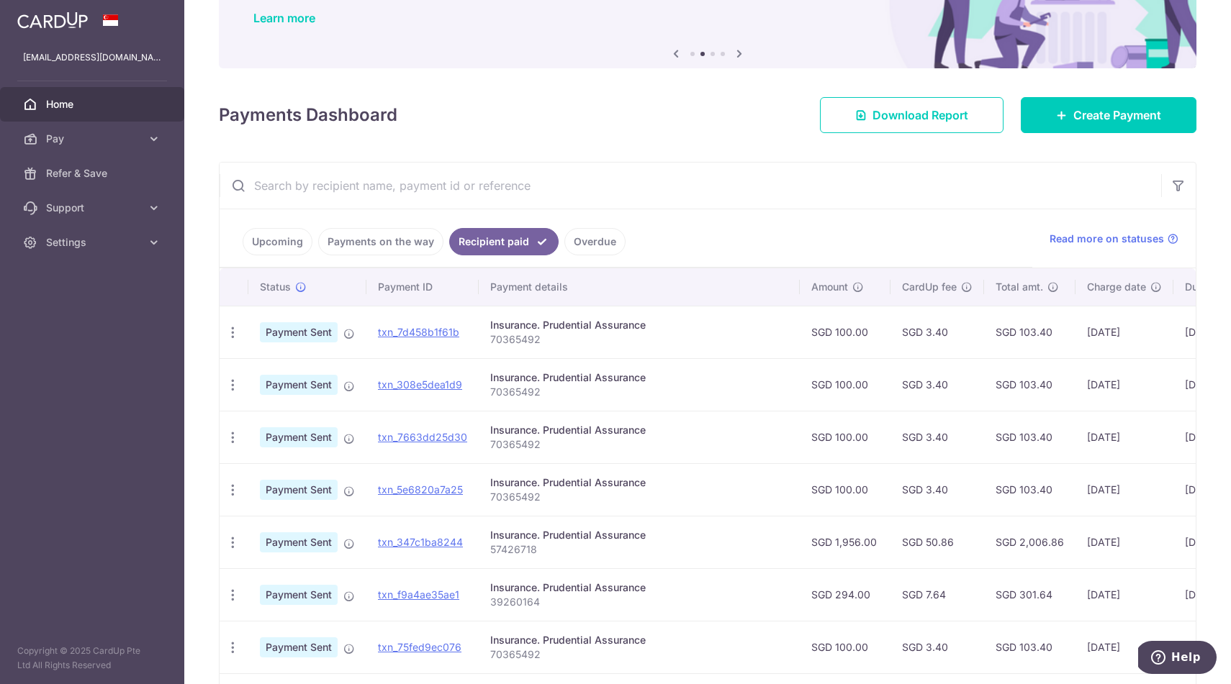
click at [537, 356] on td "Insurance. Prudential Assurance 70365492" at bounding box center [639, 332] width 321 height 53
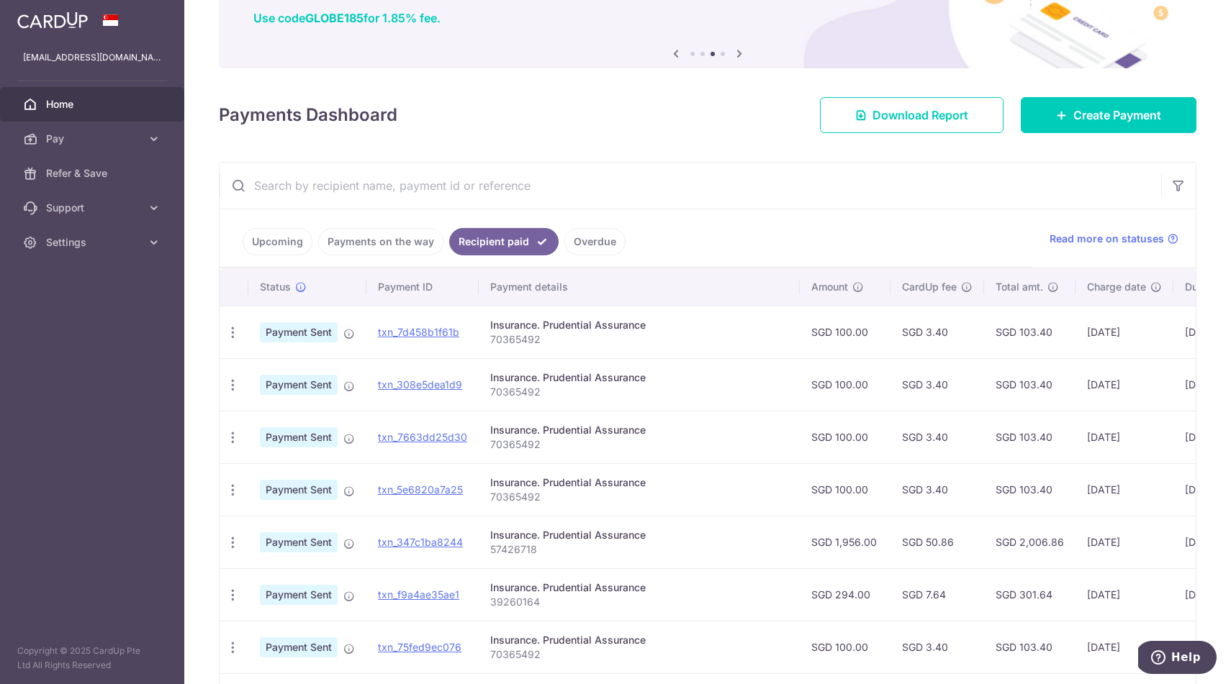
click at [527, 336] on p "70365492" at bounding box center [639, 339] width 298 height 14
copy p "70365492"
click at [277, 234] on link "Upcoming" at bounding box center [278, 241] width 70 height 27
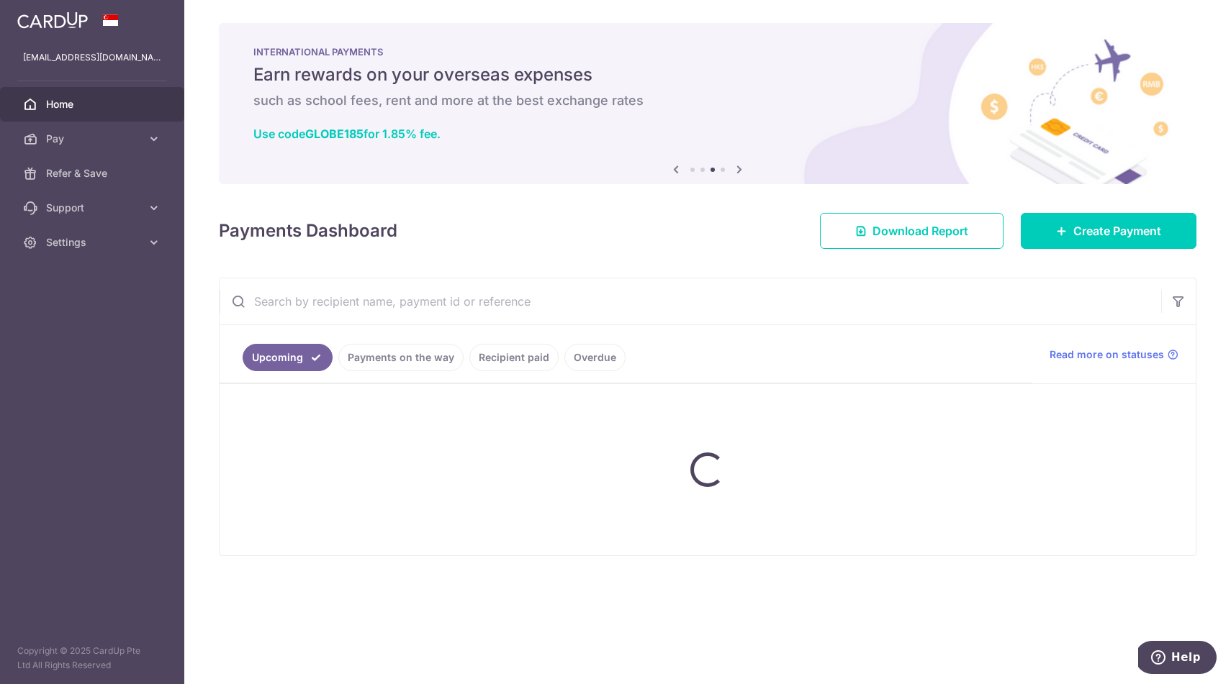
scroll to position [0, 0]
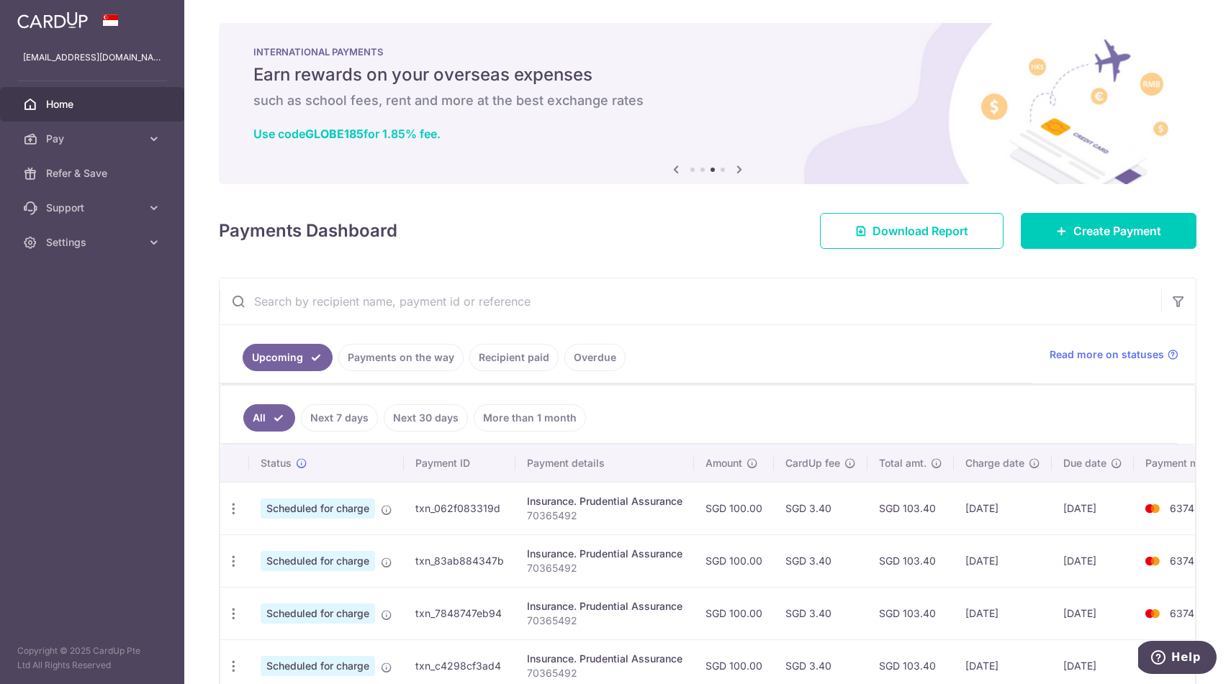
click at [526, 354] on link "Recipient paid" at bounding box center [513, 357] width 89 height 27
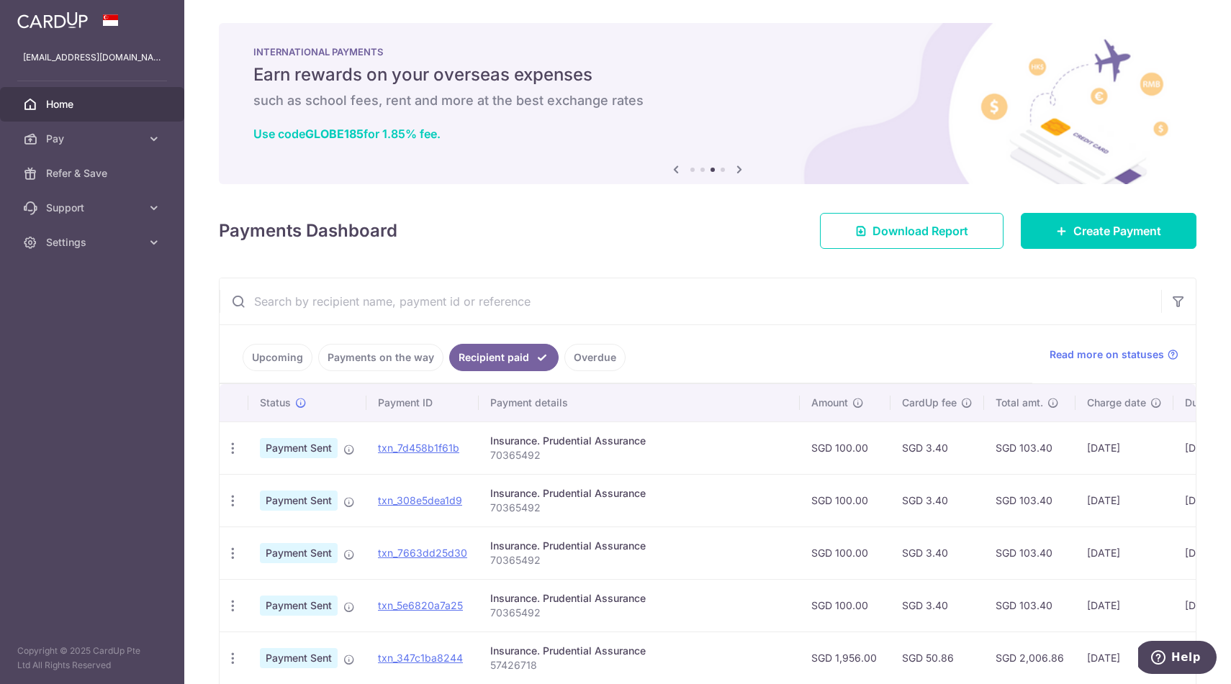
click at [816, 448] on td "SGD 100.00" at bounding box center [845, 448] width 91 height 53
copy td "100.00"
click at [282, 355] on link "Upcoming" at bounding box center [278, 357] width 70 height 27
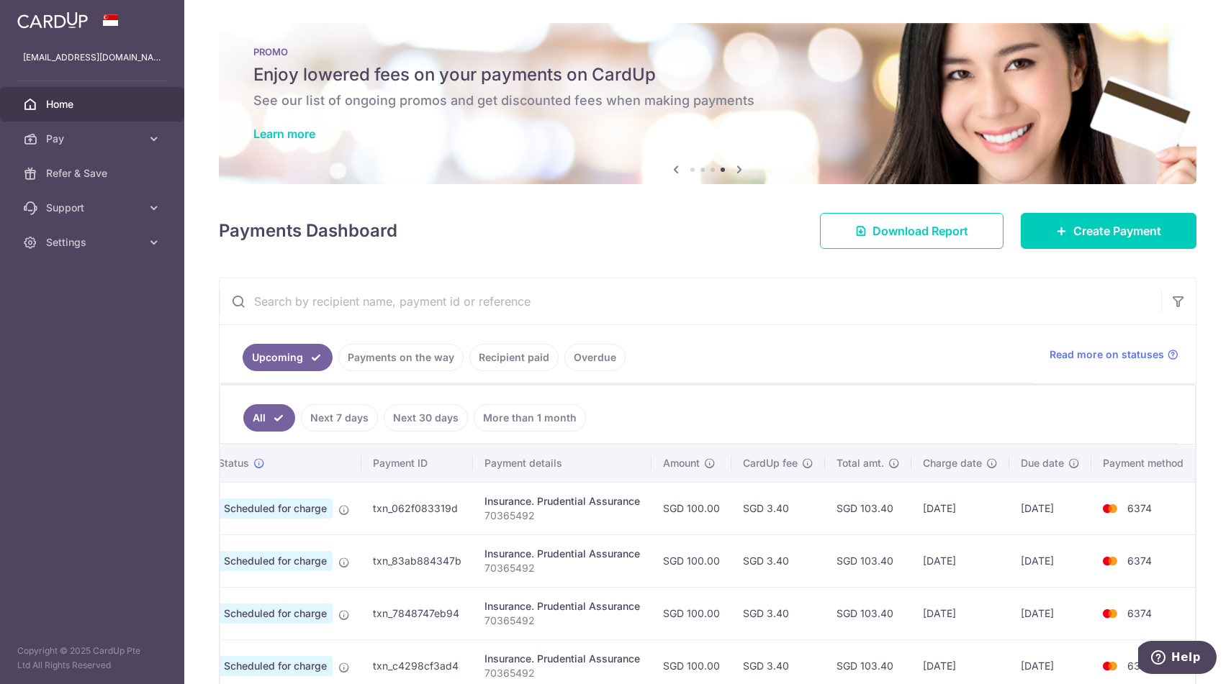
scroll to position [1, 0]
click at [831, 335] on ul "Upcoming Payments on the way Recipient paid Overdue" at bounding box center [626, 354] width 813 height 58
